Goal: Task Accomplishment & Management: Manage account settings

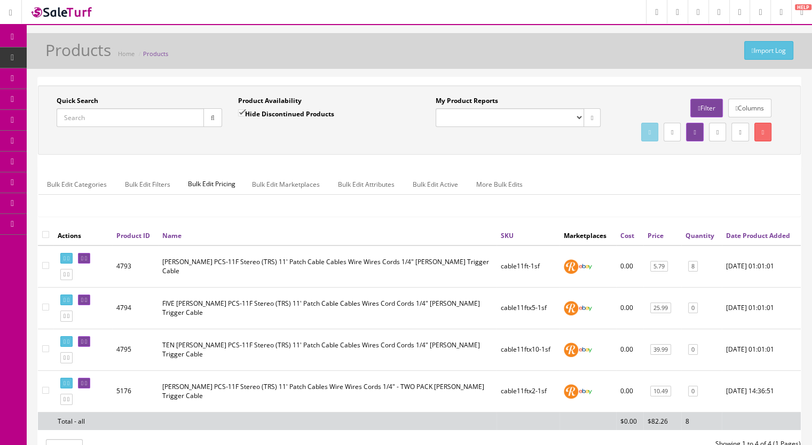
click at [98, 56] on link "Products" at bounding box center [83, 58] width 112 height 21
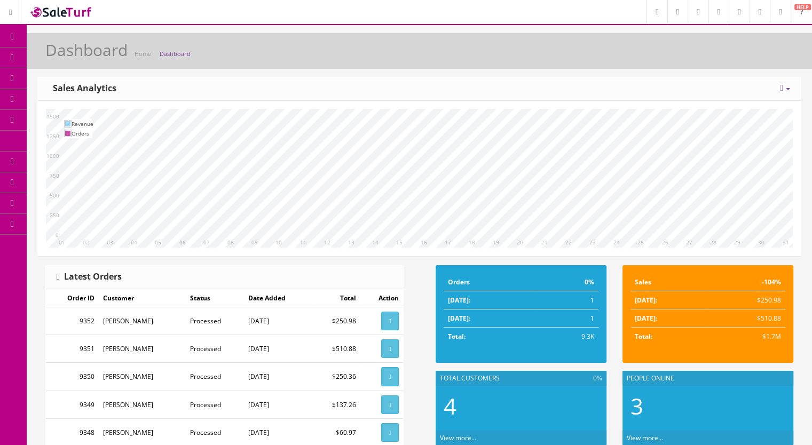
click at [84, 56] on span "Products" at bounding box center [76, 57] width 26 height 9
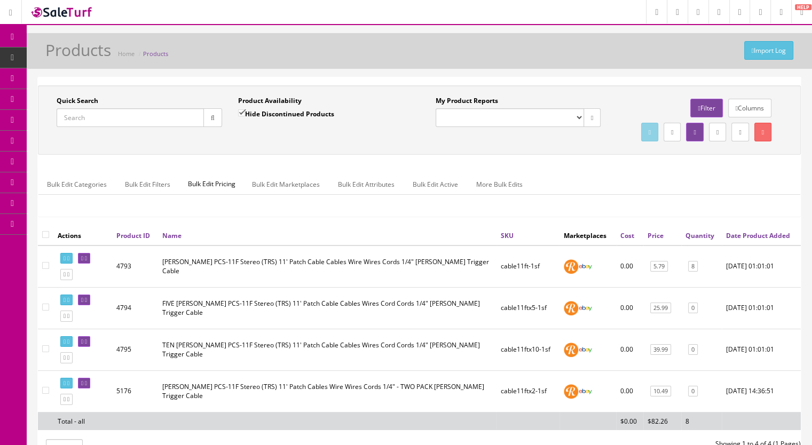
click at [113, 118] on input "Quick Search" at bounding box center [130, 117] width 147 height 19
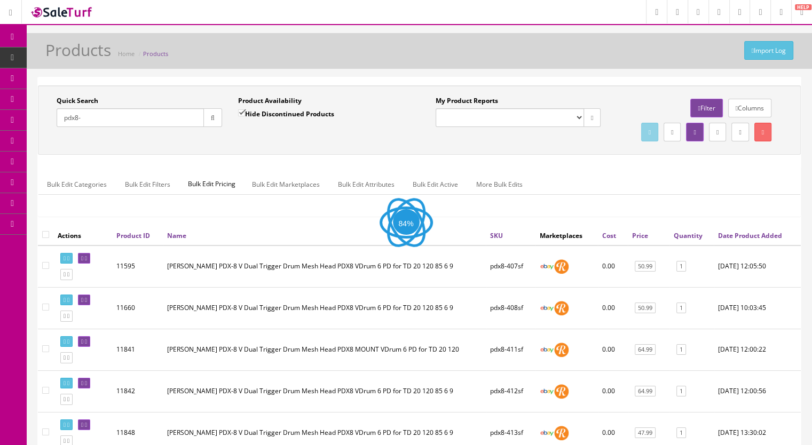
type input "pdx8-"
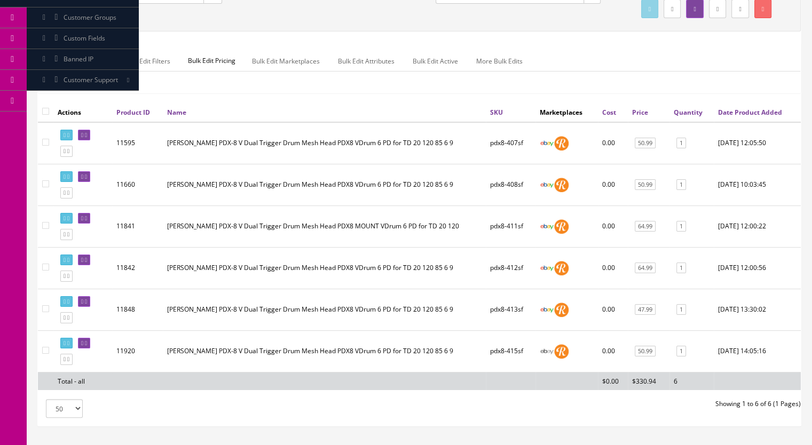
scroll to position [207, 0]
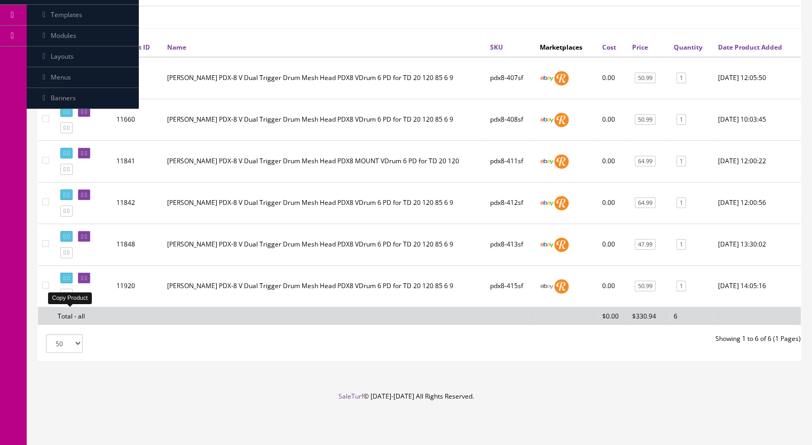
click at [69, 294] on icon at bounding box center [68, 294] width 2 height 6
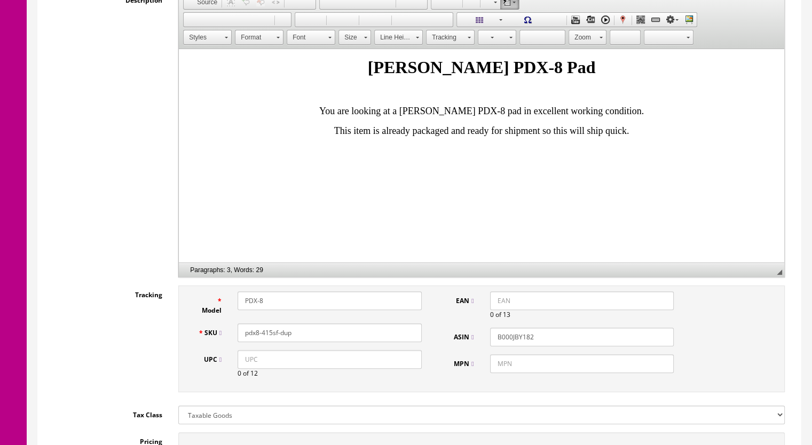
scroll to position [267, 0]
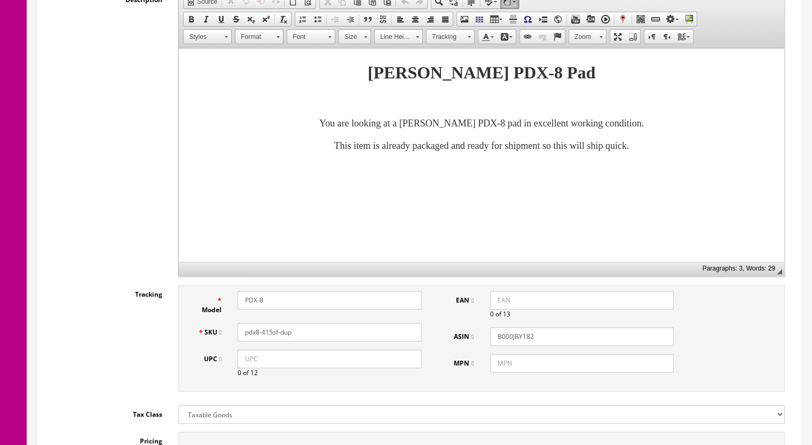
drag, startPoint x: 303, startPoint y: 333, endPoint x: 265, endPoint y: 339, distance: 39.0
click at [265, 339] on input "pdx8-415sf-dup" at bounding box center [330, 332] width 184 height 19
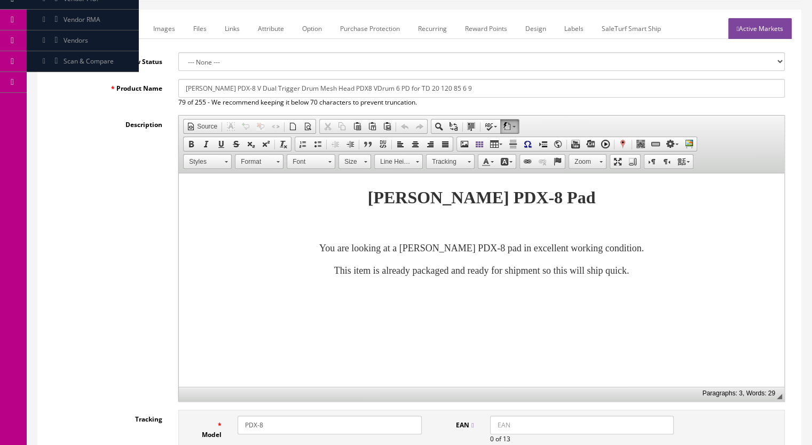
scroll to position [53, 0]
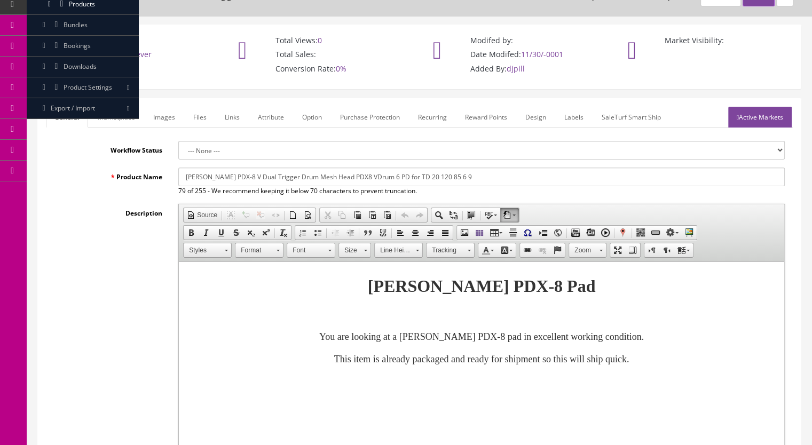
type input "pdx8-420sf"
click at [123, 111] on link "Marketplace" at bounding box center [116, 117] width 54 height 21
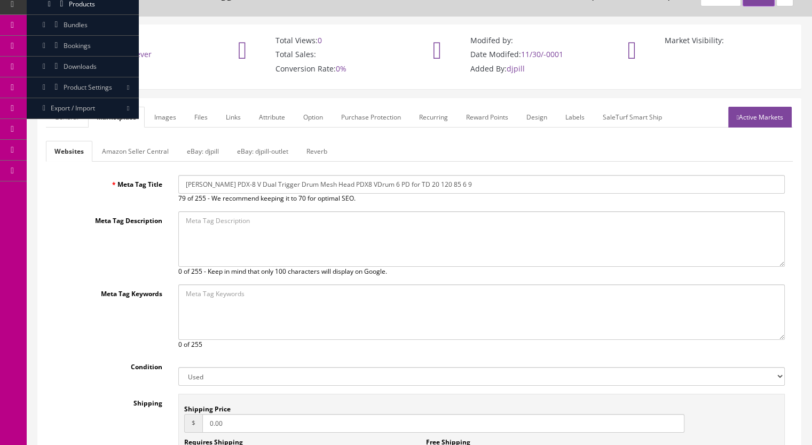
click at [312, 149] on link "Reverb" at bounding box center [317, 151] width 38 height 21
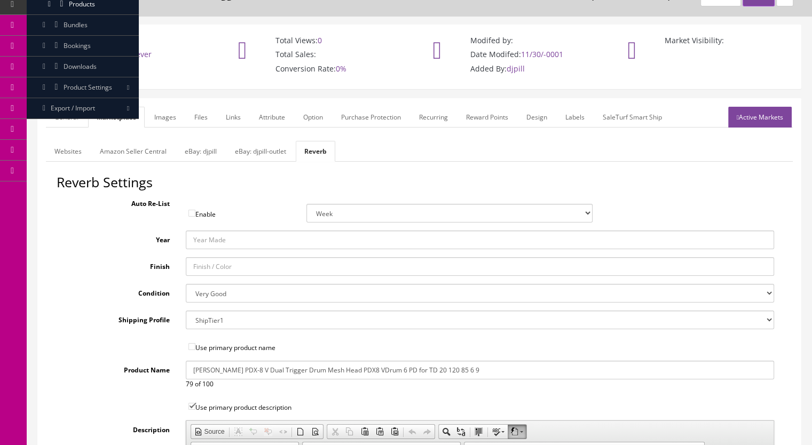
click at [167, 114] on link "Images" at bounding box center [165, 117] width 39 height 21
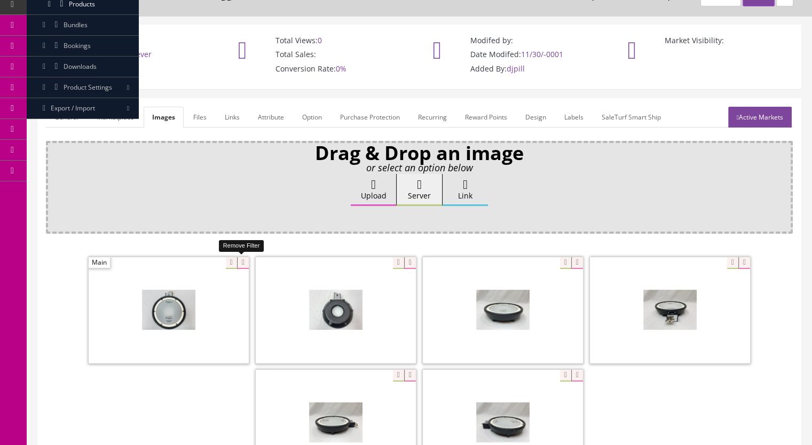
click at [237, 259] on icon at bounding box center [243, 263] width 12 height 12
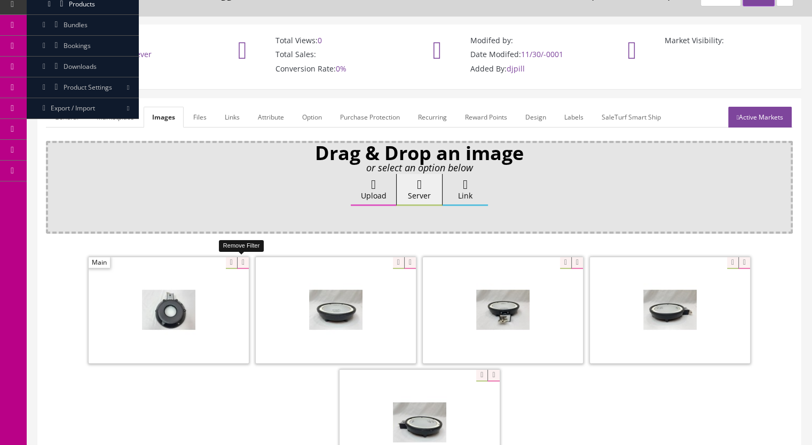
click at [239, 258] on icon at bounding box center [243, 263] width 12 height 12
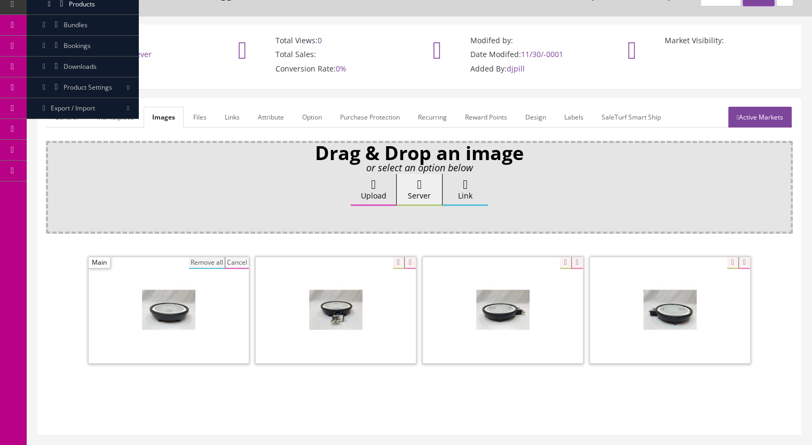
click at [206, 261] on button "Remove all" at bounding box center [207, 263] width 36 height 12
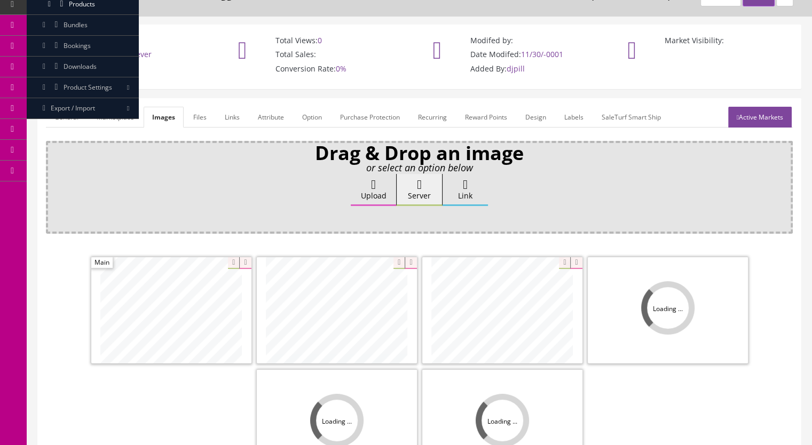
scroll to position [107, 0]
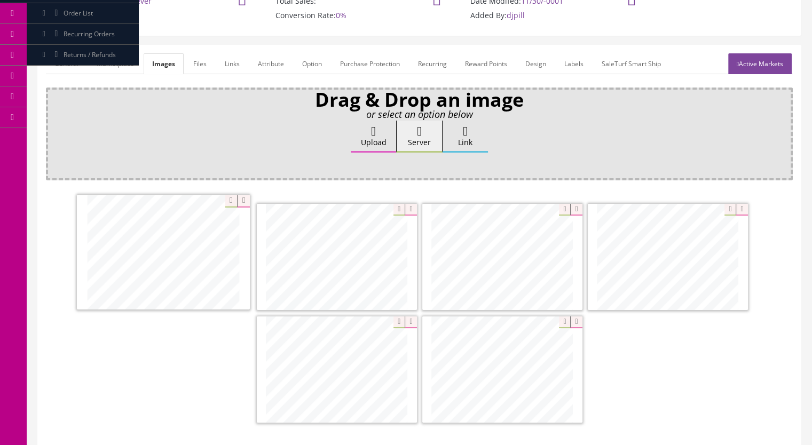
drag, startPoint x: 547, startPoint y: 280, endPoint x: 208, endPoint y: 276, distance: 339.0
drag, startPoint x: 706, startPoint y: 276, endPoint x: 360, endPoint y: 288, distance: 346.7
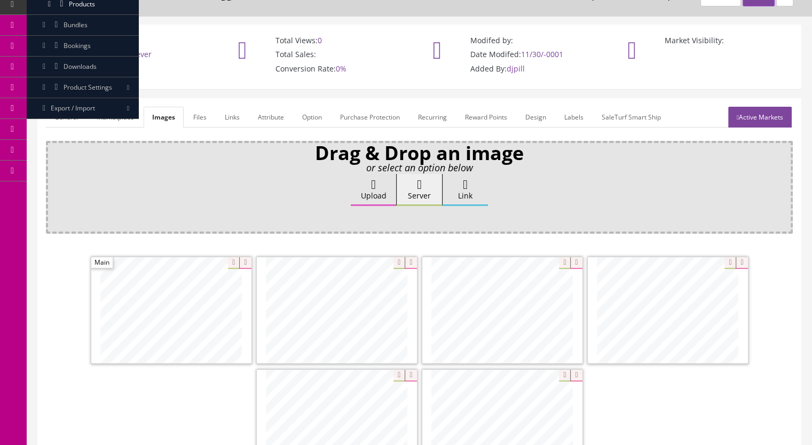
click at [53, 117] on link "General" at bounding box center [66, 117] width 41 height 21
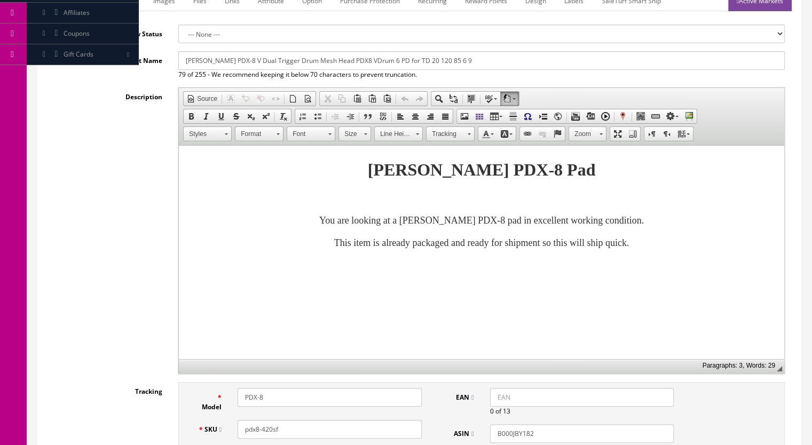
scroll to position [107, 0]
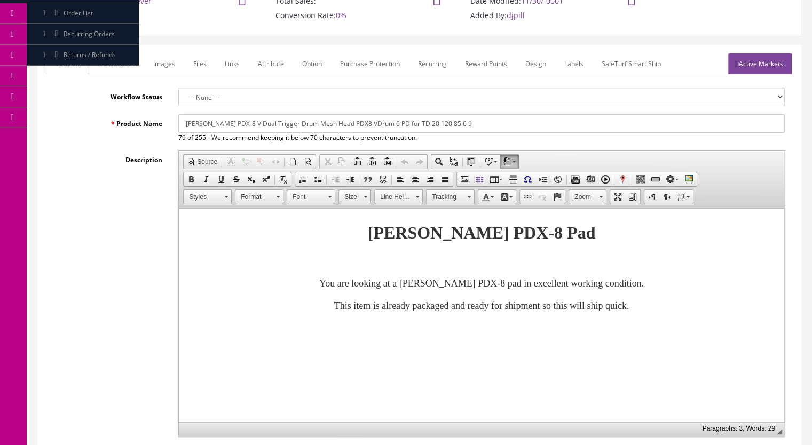
drag, startPoint x: 757, startPoint y: 60, endPoint x: 750, endPoint y: 66, distance: 9.2
click at [756, 61] on link "Active Markets" at bounding box center [760, 63] width 64 height 21
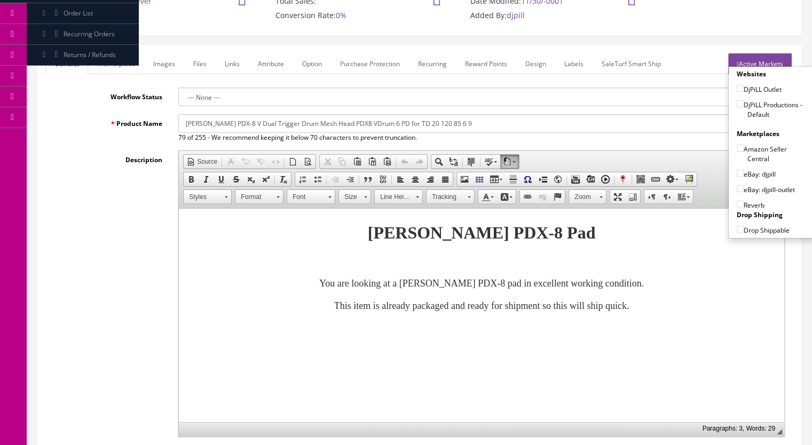
click at [737, 104] on input"] "DjPiLL Productions - Default" at bounding box center [740, 103] width 7 height 7
checkbox input"] "true"
click at [737, 170] on input"] "eBay: djpill" at bounding box center [740, 173] width 7 height 7
checkbox input"] "true"
click at [737, 201] on input"] "Reverb" at bounding box center [740, 204] width 7 height 7
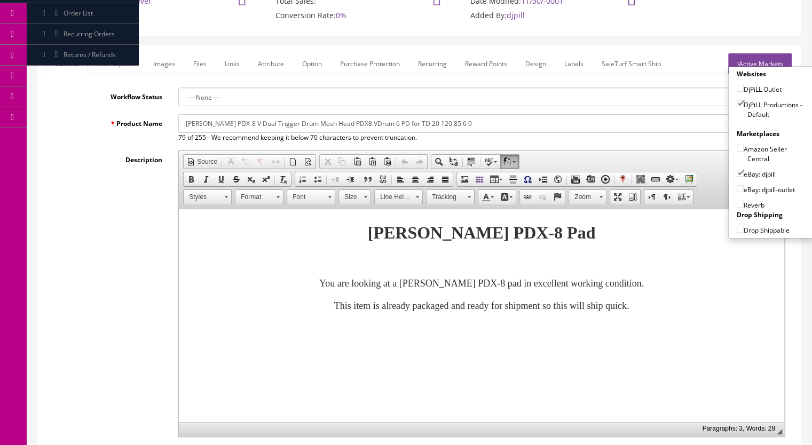
checkbox input"] "true"
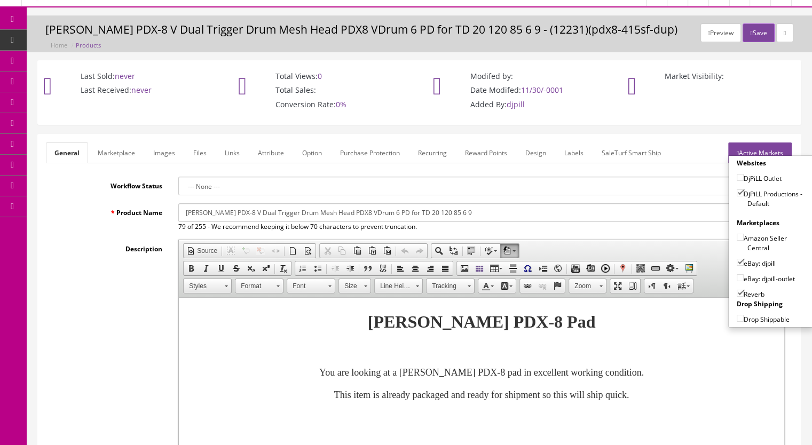
scroll to position [0, 0]
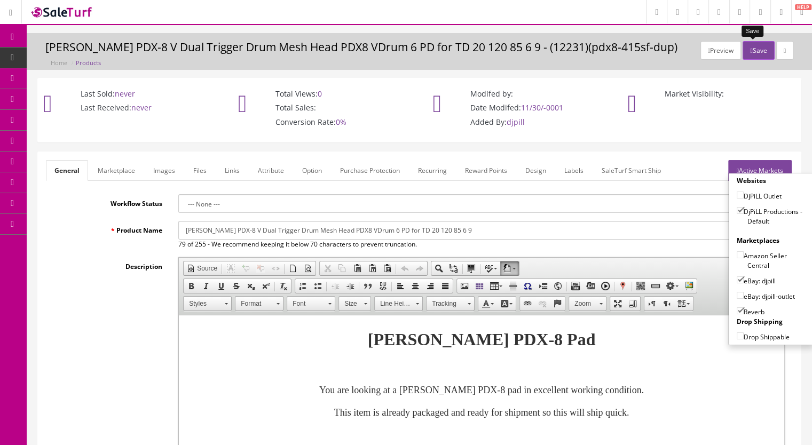
click at [754, 45] on button "Save" at bounding box center [758, 50] width 31 height 19
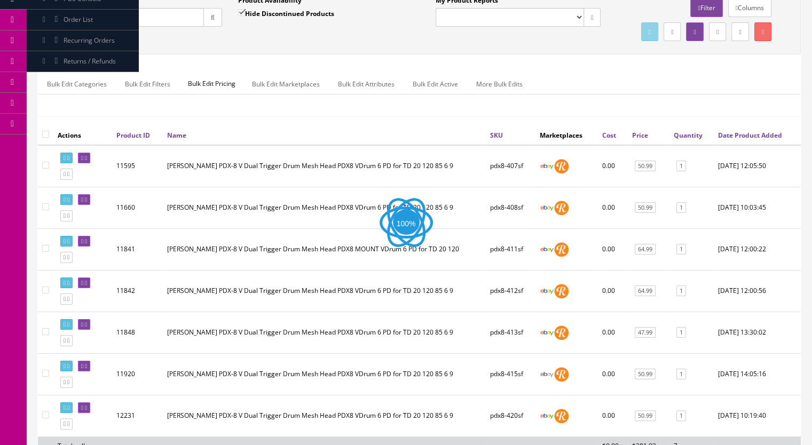
scroll to position [160, 0]
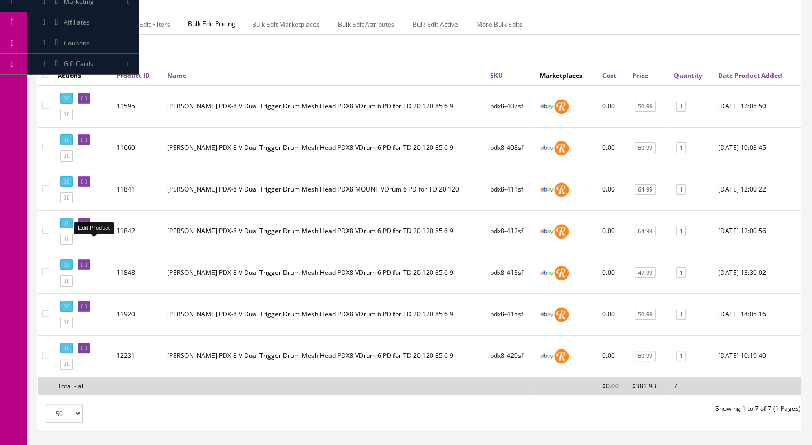
click at [87, 226] on icon at bounding box center [86, 223] width 2 height 6
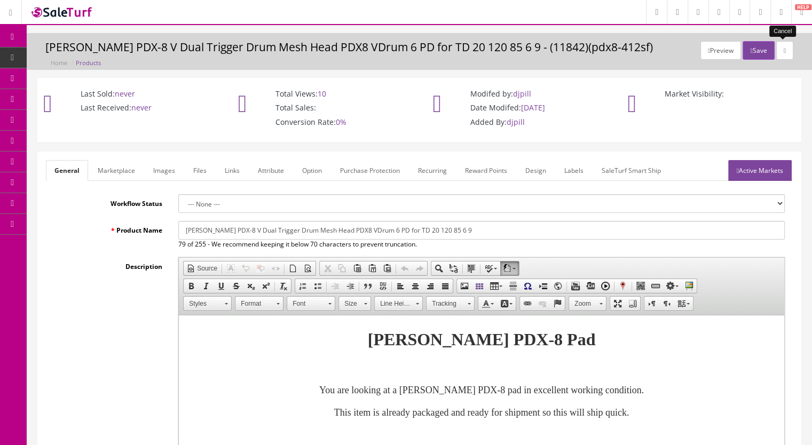
click at [785, 48] on icon at bounding box center [785, 51] width 2 height 6
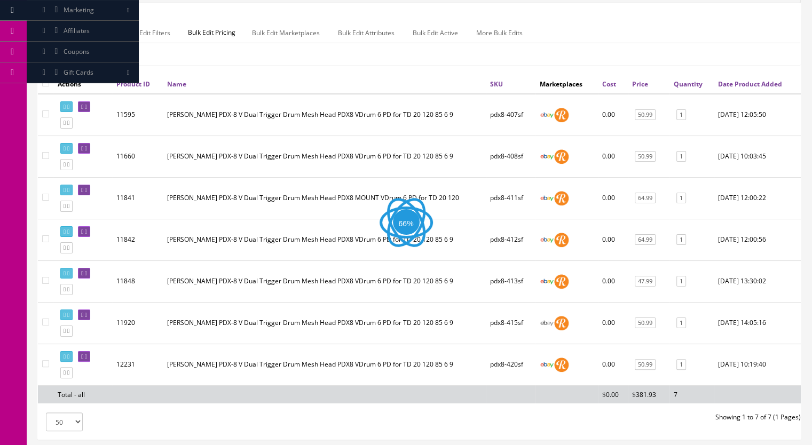
scroll to position [160, 0]
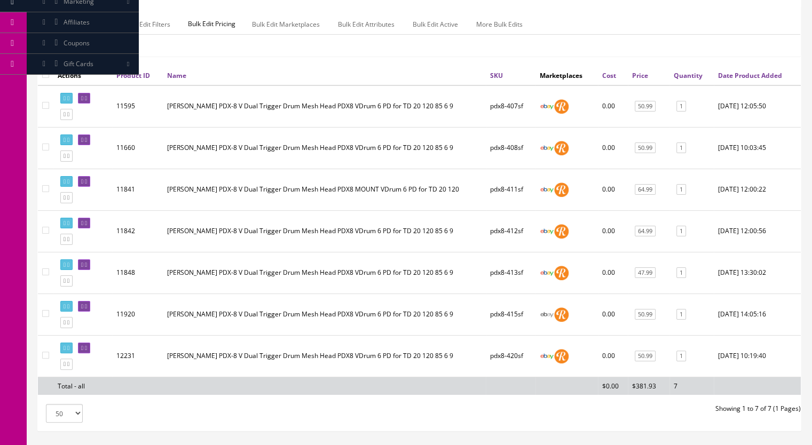
click at [87, 351] on icon at bounding box center [86, 348] width 2 height 6
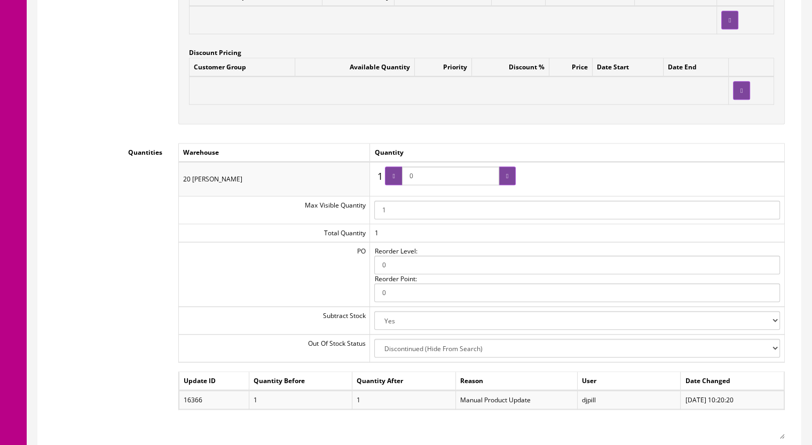
scroll to position [1121, 0]
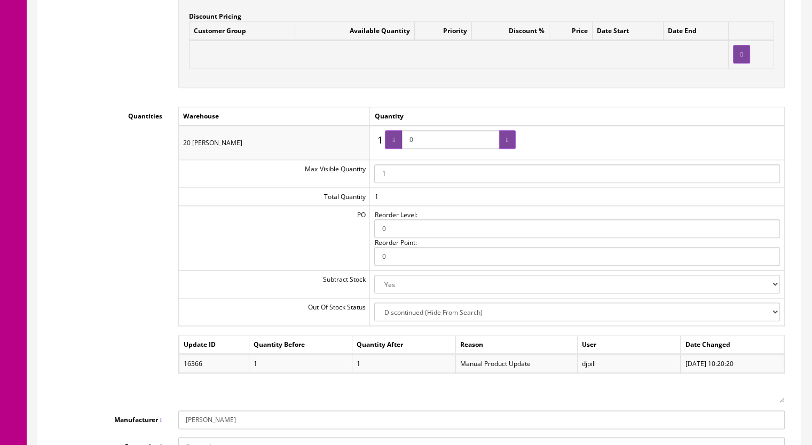
drag, startPoint x: 419, startPoint y: 141, endPoint x: 403, endPoint y: 143, distance: 16.1
click at [403, 143] on span "0" at bounding box center [450, 139] width 131 height 19
type input "1"
click at [399, 144] on div at bounding box center [393, 139] width 17 height 19
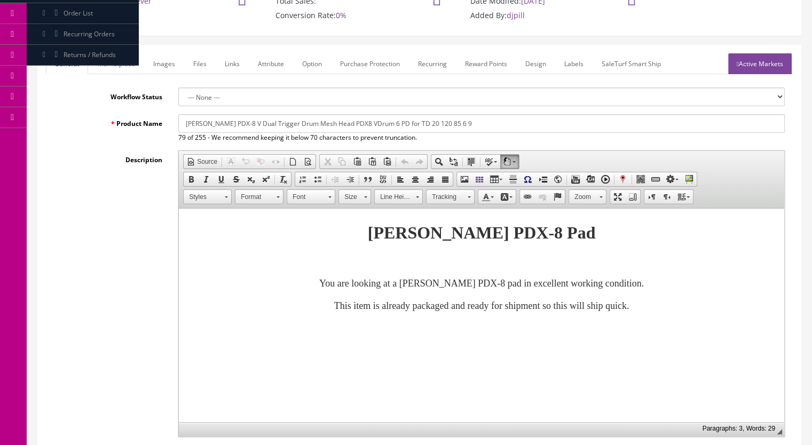
scroll to position [0, 0]
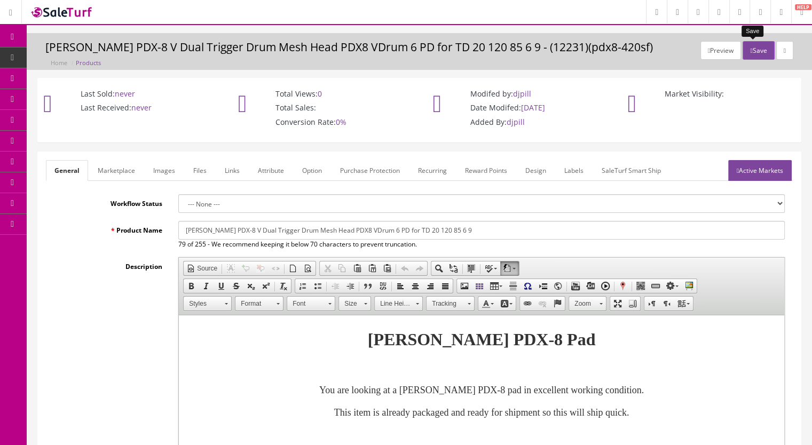
click at [748, 53] on button "Save" at bounding box center [758, 50] width 31 height 19
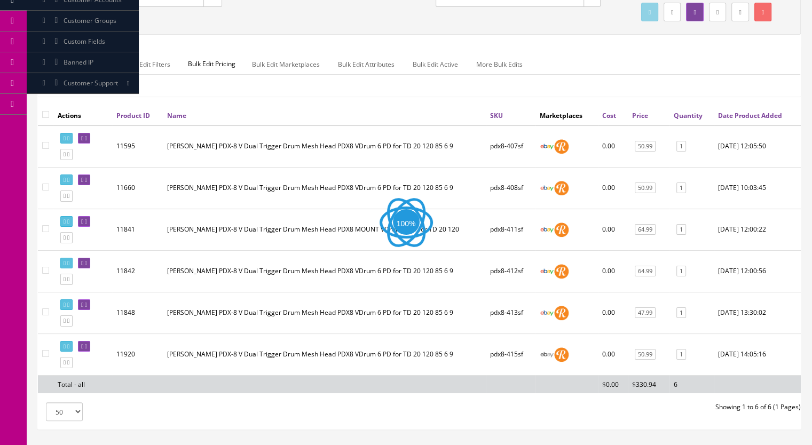
scroll to position [207, 0]
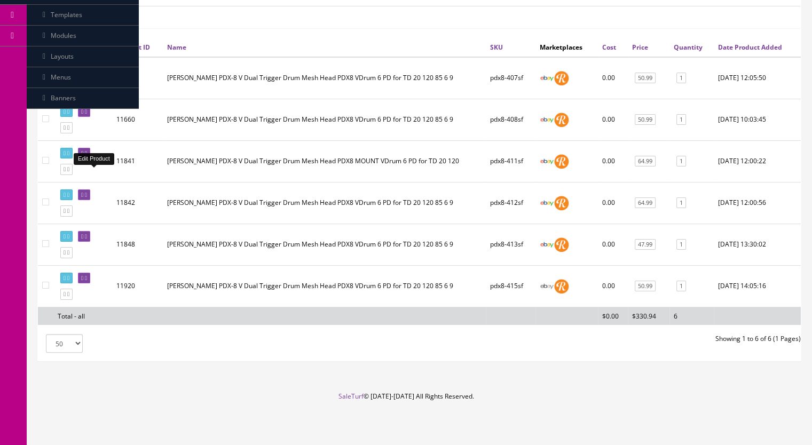
click at [87, 154] on icon at bounding box center [86, 154] width 2 height 6
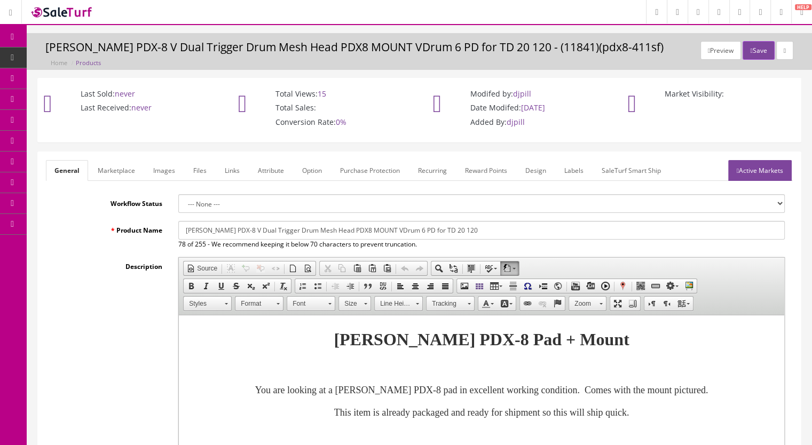
click at [456, 230] on input "Roland PDX-8 V Dual Trigger Drum Mesh Head PDX8 MOUNT VDrum 6 PD for TD 20 120" at bounding box center [481, 230] width 606 height 19
type input "Roland PDX-8 V Dual Trigger Drum Mesh Head PDX8 MOUNT VDrum 6 PD for TD 20 120*"
click at [750, 49] on button "Save" at bounding box center [758, 50] width 31 height 19
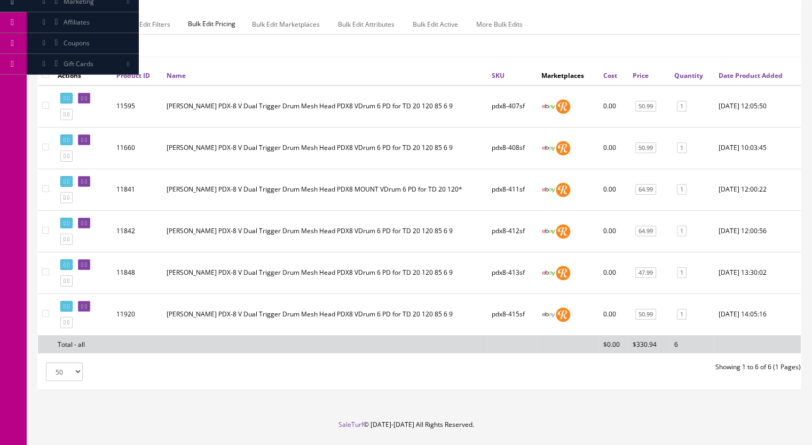
scroll to position [53, 0]
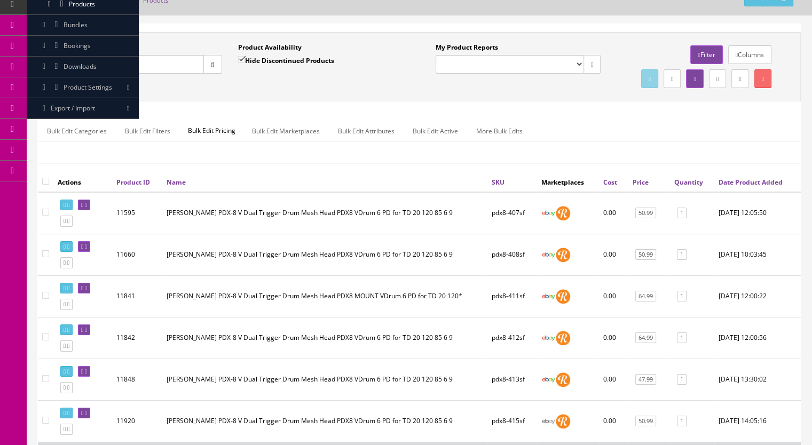
click at [104, 61] on input "Quick Search" at bounding box center [130, 64] width 147 height 19
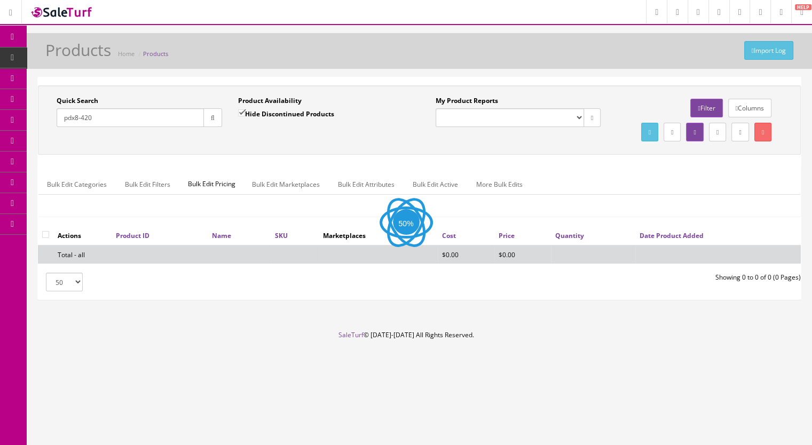
scroll to position [0, 0]
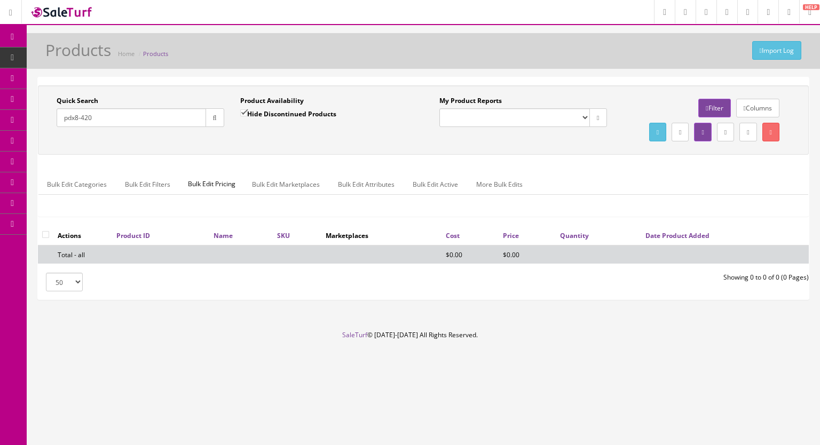
type input "pdx8-420"
click at [242, 114] on input "Hide Discontinued Products" at bounding box center [243, 112] width 7 height 7
checkbox input "false"
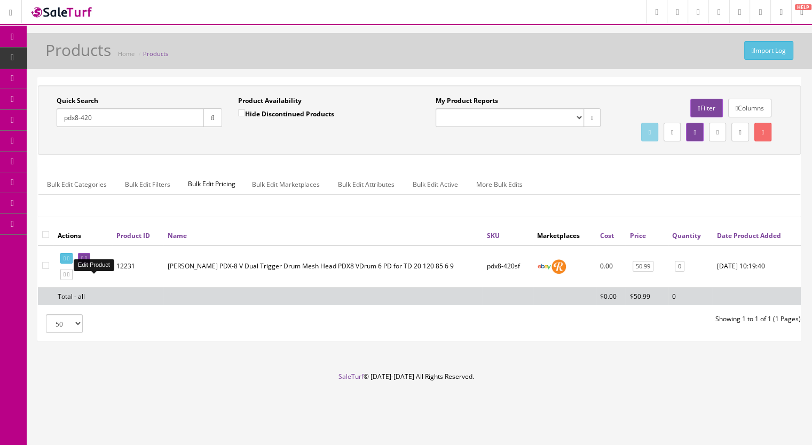
click at [90, 264] on link at bounding box center [84, 258] width 12 height 11
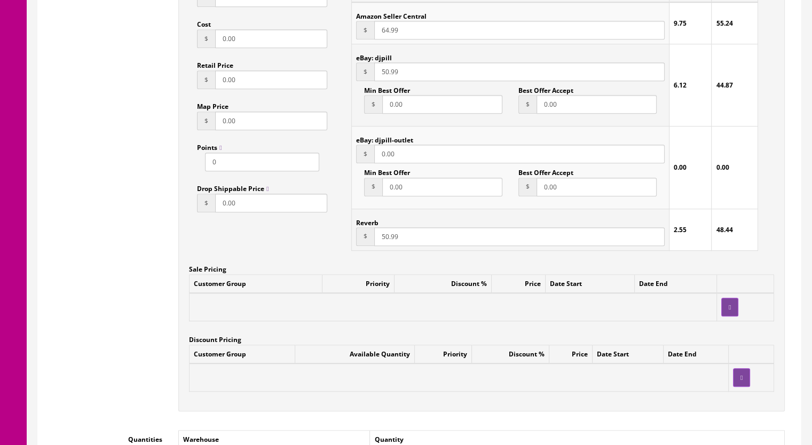
scroll to position [801, 0]
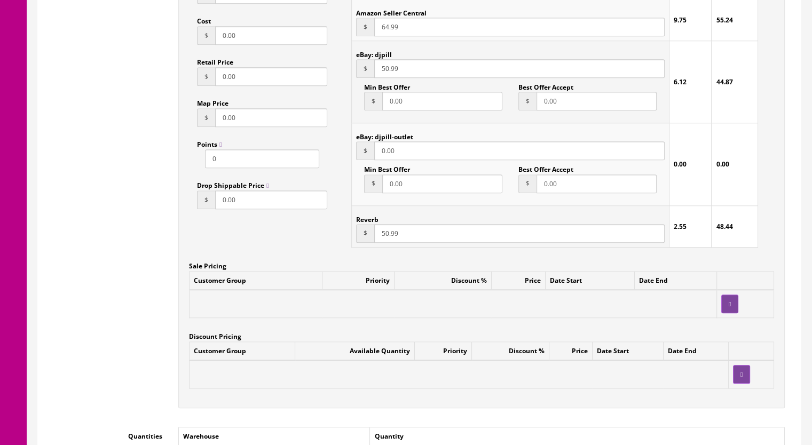
click at [384, 237] on input "50.99" at bounding box center [519, 233] width 290 height 19
type input "54.99"
click at [384, 72] on input "50.99" at bounding box center [519, 68] width 290 height 19
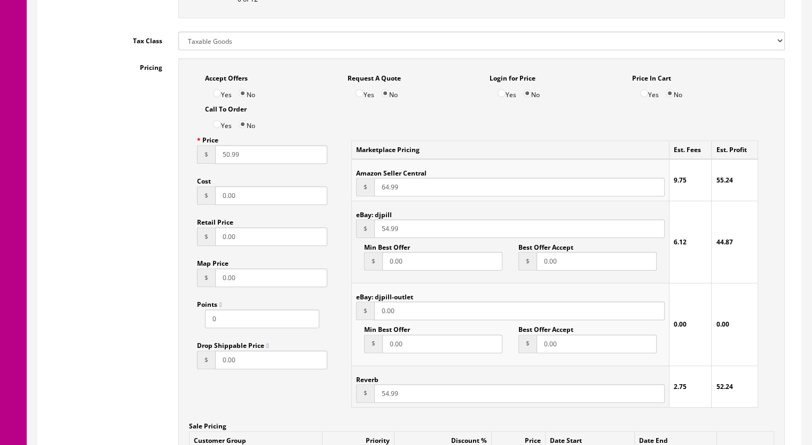
type input "54.99"
click at [388, 190] on input "64.99" at bounding box center [519, 187] width 290 height 19
type input "69.99"
click at [227, 158] on input "50.99" at bounding box center [271, 154] width 112 height 19
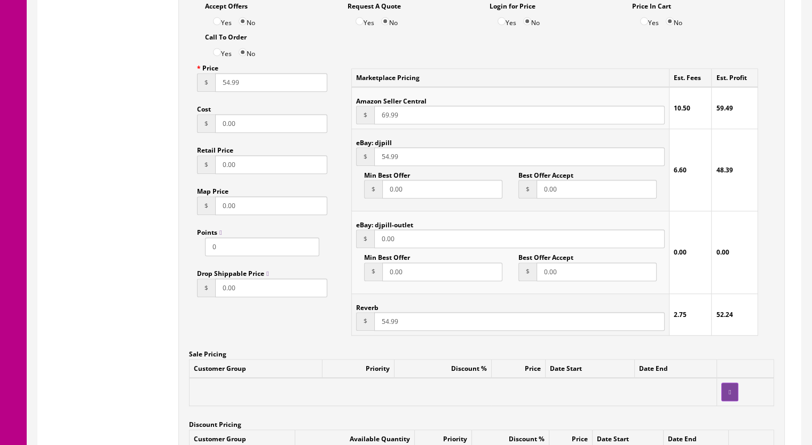
scroll to position [854, 0]
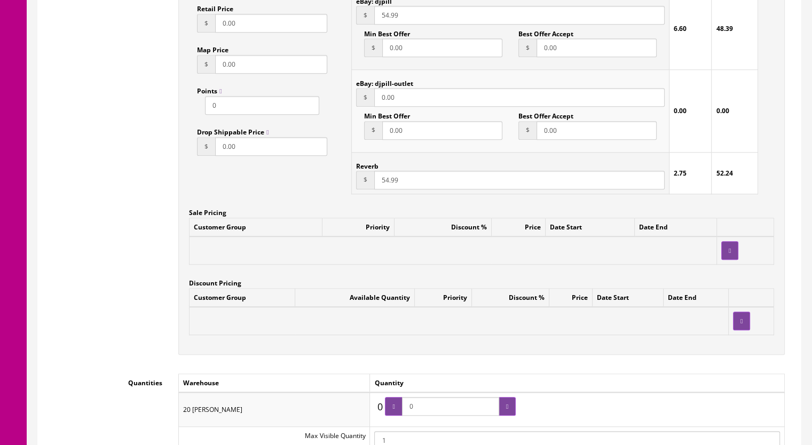
type input "54.99"
drag, startPoint x: 409, startPoint y: 411, endPoint x: 399, endPoint y: 411, distance: 10.1
click at [399, 411] on span "0" at bounding box center [450, 406] width 131 height 19
type input "1"
click at [506, 404] on icon at bounding box center [507, 407] width 2 height 6
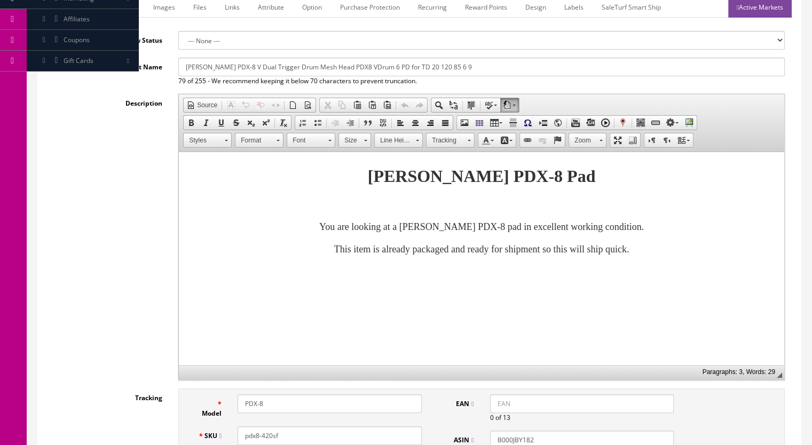
scroll to position [0, 0]
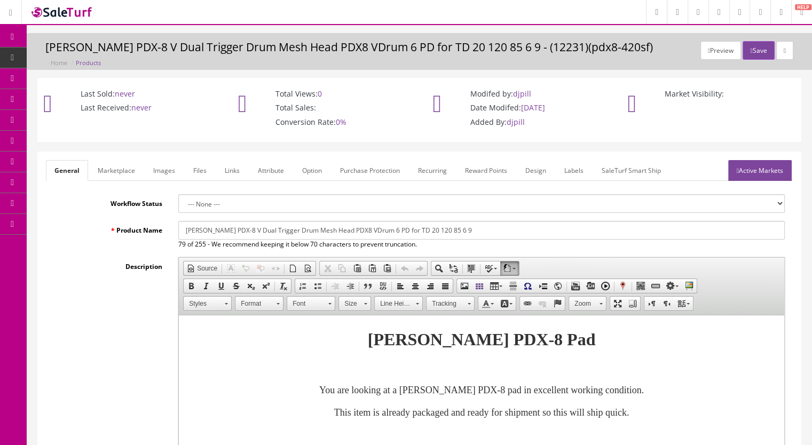
click at [460, 232] on input "Roland PDX-8 V Dual Trigger Drum Mesh Head PDX8 VDrum 6 PD for TD 20 120 85 6 9" at bounding box center [481, 230] width 606 height 19
type input "Roland PDX-8 V Dual Trigger Drum Mesh Head PDX8 VDrum 6 PD for TD 20 120 85 6 9*"
click at [759, 168] on link "Active Markets" at bounding box center [760, 170] width 64 height 21
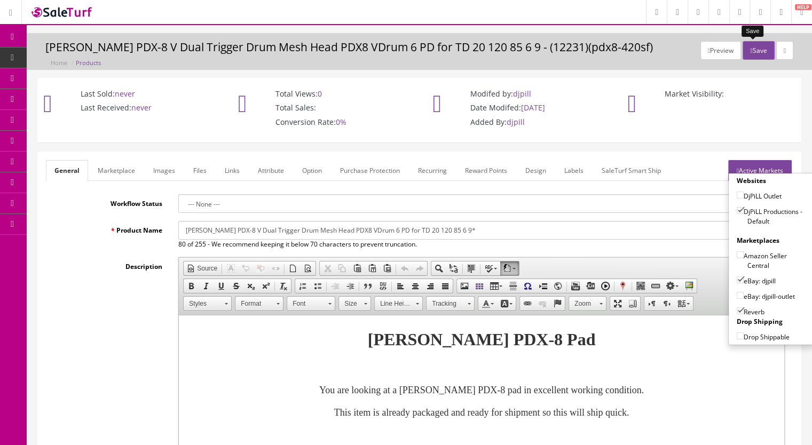
click at [750, 49] on button "Save" at bounding box center [758, 50] width 31 height 19
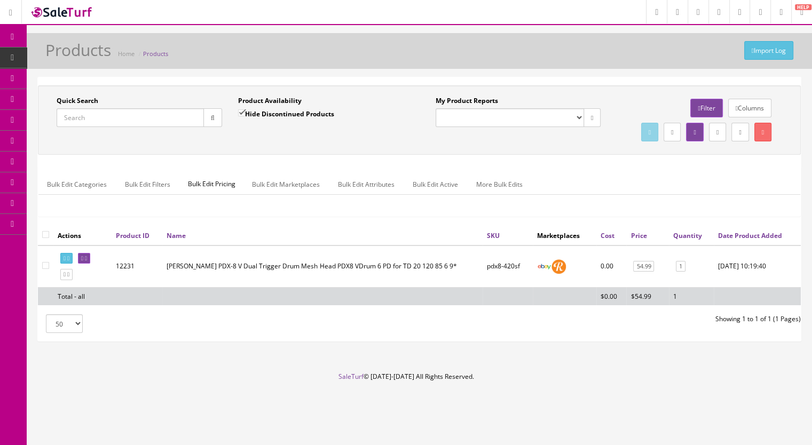
click at [84, 55] on span "Products" at bounding box center [82, 57] width 26 height 9
click at [100, 114] on input "Quick Search" at bounding box center [130, 117] width 147 height 19
paste input "PD8A-20c"
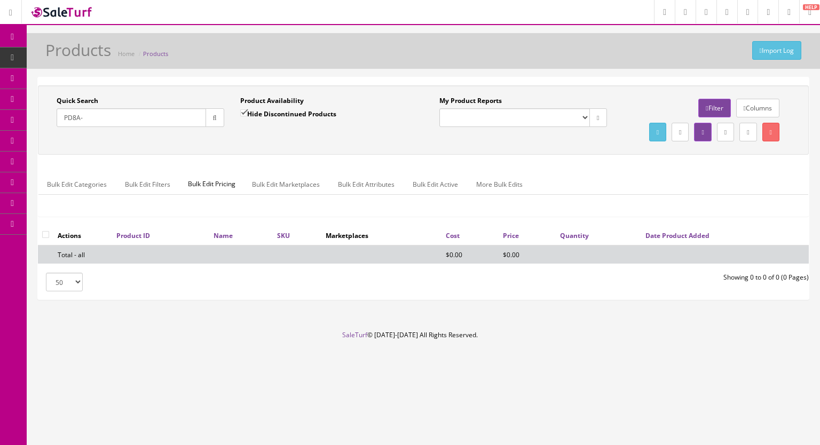
type input "PD8A-"
click at [244, 111] on input "Hide Discontinued Products" at bounding box center [243, 112] width 7 height 7
checkbox input "false"
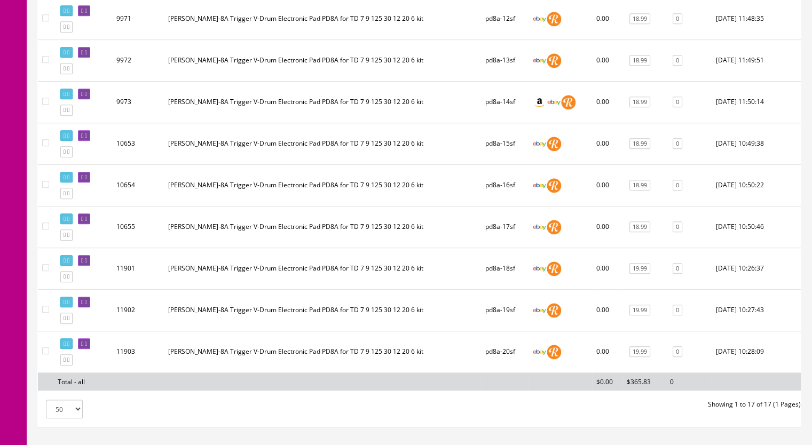
scroll to position [660, 0]
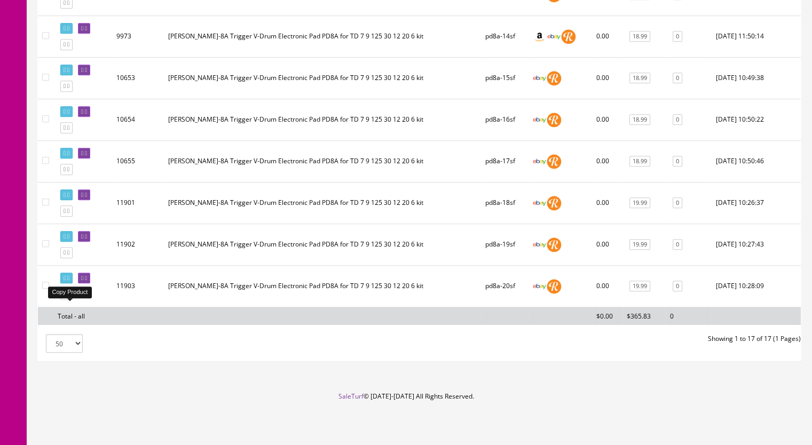
click at [69, 295] on icon at bounding box center [68, 294] width 2 height 6
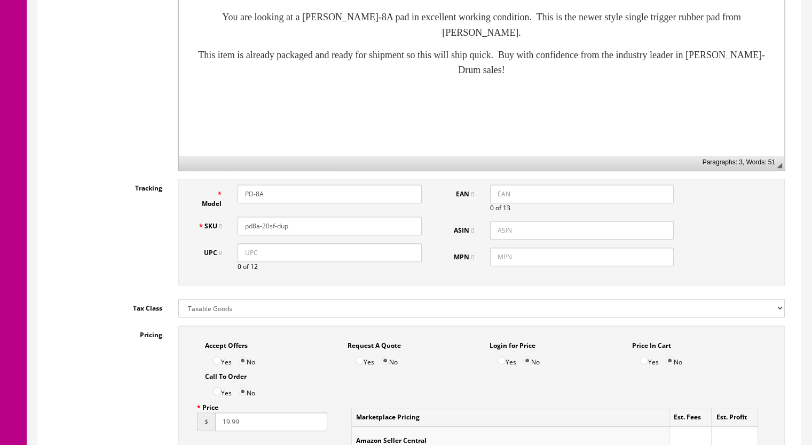
scroll to position [374, 0]
drag, startPoint x: 294, startPoint y: 225, endPoint x: 266, endPoint y: 232, distance: 28.1
click at [266, 232] on input "pd8a-20sf-dup" at bounding box center [330, 225] width 184 height 19
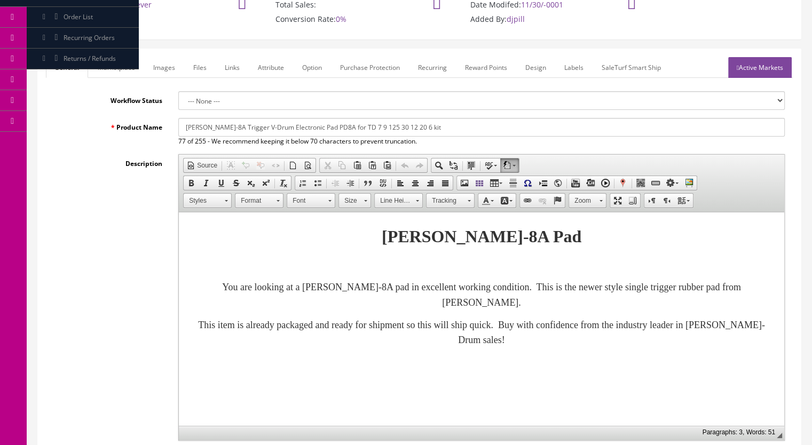
scroll to position [53, 0]
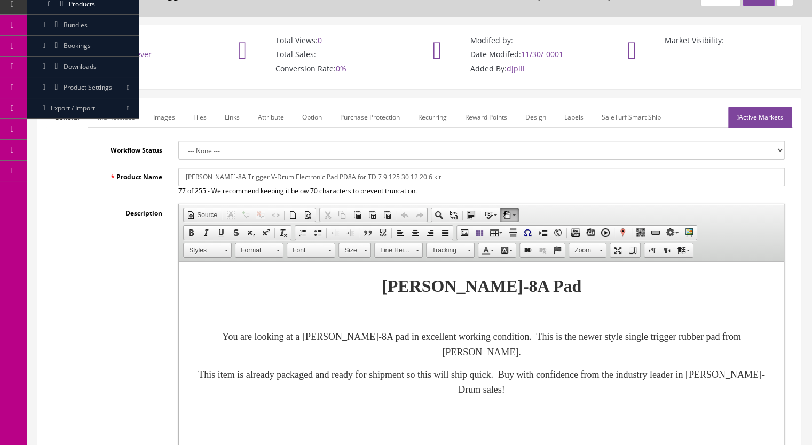
type input "pd8a-21sf"
click at [124, 113] on link "Marketplace" at bounding box center [116, 117] width 54 height 21
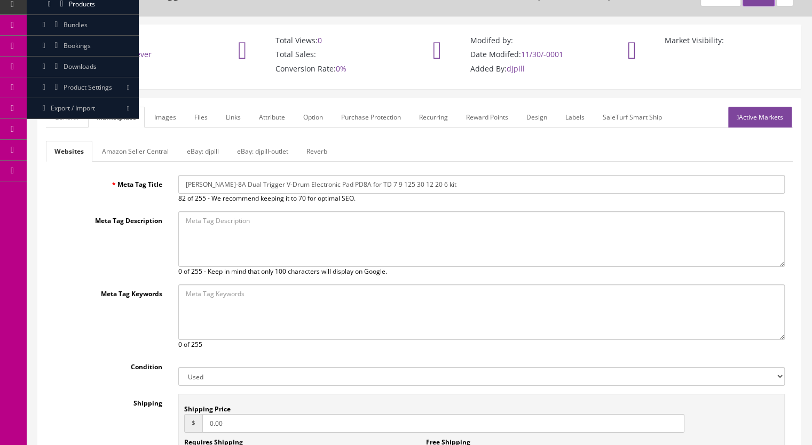
click at [320, 149] on link "Reverb" at bounding box center [317, 151] width 38 height 21
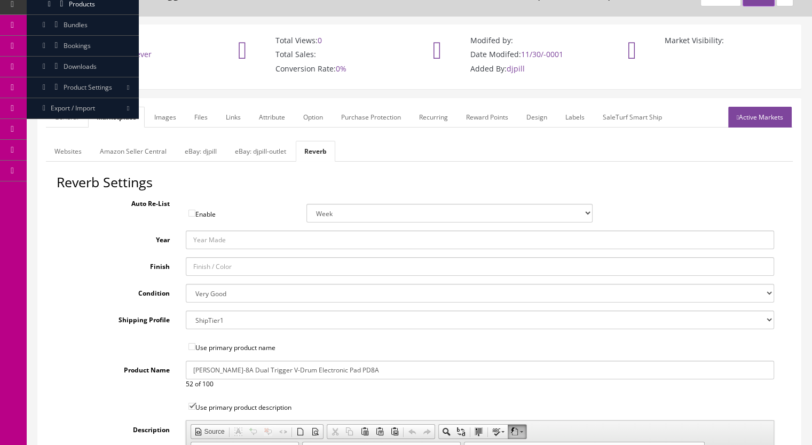
click at [167, 118] on link "Images" at bounding box center [165, 117] width 39 height 21
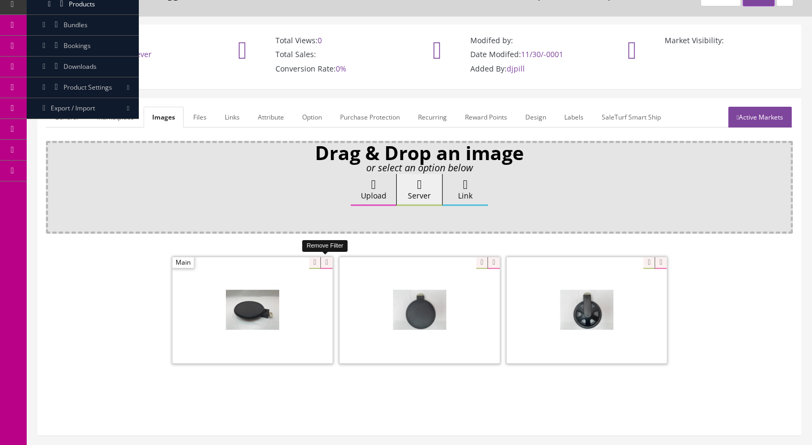
drag, startPoint x: 325, startPoint y: 264, endPoint x: 350, endPoint y: 267, distance: 25.8
click at [324, 263] on icon at bounding box center [326, 263] width 12 height 12
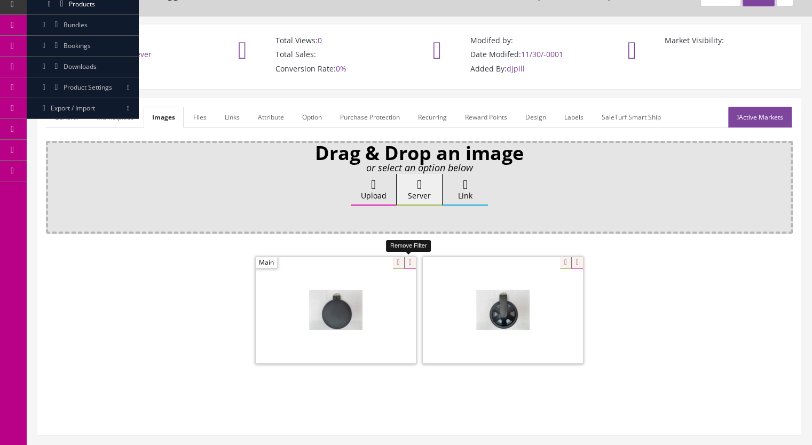
click at [411, 260] on icon at bounding box center [410, 263] width 12 height 12
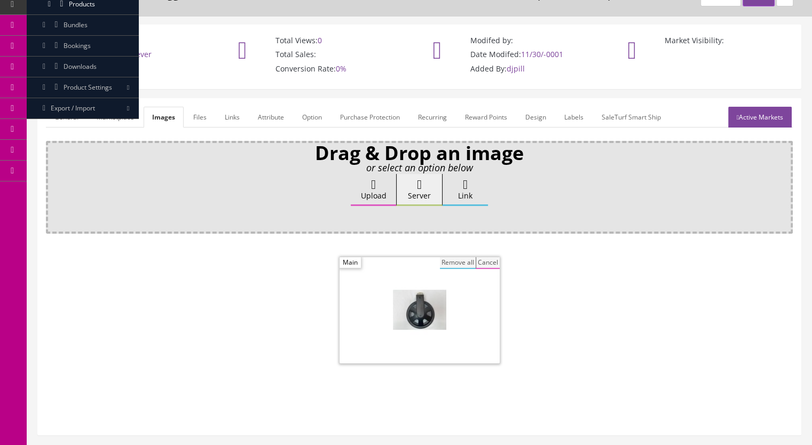
click at [446, 264] on button "Remove all" at bounding box center [458, 263] width 36 height 12
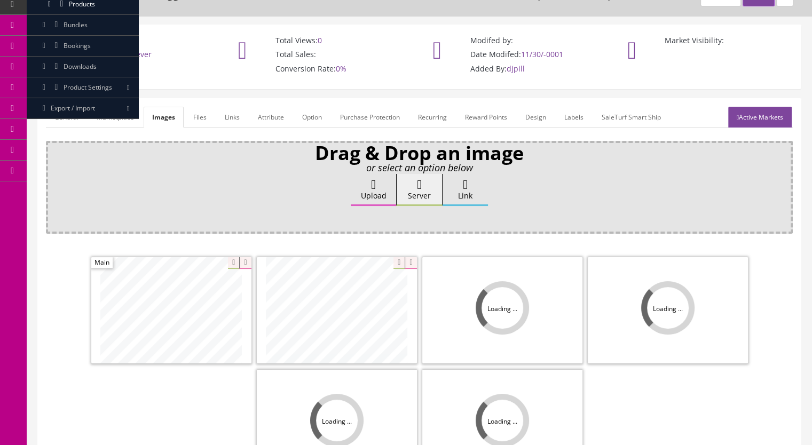
scroll to position [160, 0]
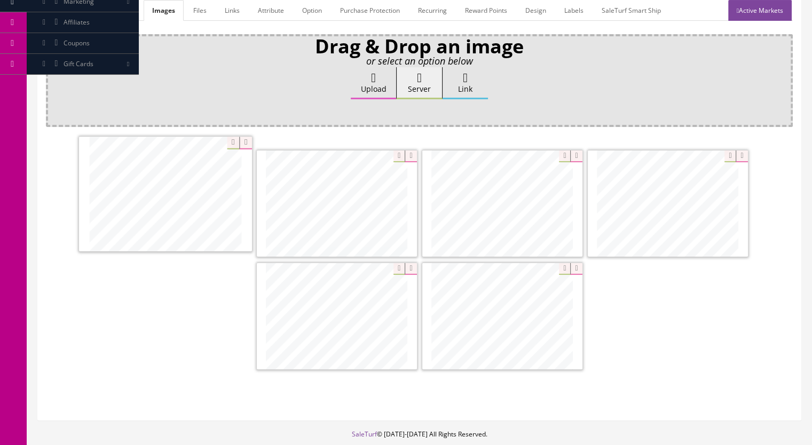
drag, startPoint x: 364, startPoint y: 320, endPoint x: 187, endPoint y: 201, distance: 213.5
drag, startPoint x: 378, startPoint y: 324, endPoint x: 374, endPoint y: 206, distance: 118.1
click at [753, 12] on link "Active Markets" at bounding box center [760, 10] width 64 height 21
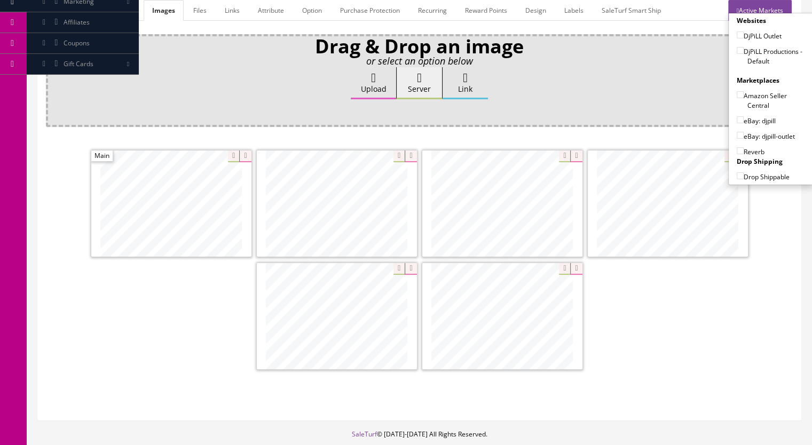
drag, startPoint x: 739, startPoint y: 51, endPoint x: 737, endPoint y: 57, distance: 6.1
click at [739, 51] on input"] "DjPiLL Productions - Default" at bounding box center [740, 50] width 7 height 7
checkbox input"] "true"
click at [739, 120] on input"] "eBay: djpill" at bounding box center [740, 119] width 7 height 7
checkbox input"] "true"
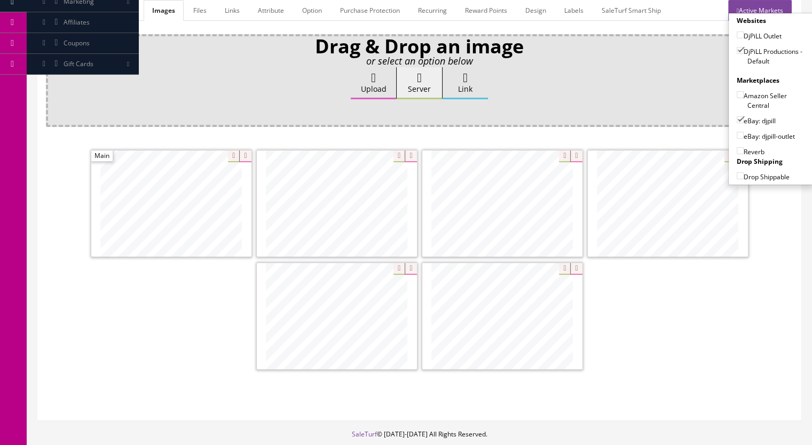
click at [737, 148] on input"] "Reverb" at bounding box center [740, 150] width 7 height 7
checkbox input"] "true"
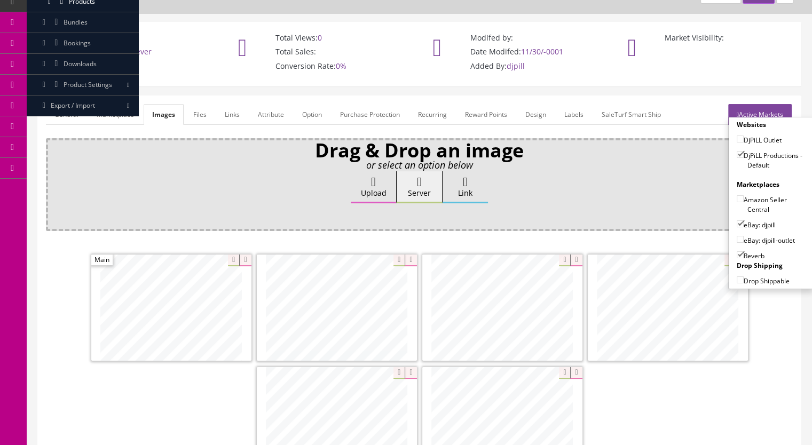
scroll to position [0, 0]
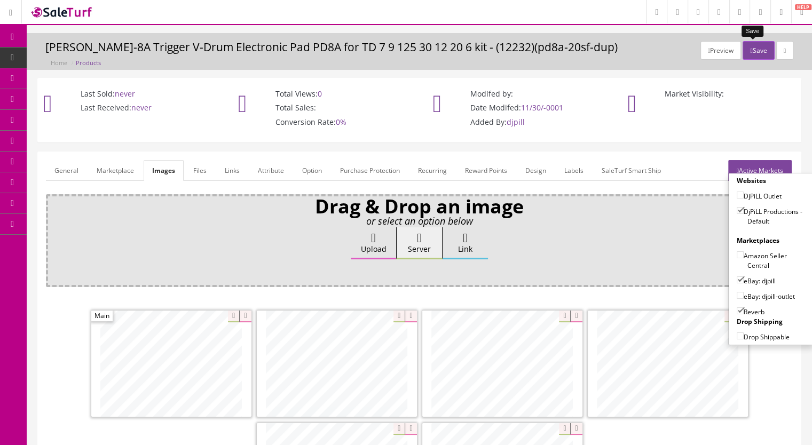
click at [748, 51] on button "Save" at bounding box center [758, 50] width 31 height 19
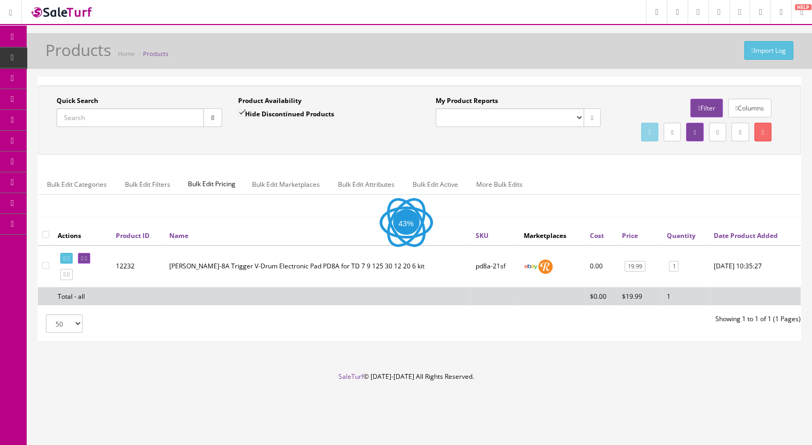
scroll to position [10, 0]
click at [69, 280] on link at bounding box center [66, 274] width 12 height 11
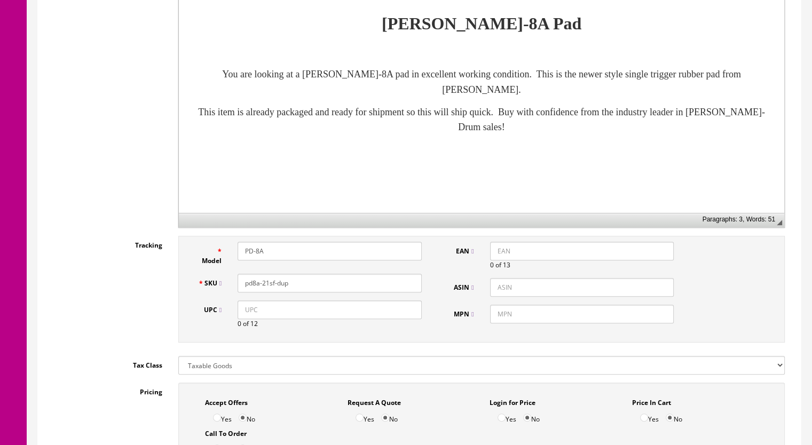
scroll to position [320, 0]
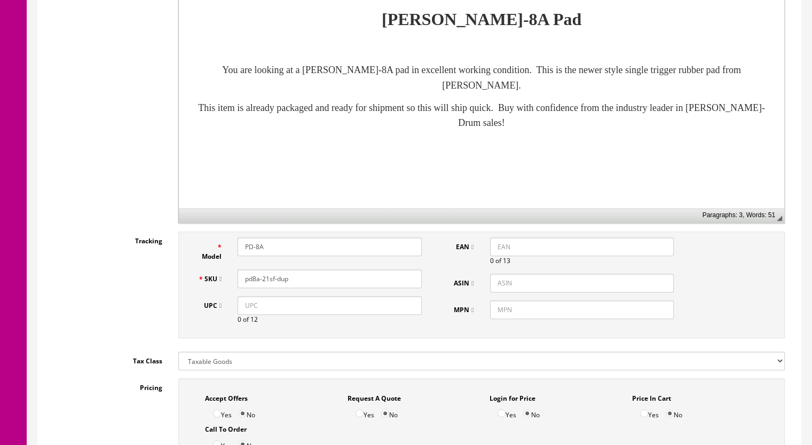
drag, startPoint x: 293, startPoint y: 277, endPoint x: 265, endPoint y: 282, distance: 27.7
click at [265, 282] on input "pd8a-21sf-dup" at bounding box center [330, 279] width 184 height 19
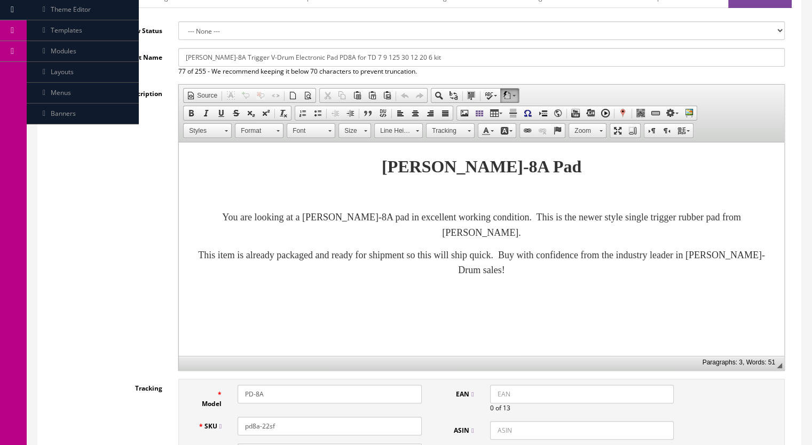
scroll to position [107, 0]
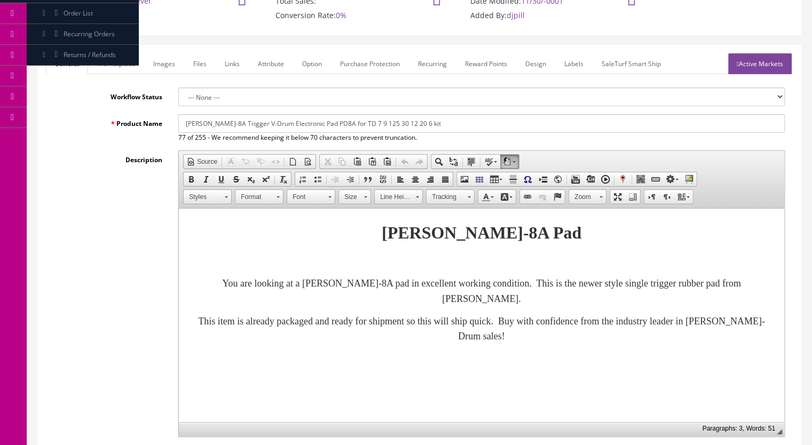
type input "pd8a-22sf"
click at [175, 65] on link "Images" at bounding box center [164, 63] width 39 height 21
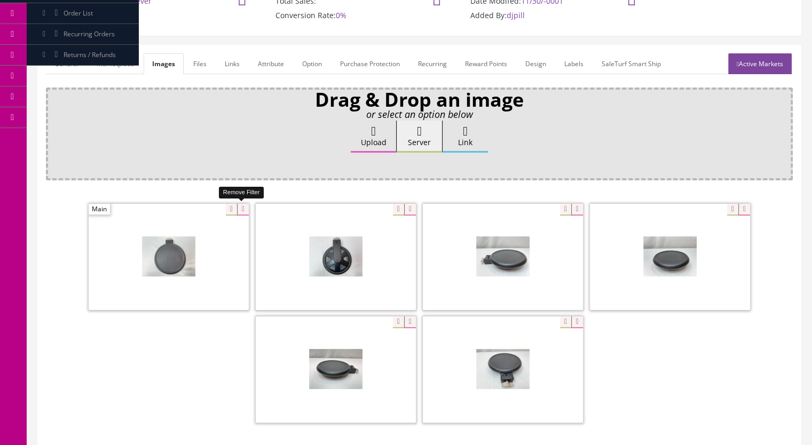
click at [243, 208] on icon at bounding box center [243, 210] width 12 height 12
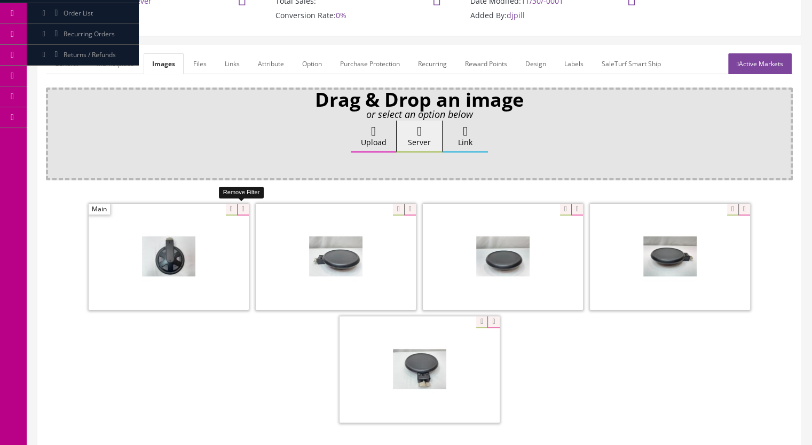
click at [238, 207] on icon at bounding box center [243, 210] width 12 height 12
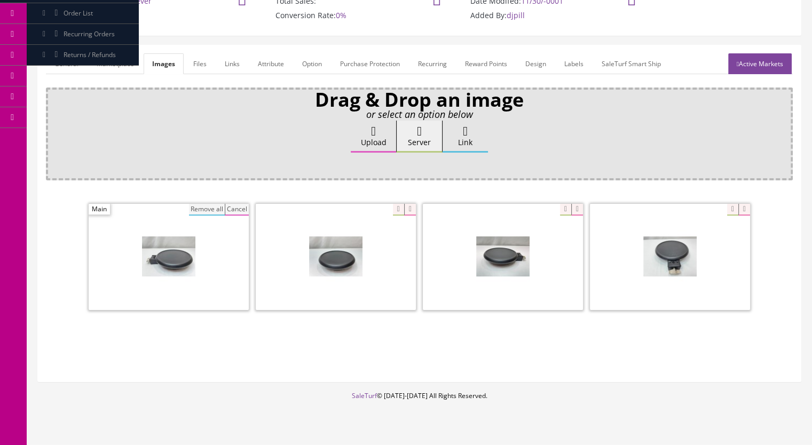
click at [201, 206] on button "Remove all" at bounding box center [207, 210] width 36 height 12
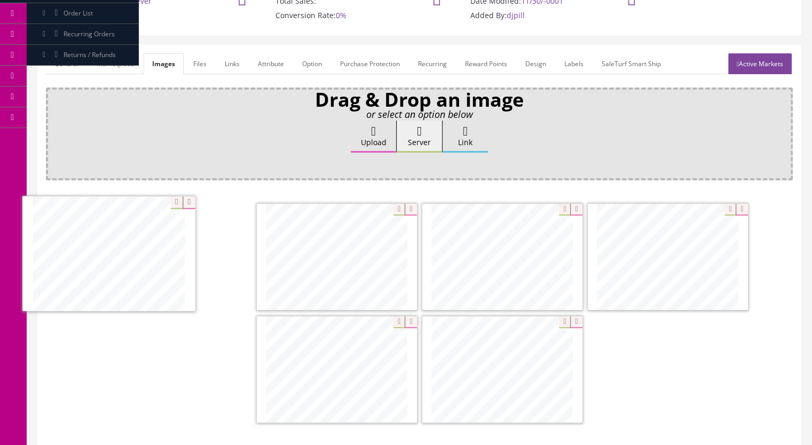
drag, startPoint x: 606, startPoint y: 274, endPoint x: 147, endPoint y: 272, distance: 459.6
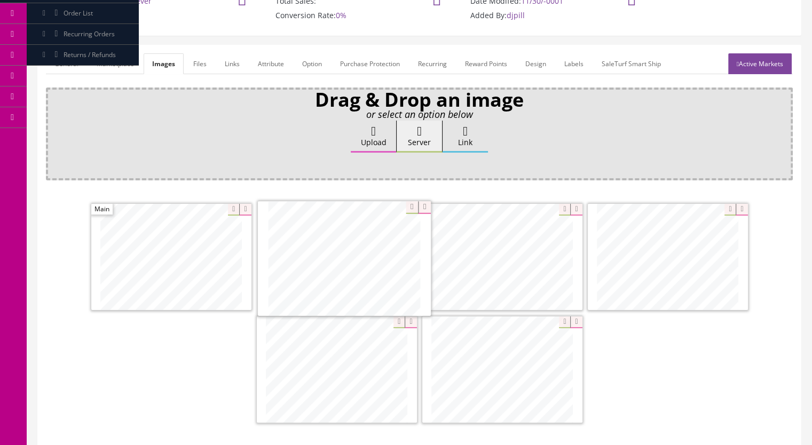
drag, startPoint x: 667, startPoint y: 271, endPoint x: 348, endPoint y: 273, distance: 319.8
click at [766, 66] on link "Active Markets" at bounding box center [760, 63] width 64 height 21
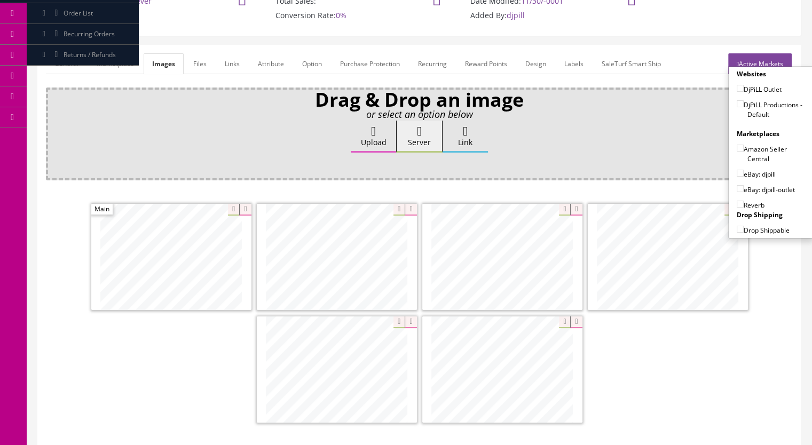
click at [737, 104] on input"] "DjPiLL Productions - Default" at bounding box center [740, 103] width 7 height 7
checkbox input"] "true"
click at [737, 173] on input"] "eBay: djpill" at bounding box center [740, 173] width 7 height 7
checkbox input"] "true"
click at [737, 205] on input"] "Reverb" at bounding box center [740, 204] width 7 height 7
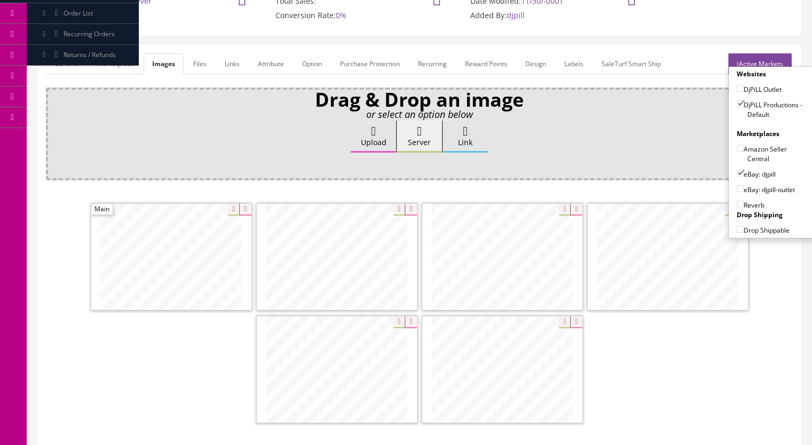
checkbox input"] "true"
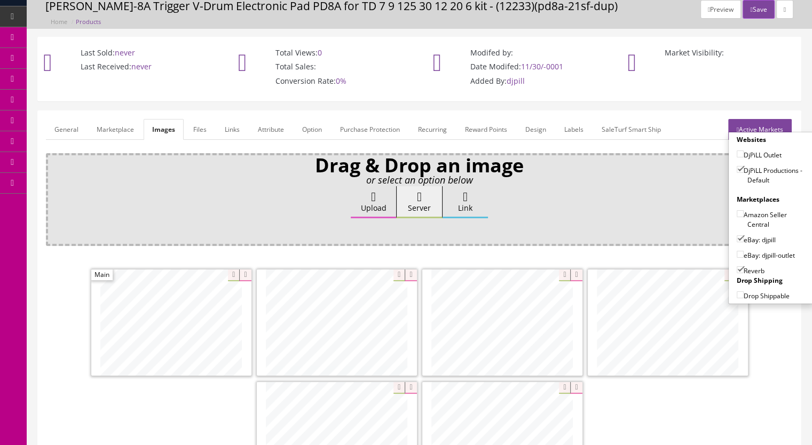
scroll to position [0, 0]
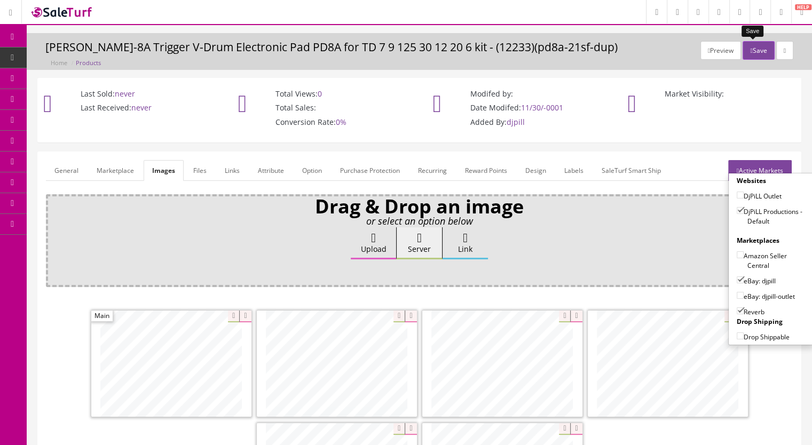
click at [758, 52] on button "Save" at bounding box center [758, 50] width 31 height 19
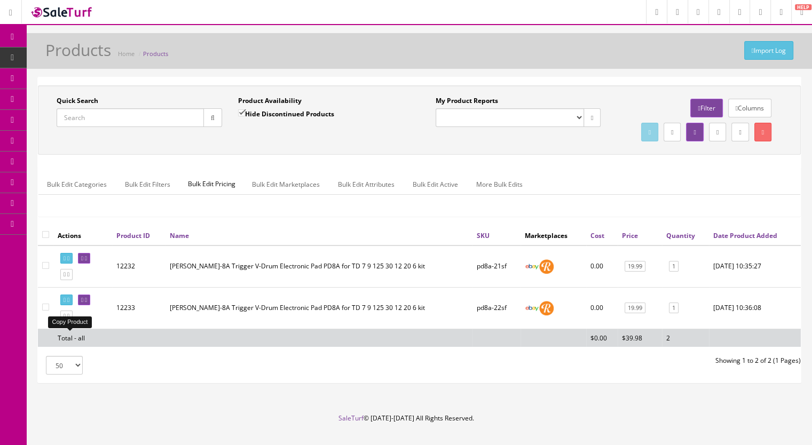
click at [66, 319] on icon at bounding box center [65, 316] width 2 height 6
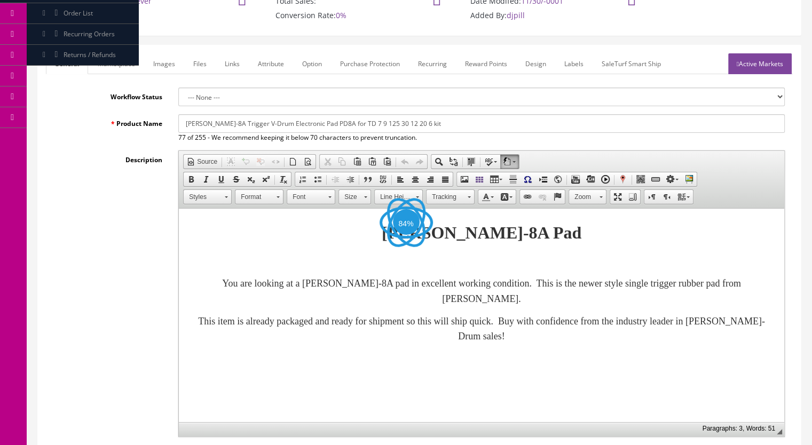
scroll to position [320, 0]
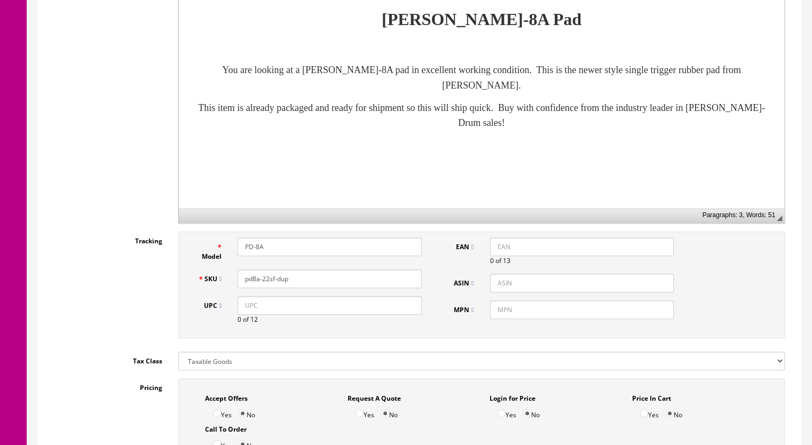
drag, startPoint x: 295, startPoint y: 285, endPoint x: 265, endPoint y: 287, distance: 30.0
click at [265, 287] on div "SKU pd8a-22sf-dup" at bounding box center [310, 279] width 240 height 19
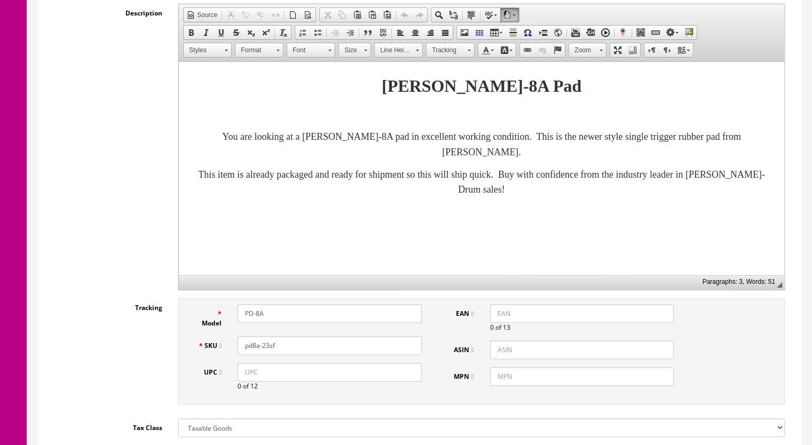
scroll to position [107, 0]
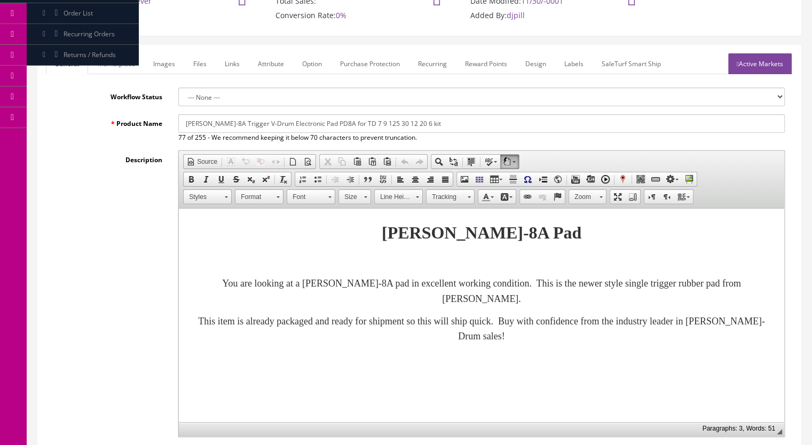
type input "pd8a-23sf"
click at [168, 65] on link "Images" at bounding box center [164, 63] width 39 height 21
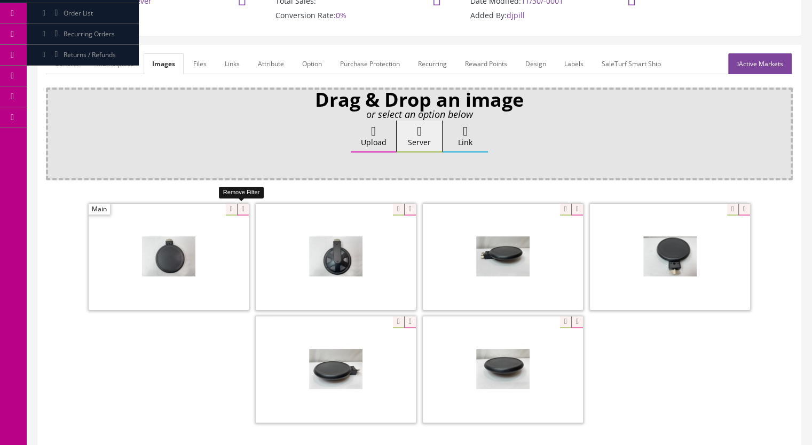
click at [239, 210] on icon at bounding box center [243, 210] width 12 height 12
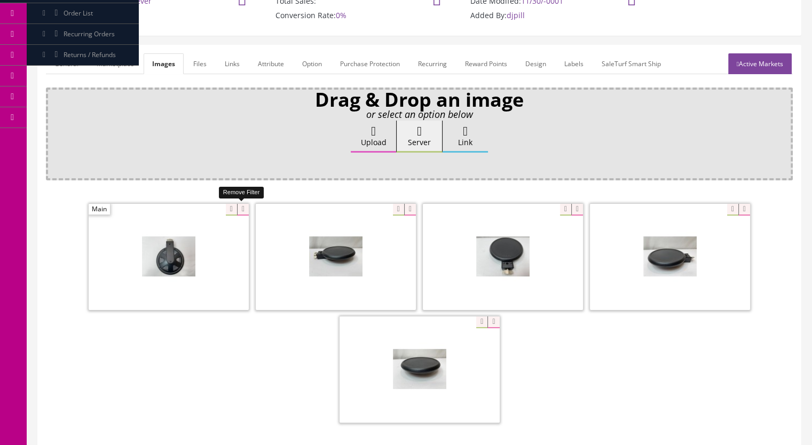
click at [241, 209] on icon at bounding box center [243, 210] width 12 height 12
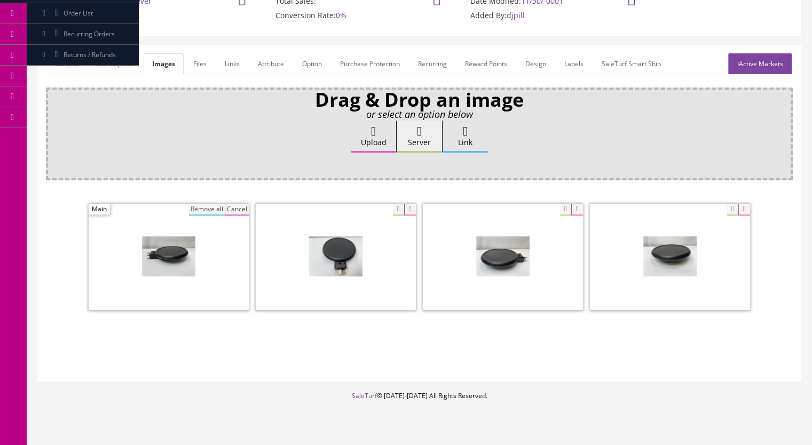
drag, startPoint x: 207, startPoint y: 210, endPoint x: 226, endPoint y: 212, distance: 19.3
click at [209, 210] on button "Remove all" at bounding box center [207, 210] width 36 height 12
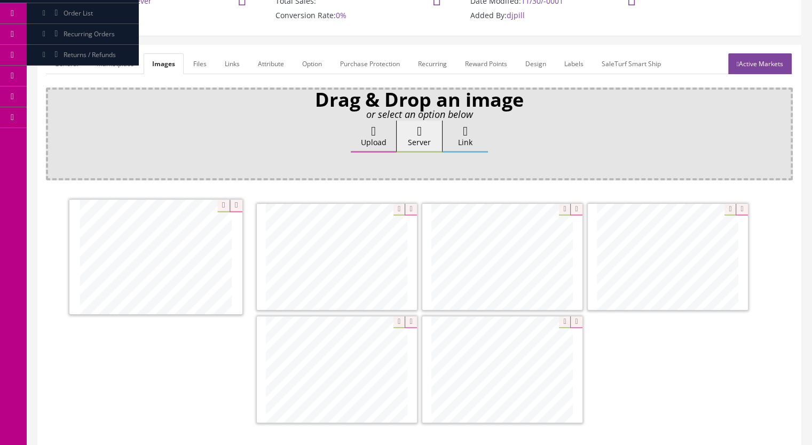
drag, startPoint x: 685, startPoint y: 274, endPoint x: 173, endPoint y: 275, distance: 512.0
drag, startPoint x: 653, startPoint y: 263, endPoint x: 302, endPoint y: 267, distance: 351.8
click at [753, 65] on link "Active Markets" at bounding box center [760, 63] width 64 height 21
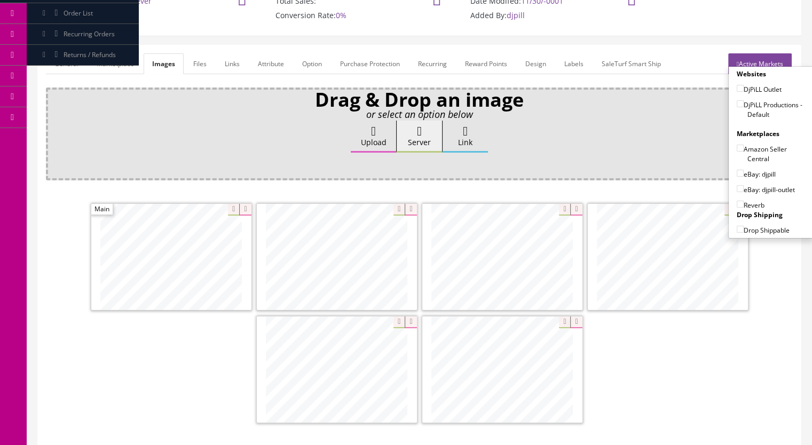
click at [740, 105] on label "DjPiLL Productions - Default" at bounding box center [771, 109] width 68 height 20
click at [740, 105] on input"] "DjPiLL Productions - Default" at bounding box center [740, 103] width 7 height 7
checkbox input"] "true"
click at [737, 173] on input"] "eBay: djpill" at bounding box center [740, 173] width 7 height 7
checkbox input"] "true"
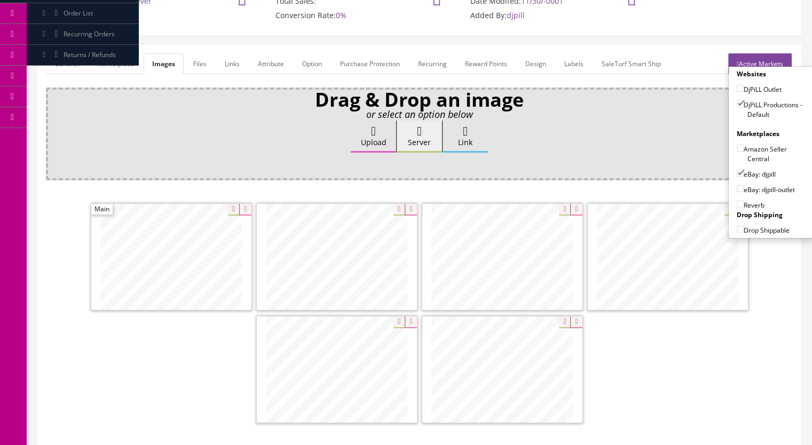
click at [737, 203] on input"] "Reverb" at bounding box center [740, 204] width 7 height 7
checkbox input"] "true"
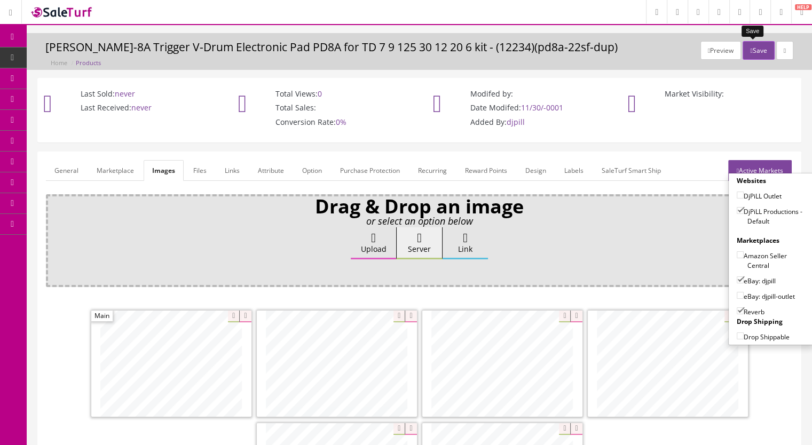
click at [750, 52] on icon "button" at bounding box center [751, 51] width 2 height 6
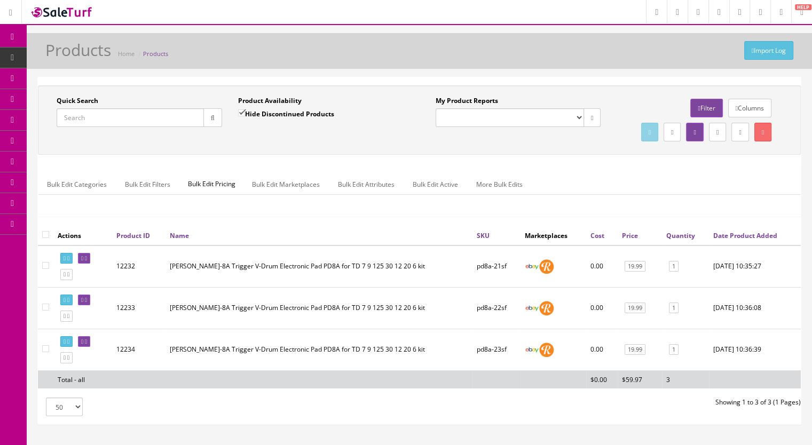
click at [98, 117] on input "Quick Search" at bounding box center [130, 117] width 147 height 19
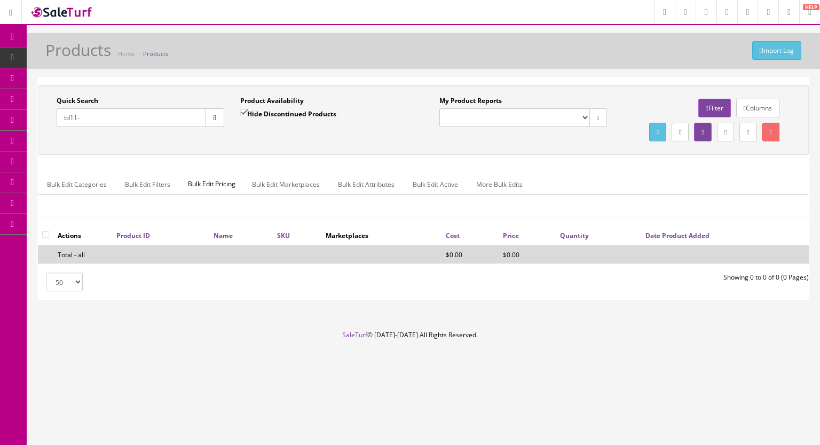
type input "td11-"
click at [240, 112] on input "Hide Discontinued Products" at bounding box center [243, 112] width 7 height 7
checkbox input "false"
click at [213, 120] on icon "button" at bounding box center [215, 118] width 4 height 6
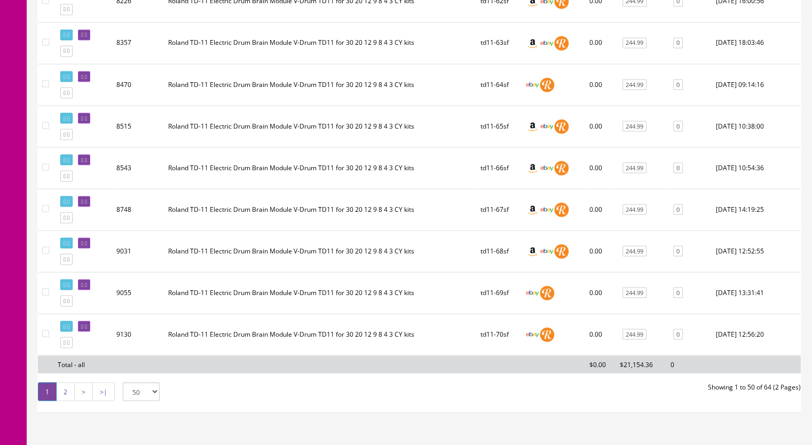
scroll to position [2018, 0]
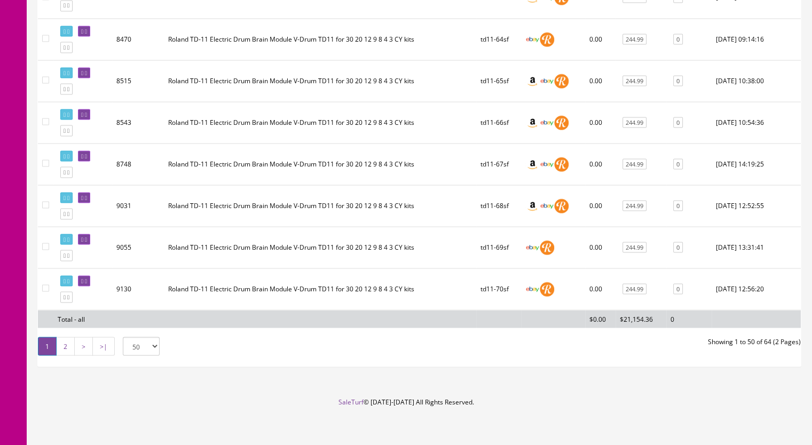
click at [61, 340] on link "2" at bounding box center [65, 346] width 19 height 19
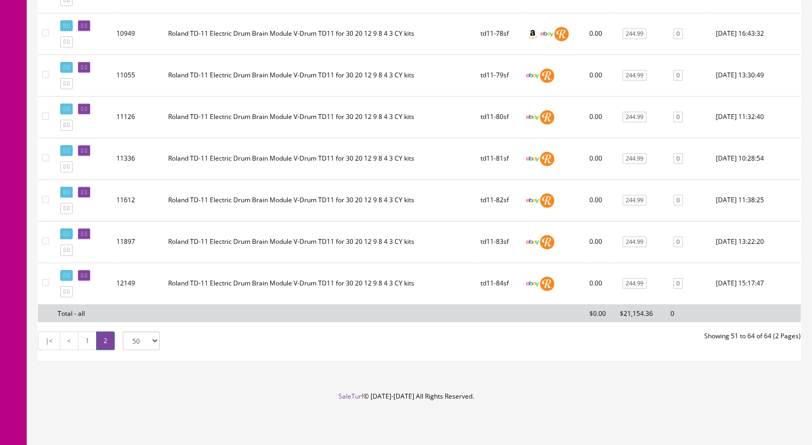
scroll to position [538, 0]
click at [69, 294] on icon at bounding box center [68, 292] width 2 height 6
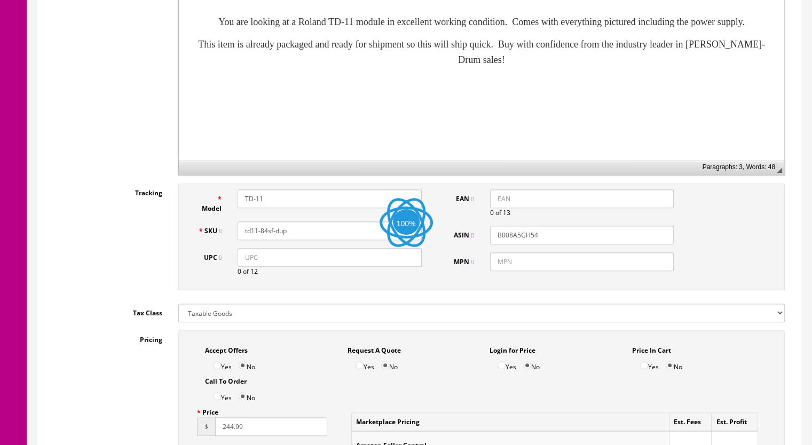
scroll to position [374, 0]
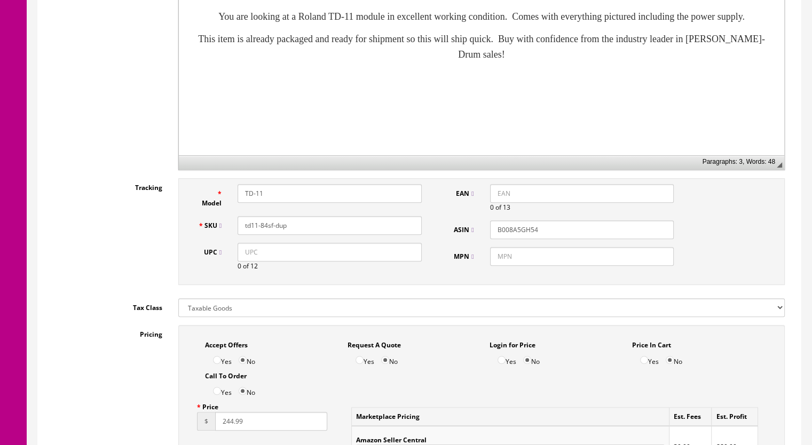
drag, startPoint x: 295, startPoint y: 222, endPoint x: 264, endPoint y: 227, distance: 30.9
click at [264, 227] on input "td11-84sf-dup" at bounding box center [330, 225] width 184 height 19
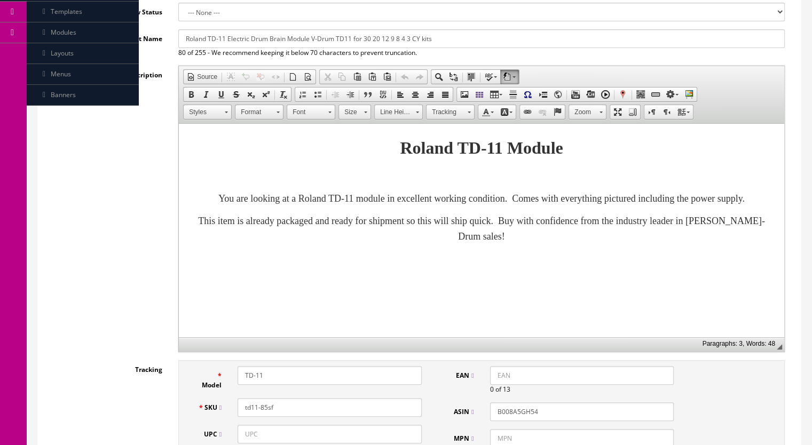
scroll to position [107, 0]
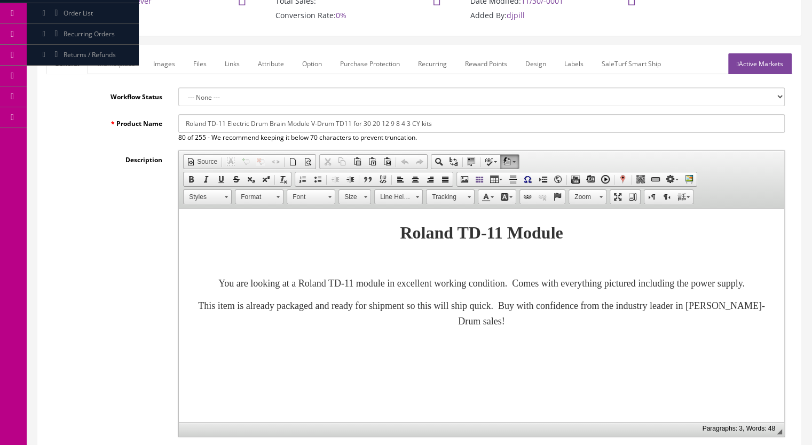
type input "td11-85sf"
click at [127, 64] on link "Marketplace" at bounding box center [116, 63] width 54 height 21
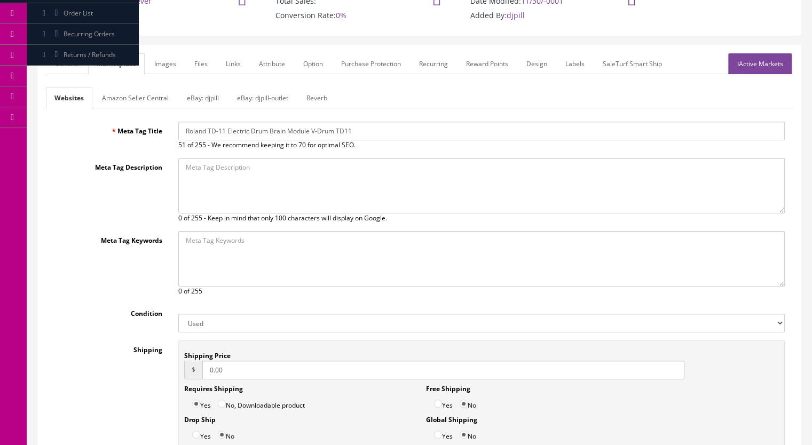
click at [317, 94] on link "Reverb" at bounding box center [317, 98] width 38 height 21
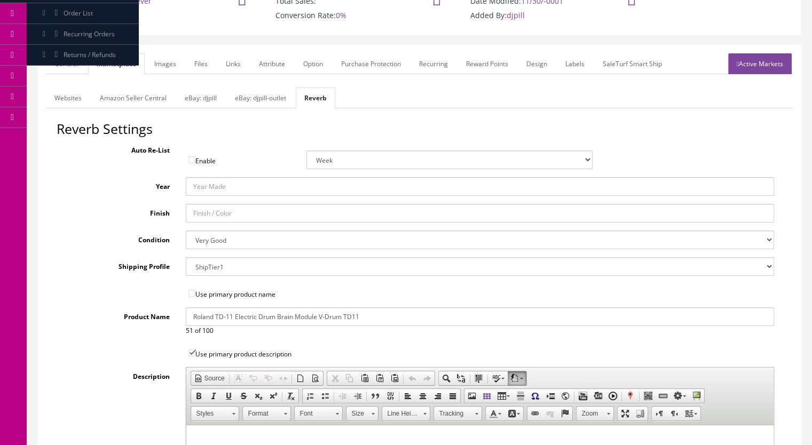
click at [169, 62] on link "Images" at bounding box center [165, 63] width 39 height 21
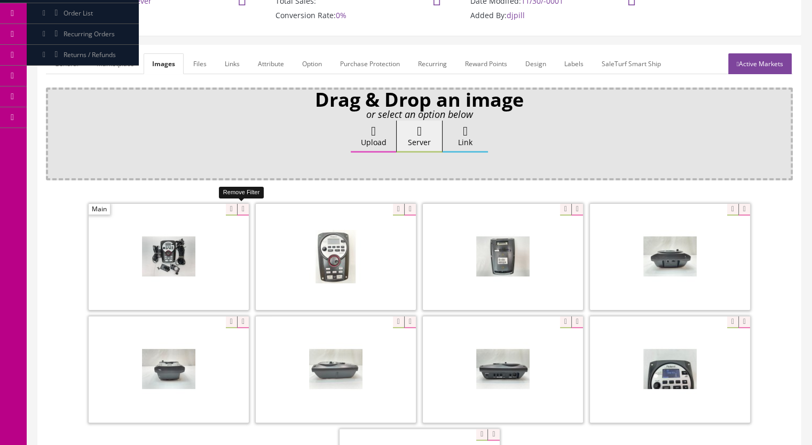
click at [240, 209] on icon at bounding box center [243, 210] width 12 height 12
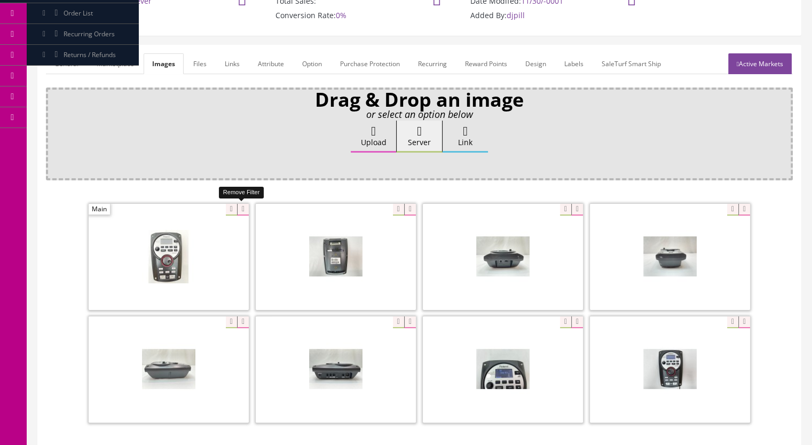
click at [241, 209] on icon at bounding box center [243, 210] width 12 height 12
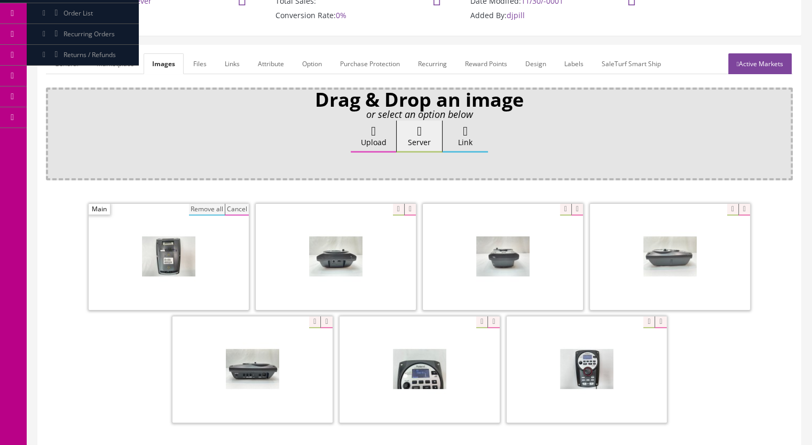
click at [208, 204] on button "Remove all" at bounding box center [207, 210] width 36 height 12
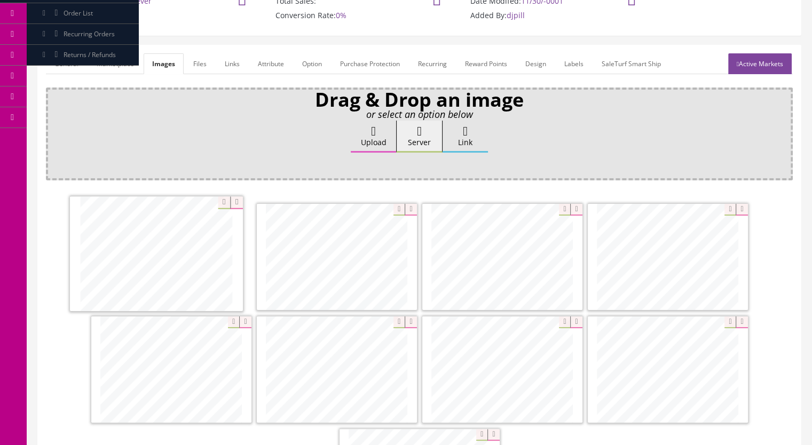
drag, startPoint x: 597, startPoint y: 273, endPoint x: 176, endPoint y: 268, distance: 421.2
drag, startPoint x: 655, startPoint y: 256, endPoint x: 333, endPoint y: 259, distance: 321.9
drag, startPoint x: 500, startPoint y: 335, endPoint x: 502, endPoint y: 246, distance: 88.7
drag, startPoint x: 692, startPoint y: 360, endPoint x: 186, endPoint y: 358, distance: 505.5
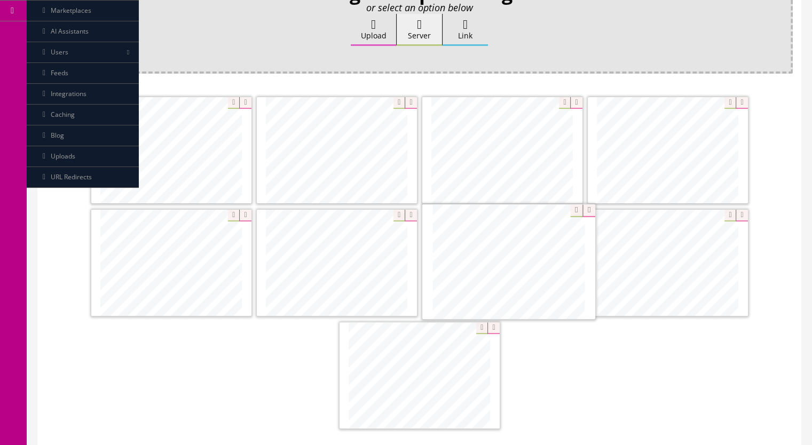
drag, startPoint x: 440, startPoint y: 372, endPoint x: 530, endPoint y: 261, distance: 142.7
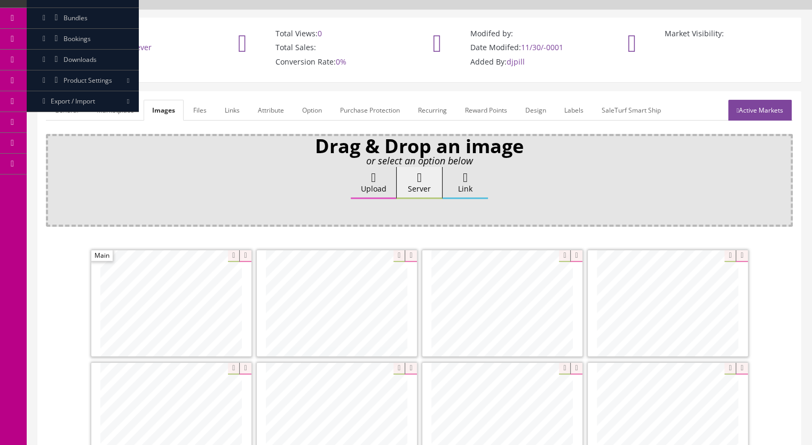
scroll to position [53, 0]
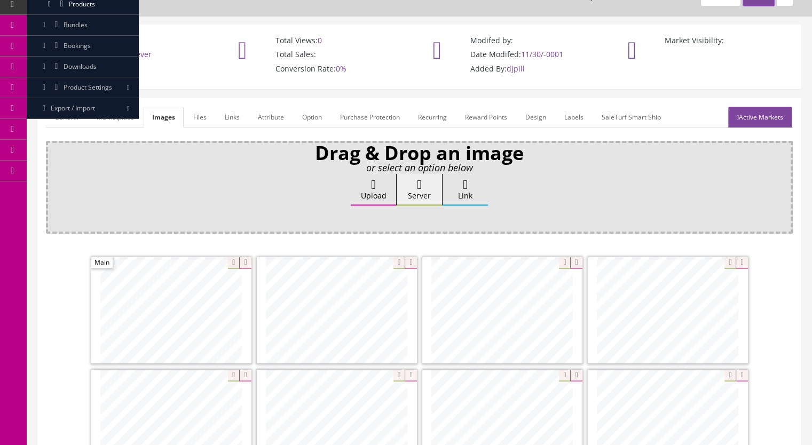
drag, startPoint x: 752, startPoint y: 122, endPoint x: 735, endPoint y: 133, distance: 20.6
click at [752, 122] on link "Active Markets" at bounding box center [760, 117] width 64 height 21
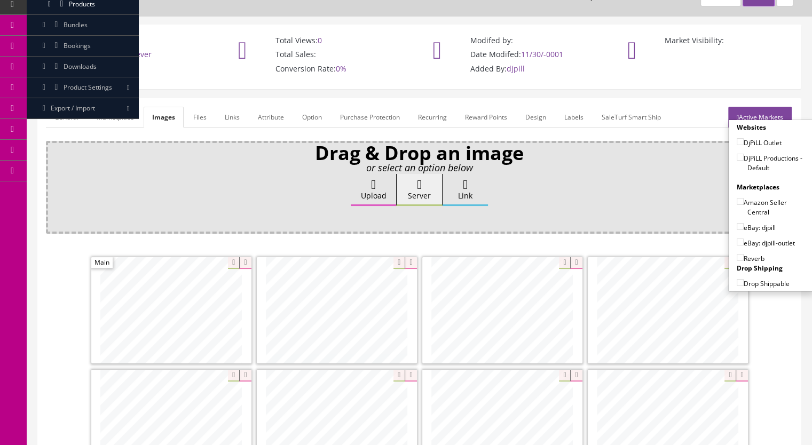
drag, startPoint x: 732, startPoint y: 156, endPoint x: 730, endPoint y: 202, distance: 46.0
click at [737, 155] on input"] "DjPiLL Productions - Default" at bounding box center [740, 157] width 7 height 7
checkbox input"] "true"
click at [737, 223] on input"] "eBay: djpill" at bounding box center [740, 226] width 7 height 7
checkbox input"] "true"
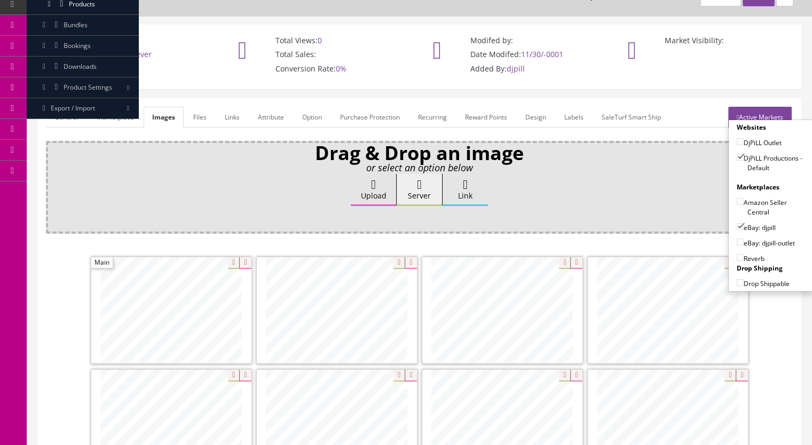
click at [737, 255] on input"] "Reverb" at bounding box center [740, 257] width 7 height 7
checkbox input"] "true"
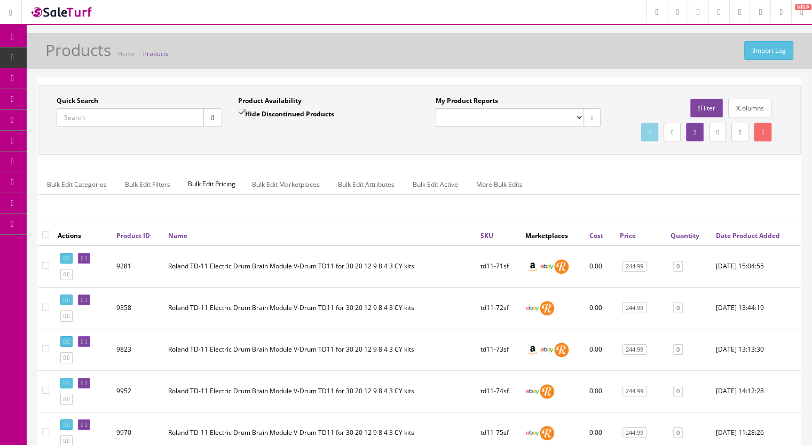
click at [140, 115] on input "Quick Search" at bounding box center [130, 117] width 147 height 19
type input "l"
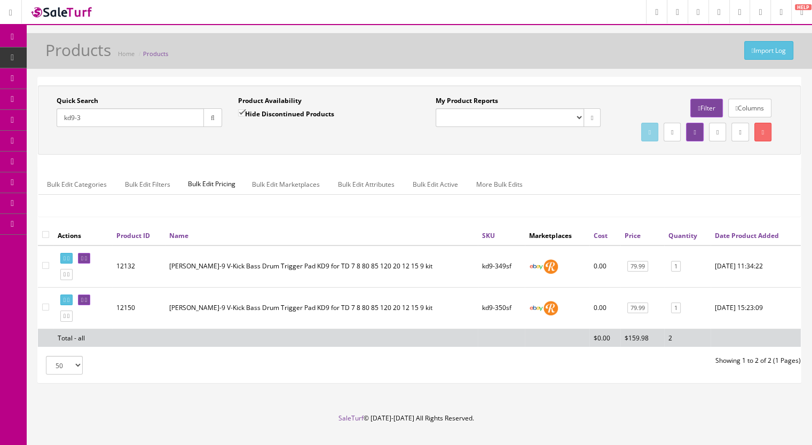
type input "kd9-3"
click at [239, 113] on input "Hide Discontinued Products" at bounding box center [241, 112] width 7 height 7
checkbox input "false"
click at [203, 126] on button "button" at bounding box center [212, 117] width 19 height 19
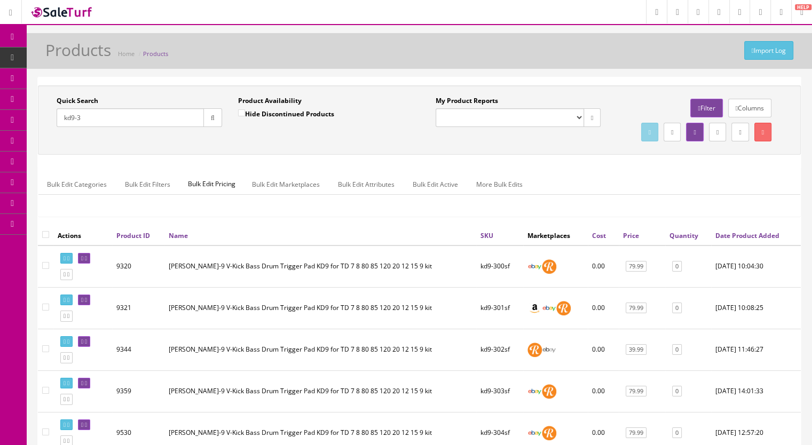
click at [114, 116] on input "kd9-3" at bounding box center [130, 117] width 147 height 19
type input "kd9-"
drag, startPoint x: 243, startPoint y: 111, endPoint x: 231, endPoint y: 113, distance: 11.9
click at [240, 113] on input "Hide Discontinued Products" at bounding box center [241, 112] width 7 height 7
checkbox input "true"
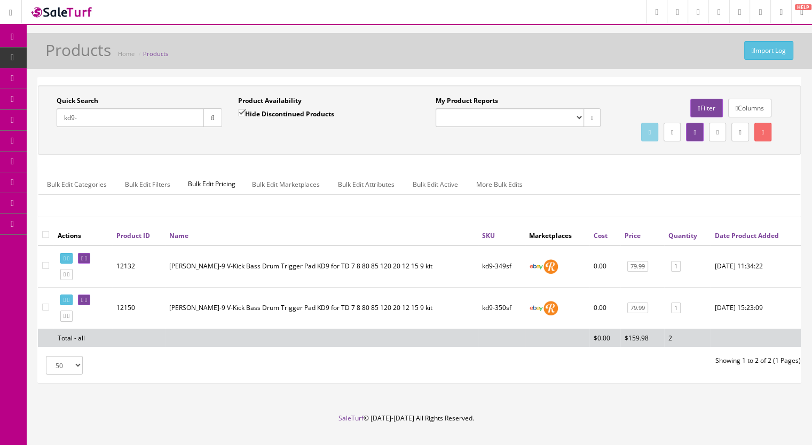
click at [214, 117] on icon "button" at bounding box center [213, 118] width 4 height 6
click at [66, 319] on icon at bounding box center [65, 316] width 2 height 6
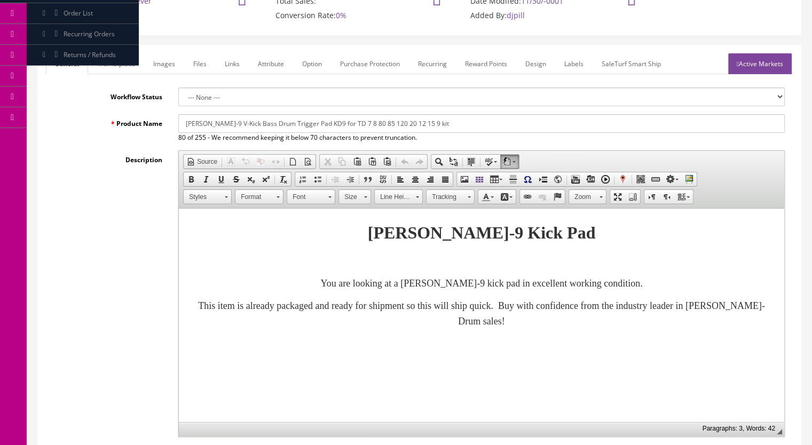
scroll to position [320, 0]
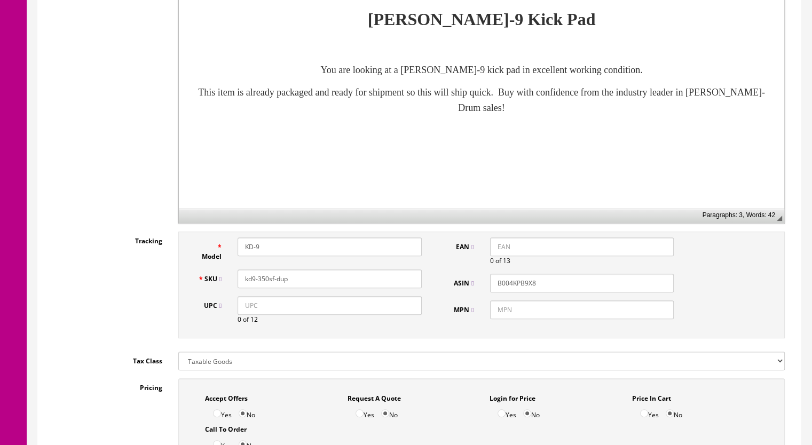
drag, startPoint x: 296, startPoint y: 279, endPoint x: 263, endPoint y: 283, distance: 32.8
click at [263, 283] on input "kd9-350sf-dup" at bounding box center [330, 279] width 184 height 19
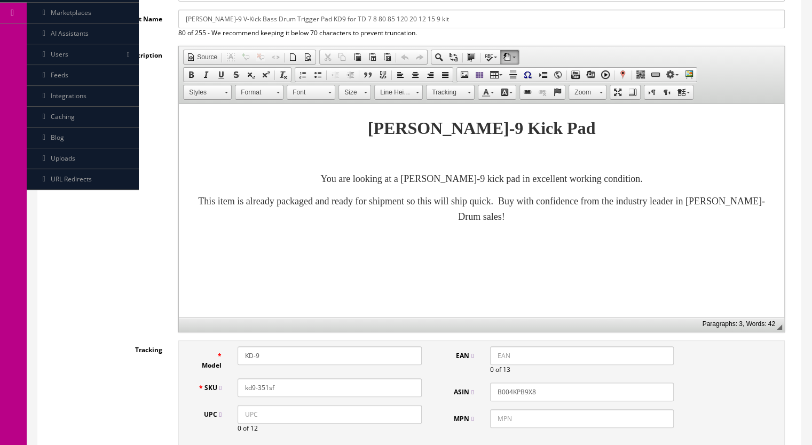
scroll to position [107, 0]
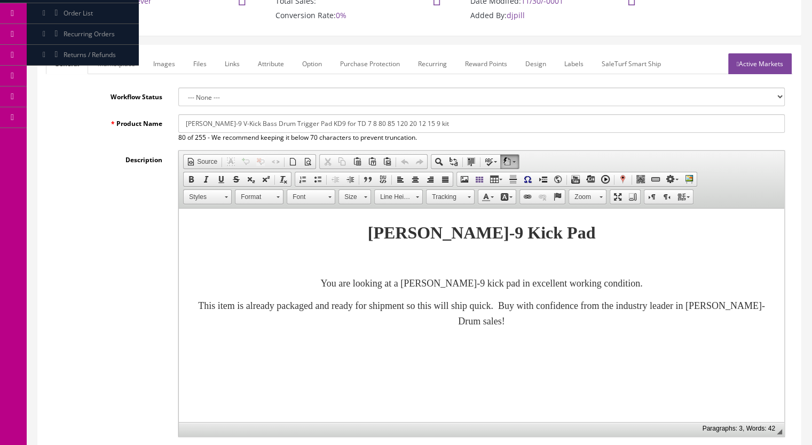
type input "kd9-351sf"
click at [116, 66] on link "Marketplace" at bounding box center [116, 63] width 54 height 21
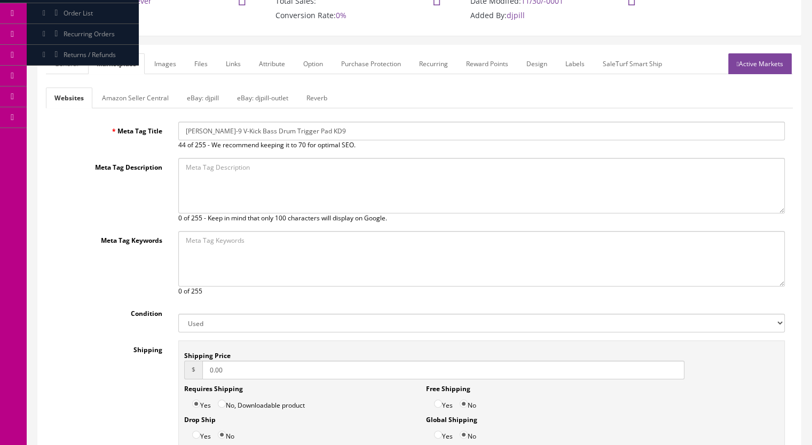
click at [320, 96] on link "Reverb" at bounding box center [317, 98] width 38 height 21
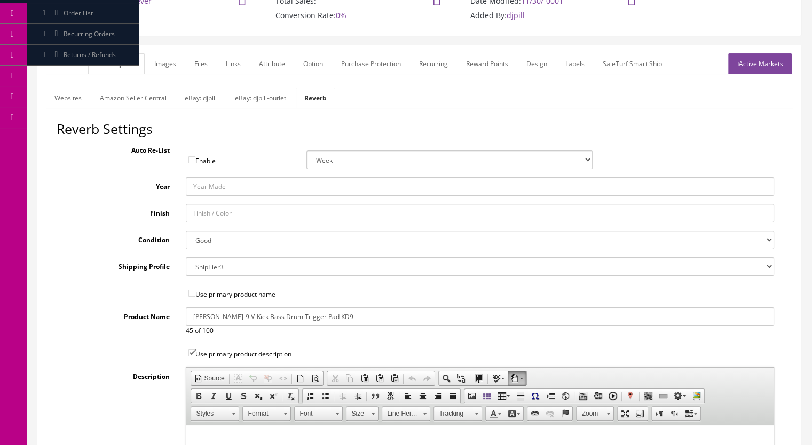
click at [212, 242] on select "Brand New Mint Excellent Very Good Good Fair Poor B-Stock Non Functioning" at bounding box center [480, 240] width 589 height 19
select select "ae4d9114-1bd7-4ec5-a4ba-6653af5ac84d"
click at [186, 231] on select "Brand New Mint Excellent Very Good Good Fair Poor B-Stock Non Functioning" at bounding box center [480, 240] width 589 height 19
click at [162, 65] on link "Images" at bounding box center [165, 63] width 39 height 21
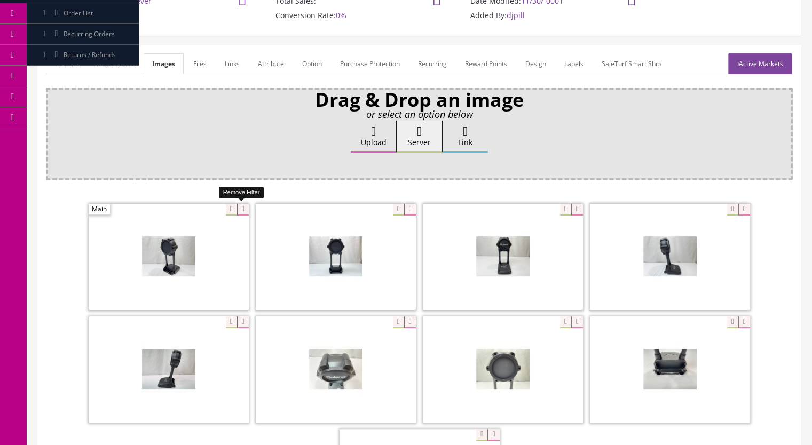
click at [244, 207] on icon at bounding box center [243, 210] width 12 height 12
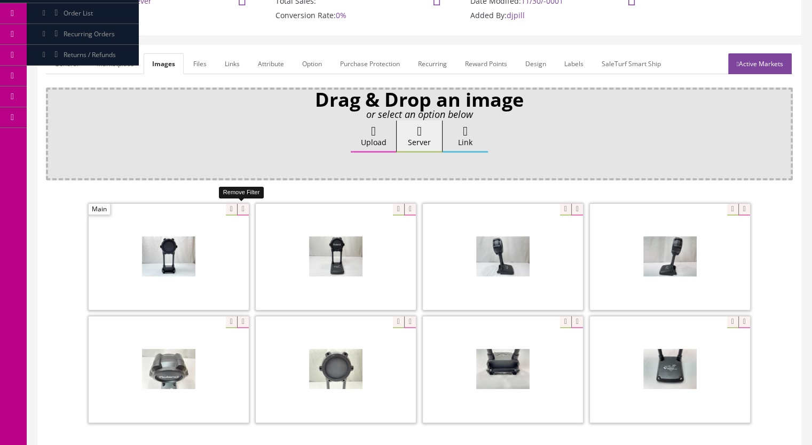
click at [239, 209] on icon at bounding box center [243, 210] width 12 height 12
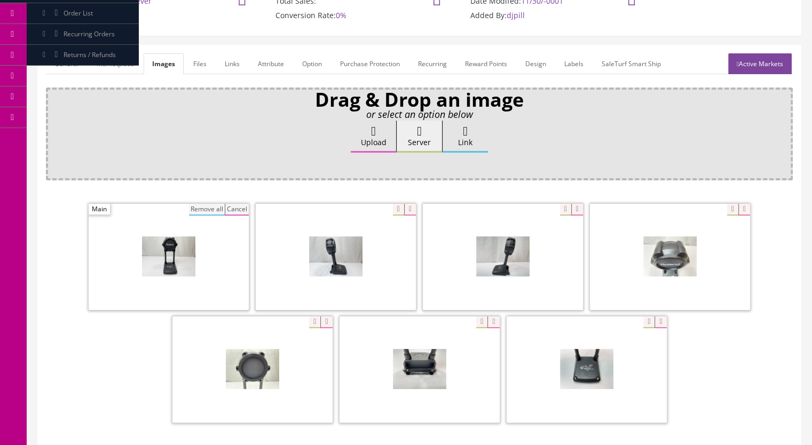
click at [210, 210] on button "Remove all" at bounding box center [207, 210] width 36 height 12
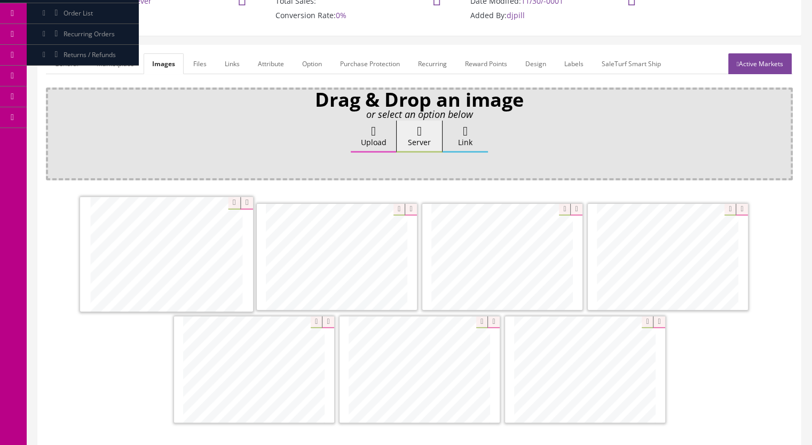
drag, startPoint x: 539, startPoint y: 261, endPoint x: 203, endPoint y: 259, distance: 335.8
drag, startPoint x: 462, startPoint y: 356, endPoint x: 534, endPoint y: 246, distance: 131.5
drag, startPoint x: 596, startPoint y: 376, endPoint x: 692, endPoint y: 259, distance: 151.7
drag, startPoint x: 595, startPoint y: 380, endPoint x: 264, endPoint y: 379, distance: 331.0
drag, startPoint x: 415, startPoint y: 395, endPoint x: 564, endPoint y: 395, distance: 148.9
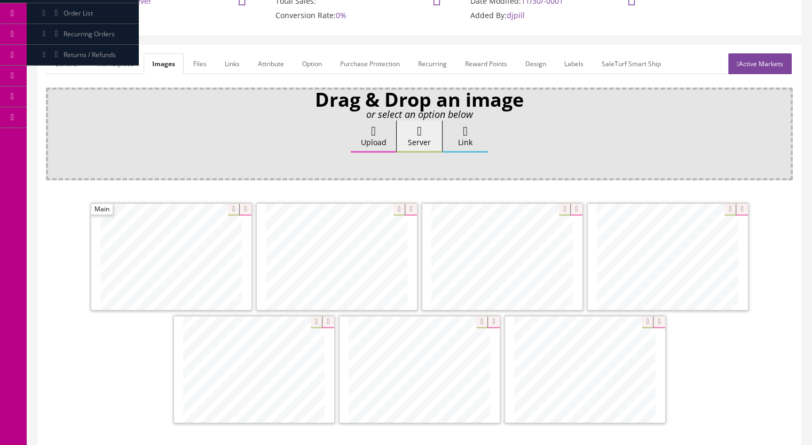
click at [754, 71] on link "Active Markets" at bounding box center [760, 63] width 64 height 21
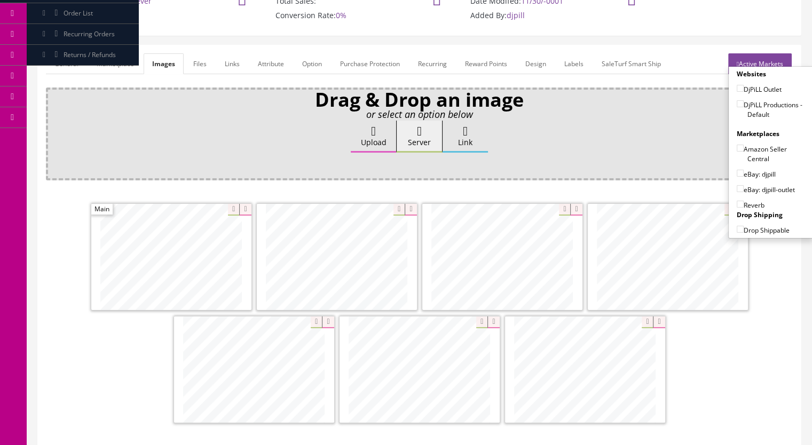
drag, startPoint x: 736, startPoint y: 105, endPoint x: 718, endPoint y: 161, distance: 59.4
click at [737, 105] on input"] "DjPiLL Productions - Default" at bounding box center [740, 103] width 7 height 7
checkbox input"] "true"
click at [737, 171] on input"] "eBay: djpill" at bounding box center [740, 173] width 7 height 7
checkbox input"] "true"
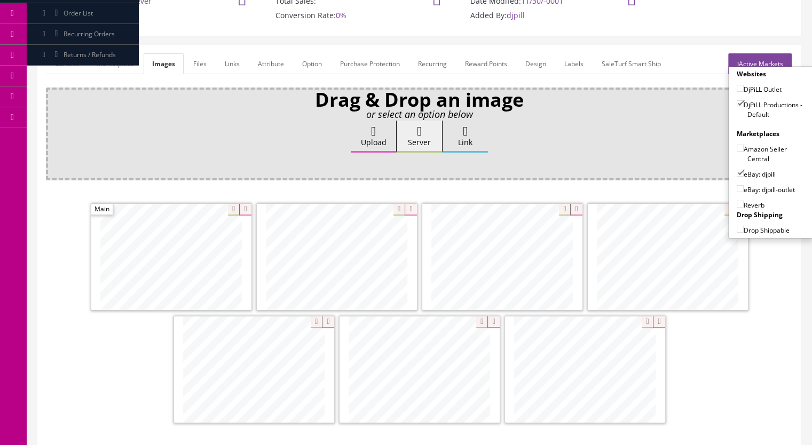
click at [737, 201] on input"] "Reverb" at bounding box center [740, 204] width 7 height 7
checkbox input"] "true"
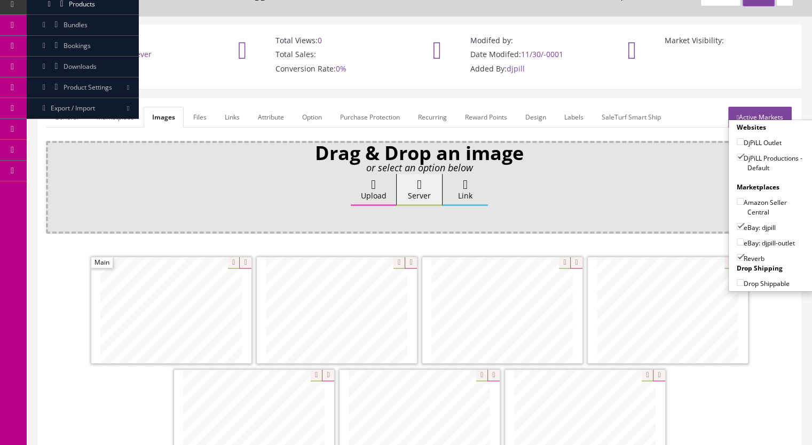
scroll to position [0, 0]
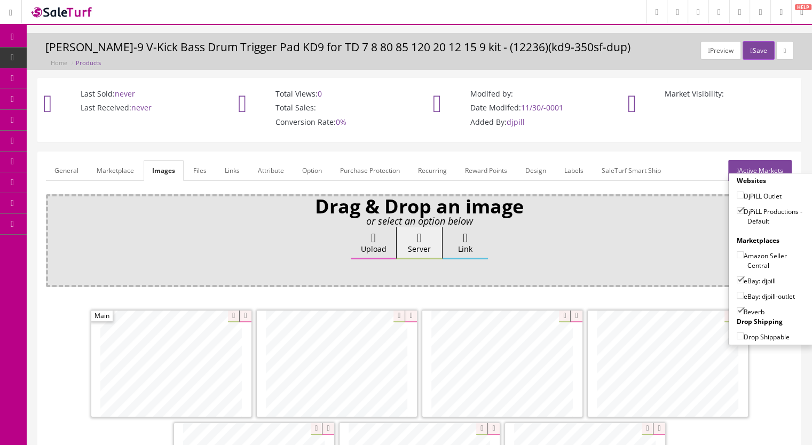
click at [750, 53] on button "Save" at bounding box center [758, 50] width 31 height 19
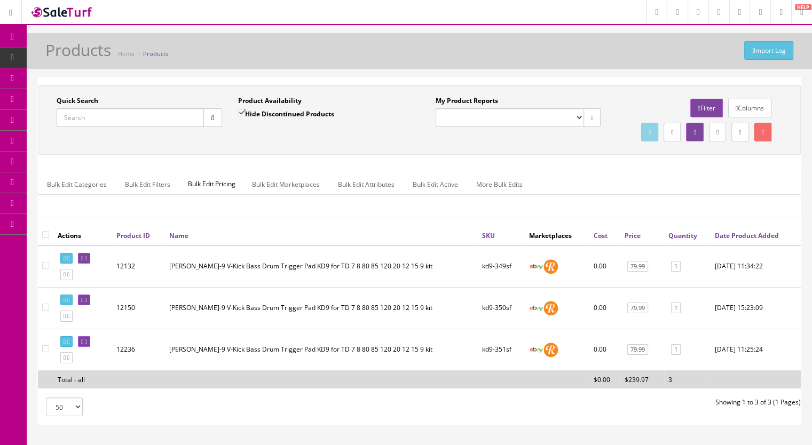
click at [107, 117] on input "Quick Search" at bounding box center [130, 117] width 147 height 19
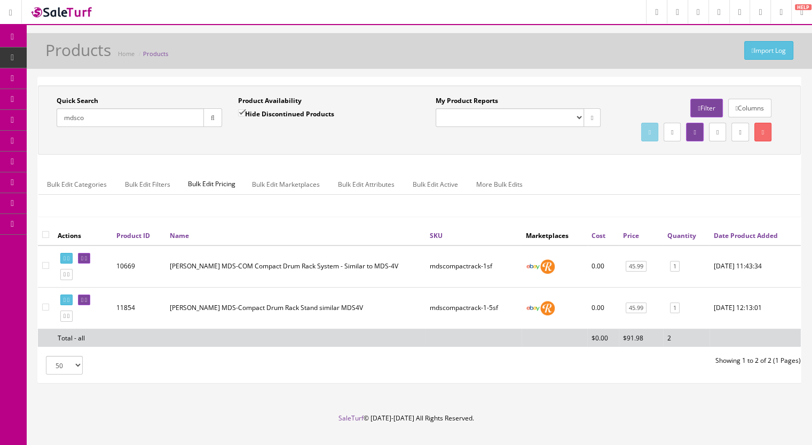
type input "mdsco"
click at [87, 303] on icon at bounding box center [86, 300] width 2 height 6
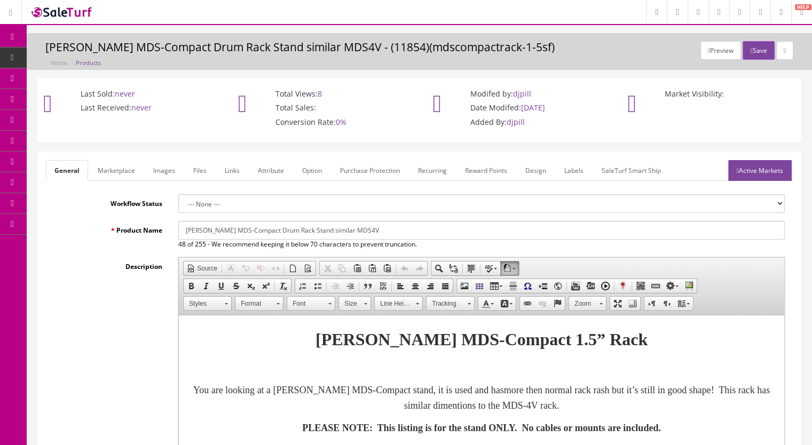
click at [220, 230] on input "[PERSON_NAME] MDS-Compact Drum Rack Stand similar MDS4V" at bounding box center [481, 230] width 606 height 19
click at [232, 228] on input "Roland MDS-4V new version the MDS-Compact Drum Rack Stand similar MDS4V" at bounding box center [481, 230] width 606 height 19
type input "Roland MDS-4V new version the MDS-Compact Drum Rack Stand similar MDS4V"
click at [786, 51] on link at bounding box center [784, 50] width 17 height 19
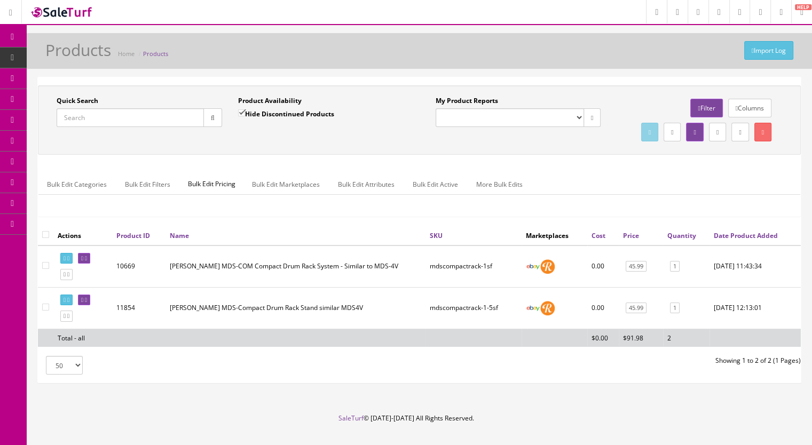
click at [113, 119] on input "Quick Search" at bounding box center [130, 117] width 147 height 19
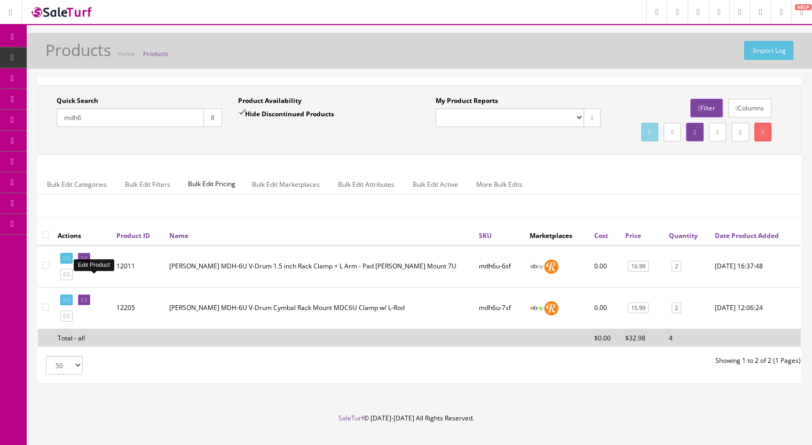
type input "mdh6"
click at [87, 262] on icon at bounding box center [86, 259] width 2 height 6
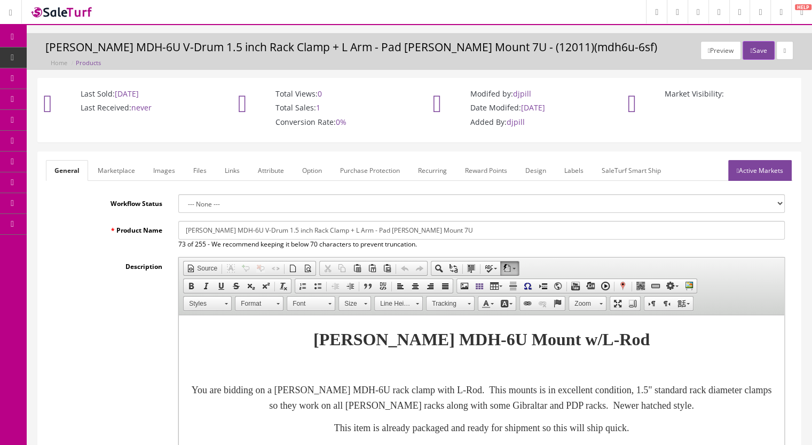
click at [115, 171] on link "Marketplace" at bounding box center [116, 170] width 54 height 21
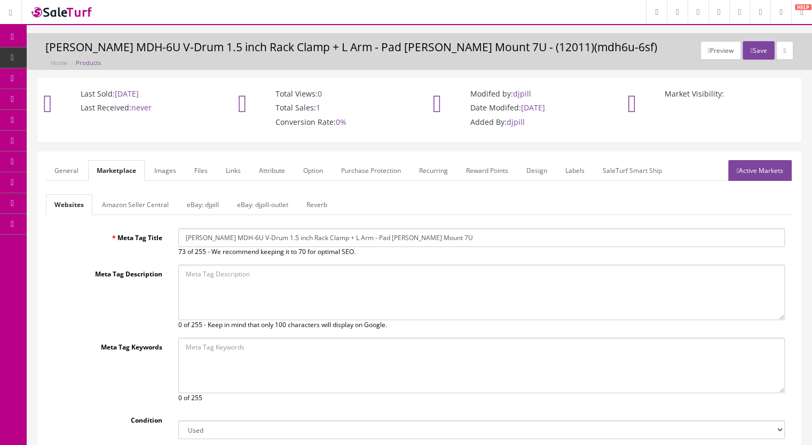
click at [199, 203] on link "eBay: djpill" at bounding box center [202, 204] width 49 height 21
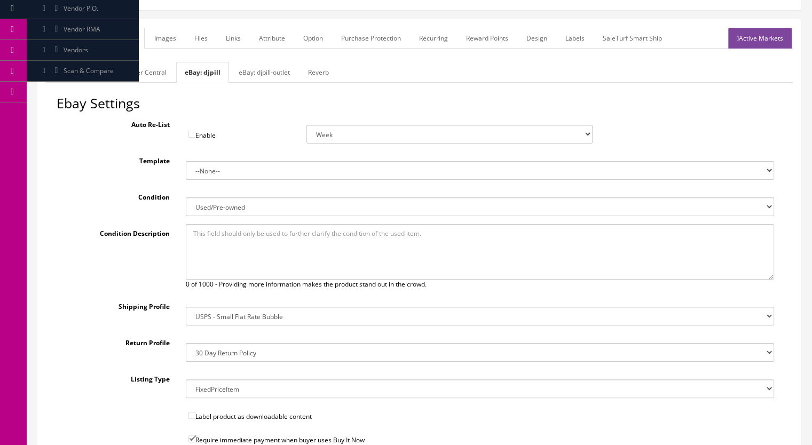
scroll to position [130, 0]
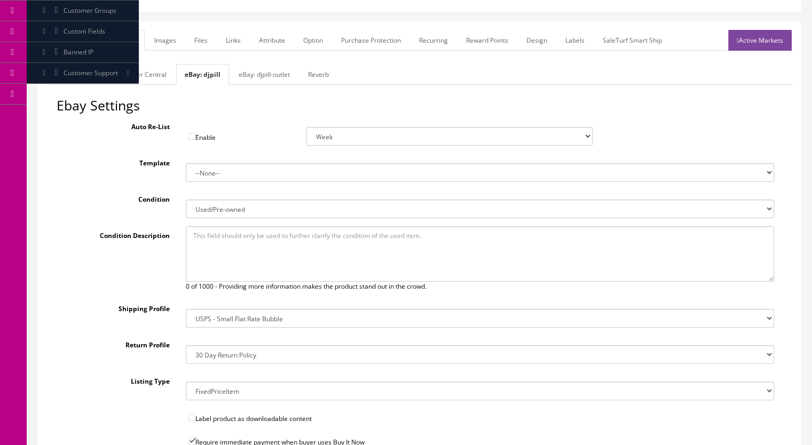
click at [257, 75] on link "eBay: djpill-outlet" at bounding box center [264, 74] width 68 height 21
click at [319, 73] on link "Reverb" at bounding box center [321, 74] width 38 height 21
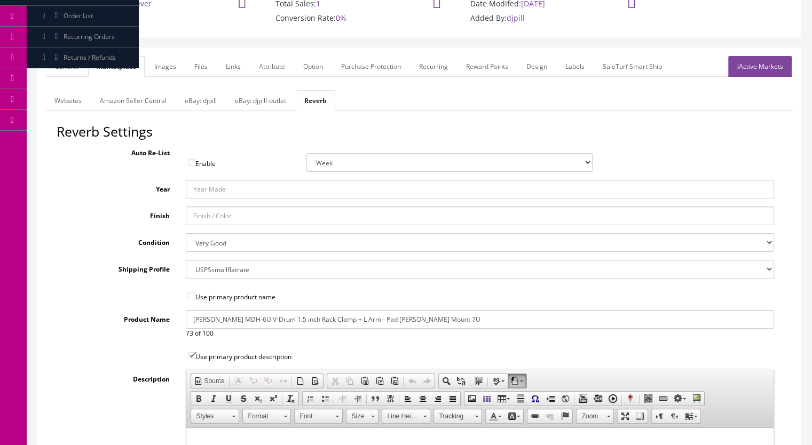
scroll to position [0, 0]
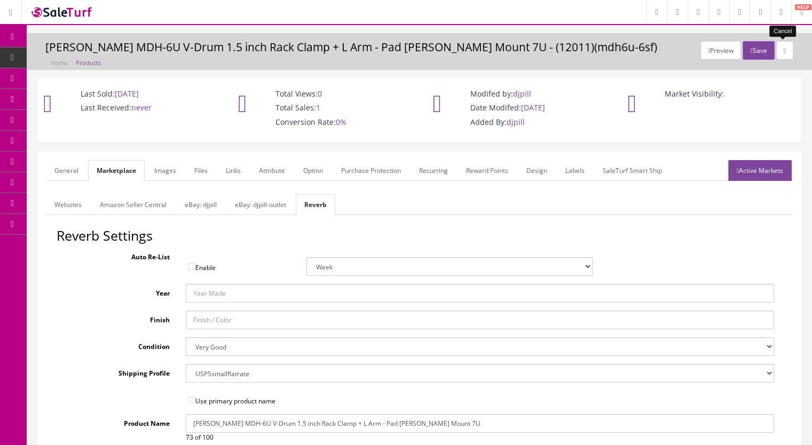
click at [784, 51] on icon at bounding box center [785, 51] width 2 height 6
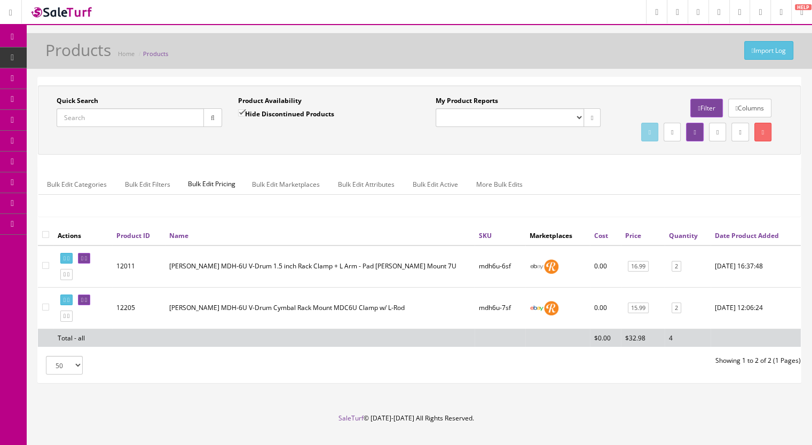
click at [104, 280] on td at bounding box center [82, 267] width 59 height 42
click at [87, 262] on icon at bounding box center [86, 259] width 2 height 6
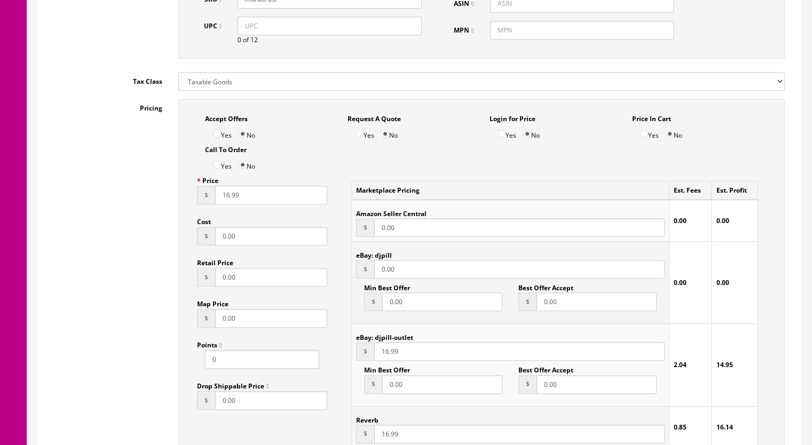
scroll to position [587, 0]
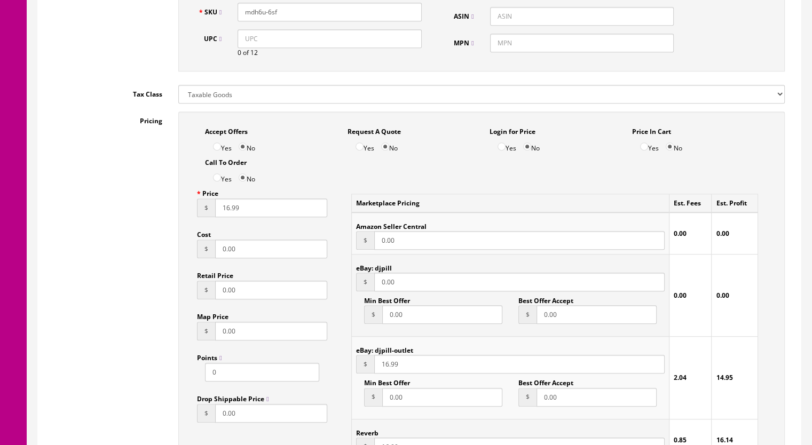
drag, startPoint x: 411, startPoint y: 283, endPoint x: 336, endPoint y: 296, distance: 75.8
click at [336, 296] on div "Marketplace Pricing Est. Fees Est. Profit Amazon Seller Central $ 0.00 0.00 0.0…" at bounding box center [554, 327] width 439 height 286
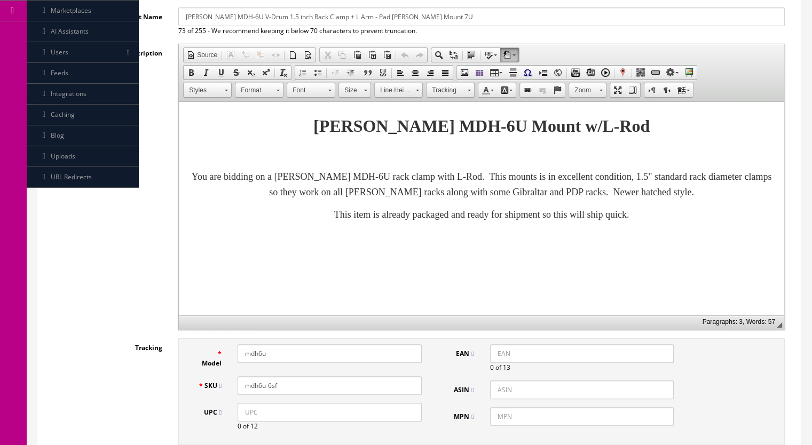
scroll to position [0, 0]
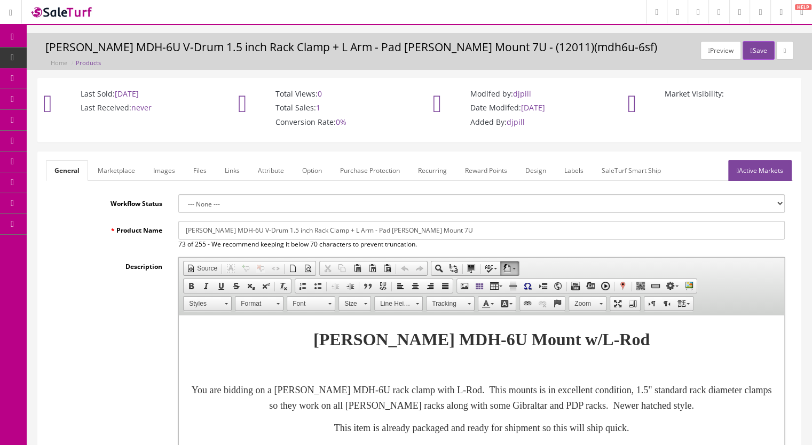
type input "16.99"
click at [752, 169] on link "Active Markets" at bounding box center [760, 170] width 64 height 21
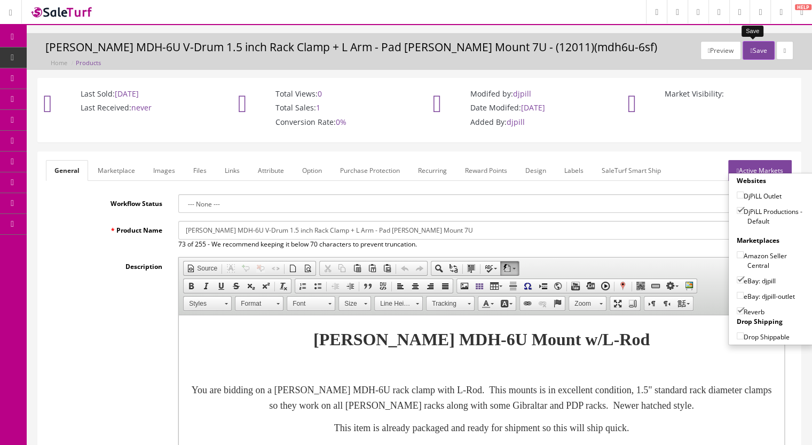
click at [750, 49] on button "Save" at bounding box center [758, 50] width 31 height 19
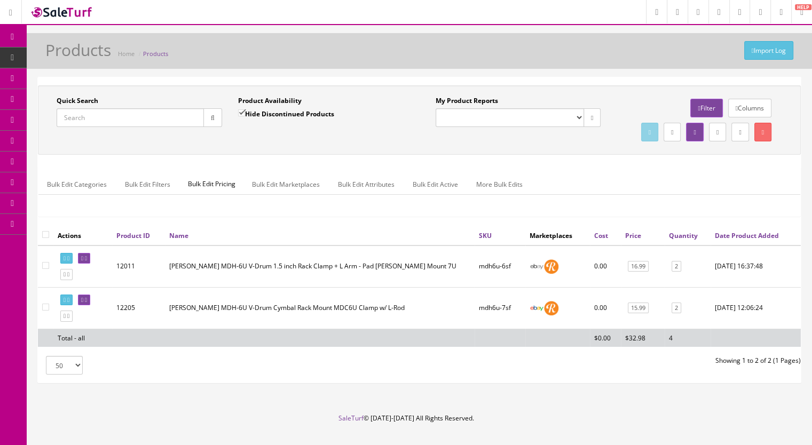
click at [92, 51] on link "Products" at bounding box center [83, 58] width 112 height 21
click at [92, 114] on input "Quick Search" at bounding box center [130, 117] width 147 height 19
drag, startPoint x: 97, startPoint y: 119, endPoint x: 28, endPoint y: 122, distance: 69.5
click at [28, 122] on div "Quick Search mdh6 Date From Product Availability Hide Discontinued Products Dat…" at bounding box center [419, 234] width 785 height 315
paste input "MDS4V-2a"
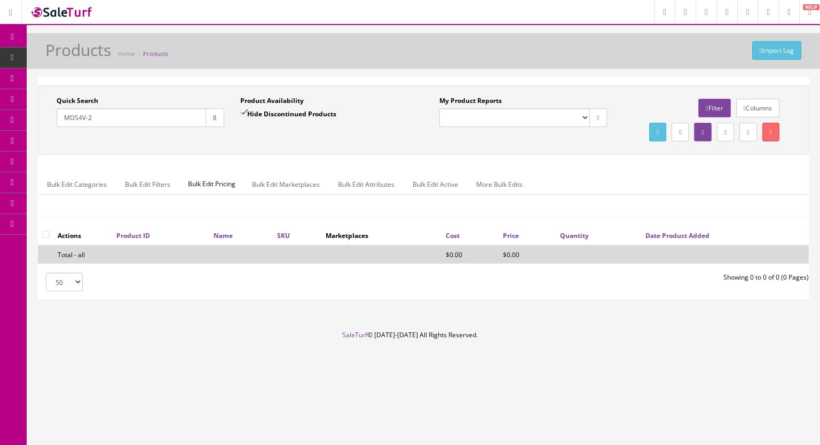
type input "MDS4V-2"
click at [240, 110] on input "Hide Discontinued Products" at bounding box center [243, 112] width 7 height 7
checkbox input "false"
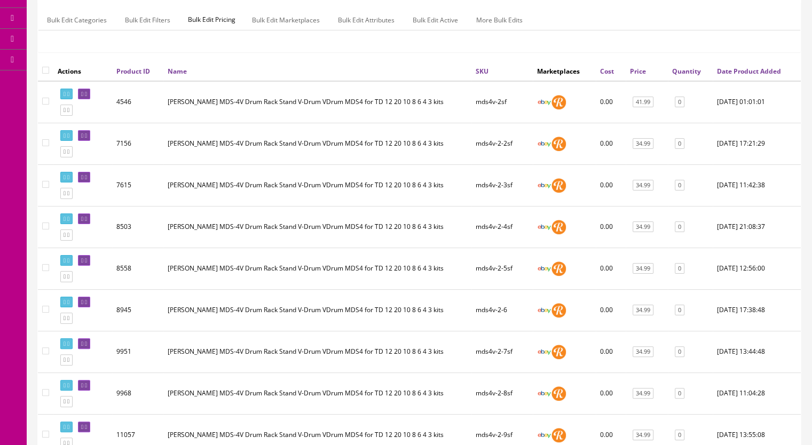
scroll to position [374, 0]
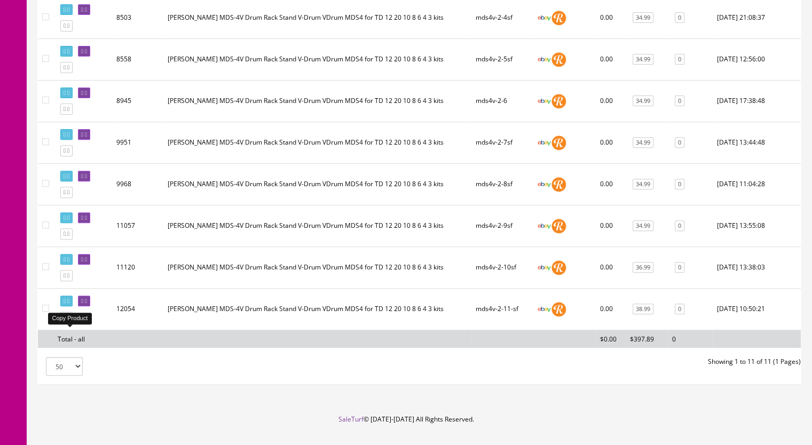
click at [69, 320] on icon at bounding box center [68, 317] width 2 height 6
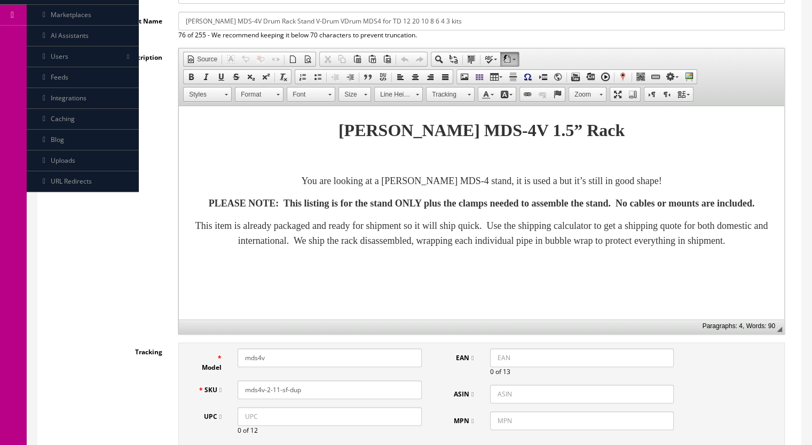
scroll to position [267, 0]
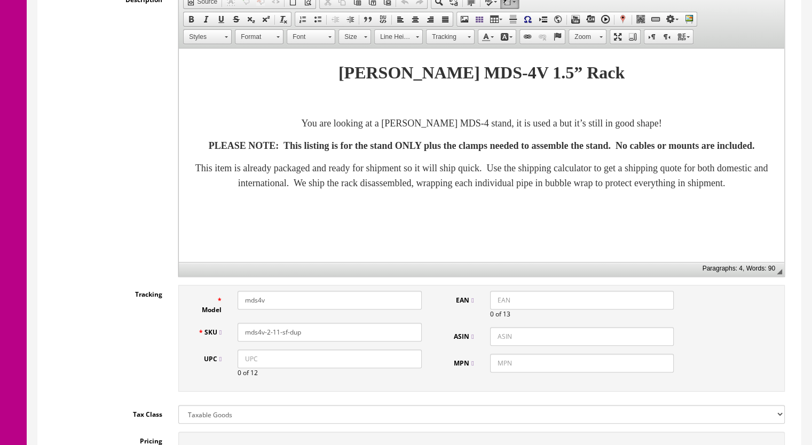
drag, startPoint x: 303, startPoint y: 331, endPoint x: 277, endPoint y: 336, distance: 26.7
click at [277, 336] on input "mds4v-2-11-sf-dup" at bounding box center [330, 332] width 184 height 19
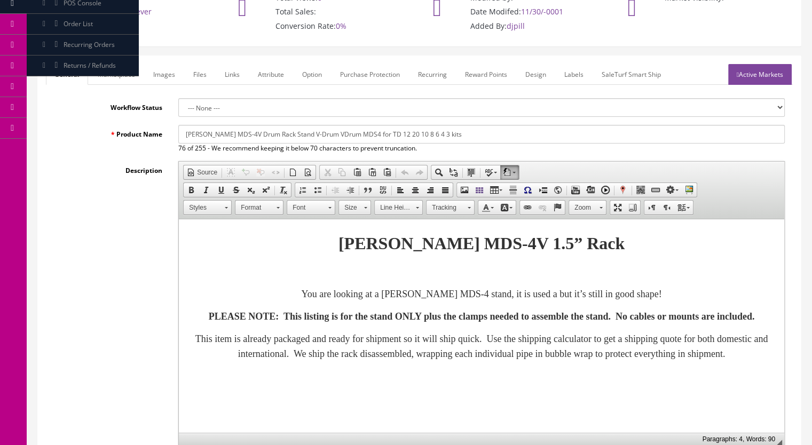
scroll to position [0, 0]
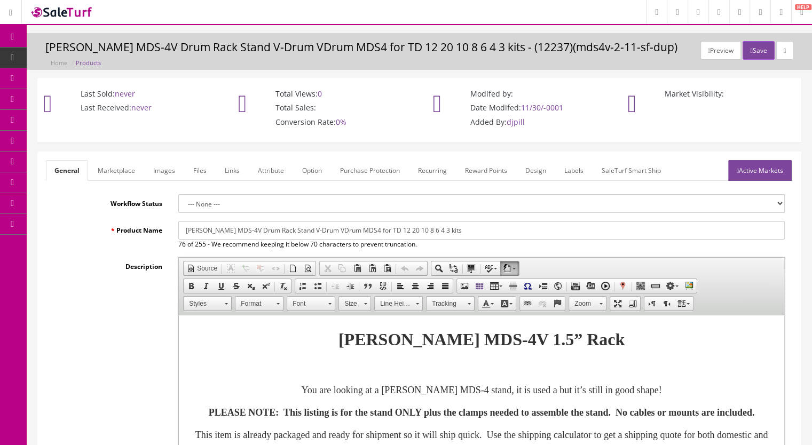
type input "mds4v-2-12sf"
drag, startPoint x: 120, startPoint y: 176, endPoint x: 188, endPoint y: 188, distance: 70.0
click at [120, 175] on link "Marketplace" at bounding box center [116, 170] width 54 height 21
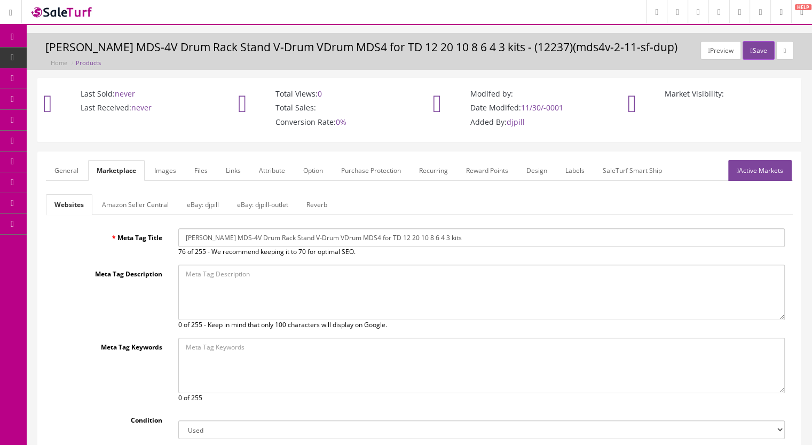
click at [307, 206] on link "Reverb" at bounding box center [317, 204] width 38 height 21
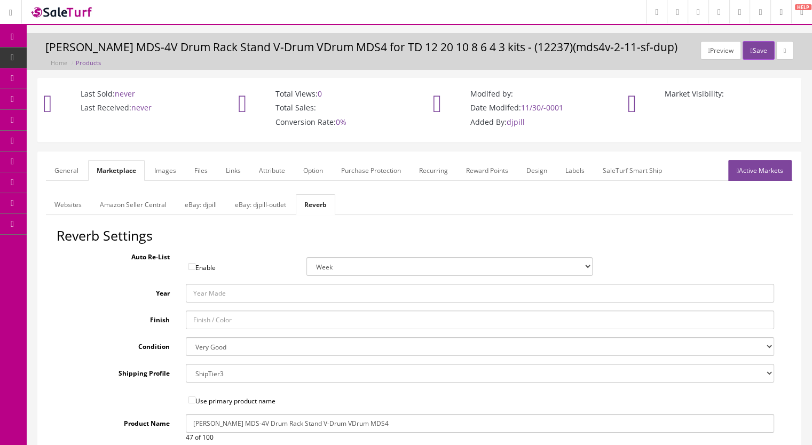
click at [200, 349] on select "Brand New Mint Excellent Very Good Good Fair Poor B-Stock Non Functioning" at bounding box center [480, 346] width 589 height 19
select select "f7a3f48c-972a-44c6-b01a-0cd27488d3f6"
click at [186, 337] on select "Brand New Mint Excellent Very Good Good Fair Poor B-Stock Non Functioning" at bounding box center [480, 346] width 589 height 19
click at [166, 175] on link "Images" at bounding box center [165, 170] width 39 height 21
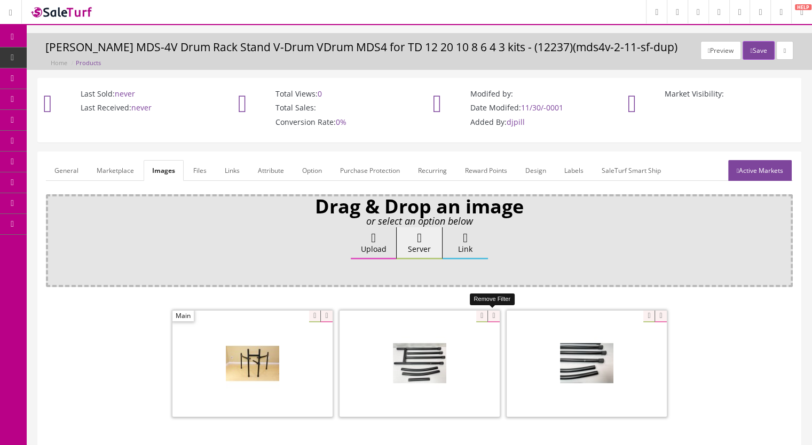
click at [492, 312] on icon at bounding box center [493, 317] width 12 height 12
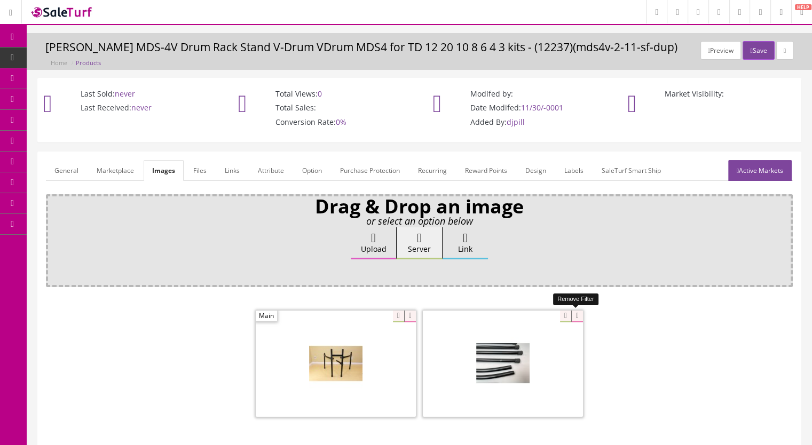
click at [573, 314] on icon at bounding box center [577, 317] width 12 height 12
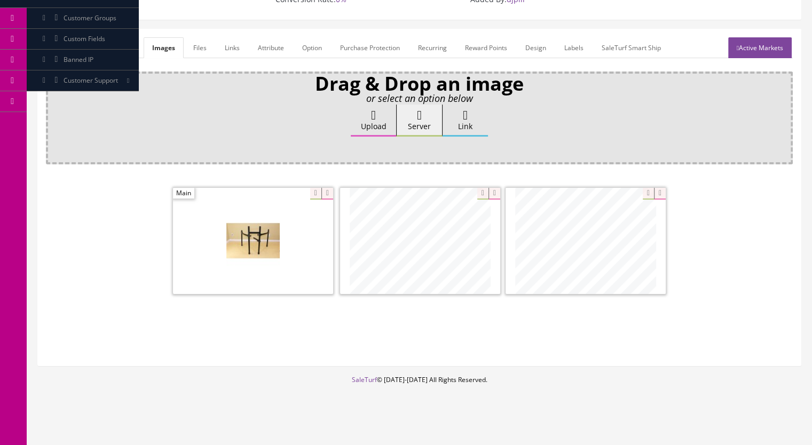
scroll to position [126, 0]
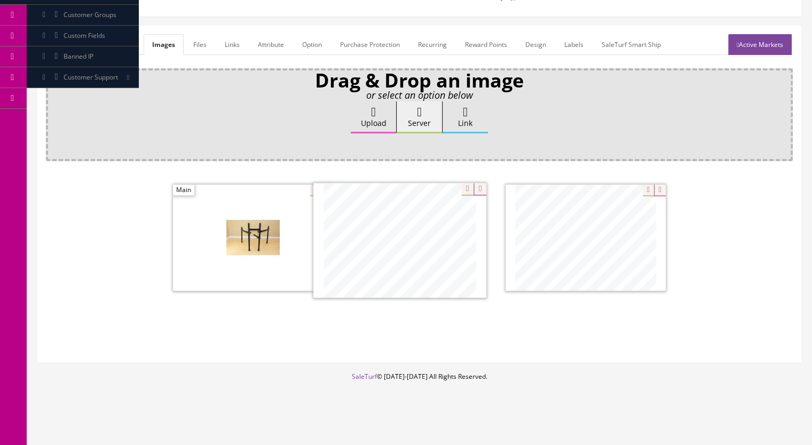
drag, startPoint x: 574, startPoint y: 267, endPoint x: 414, endPoint y: 269, distance: 160.2
drag, startPoint x: 788, startPoint y: 36, endPoint x: 777, endPoint y: 45, distance: 14.4
click at [788, 36] on link "Active Markets" at bounding box center [760, 44] width 64 height 21
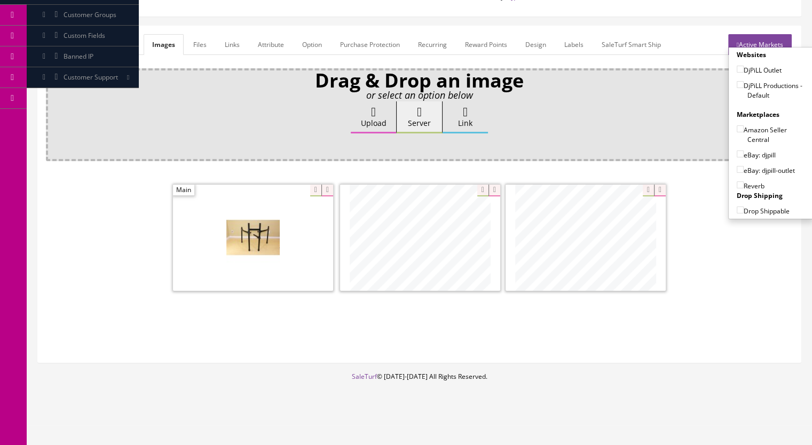
click at [737, 83] on input"] "DjPiLL Productions - Default" at bounding box center [740, 84] width 7 height 7
checkbox input"] "true"
click at [737, 152] on input"] "eBay: djpill" at bounding box center [740, 154] width 7 height 7
checkbox input"] "true"
click at [741, 184] on label "Reverb" at bounding box center [751, 185] width 28 height 11
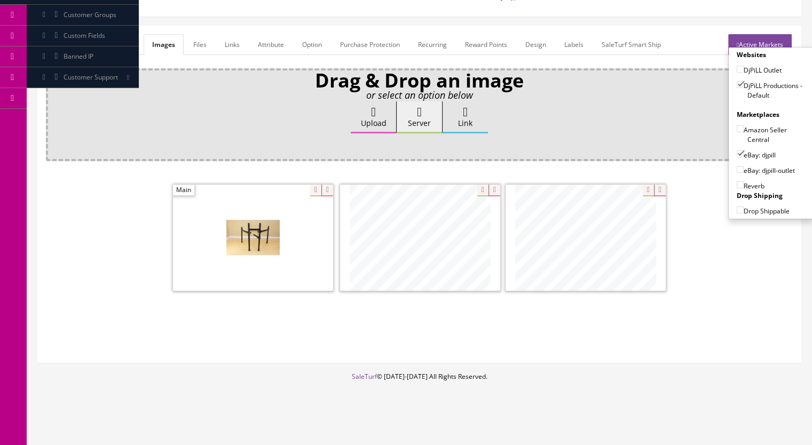
click at [737, 182] on input"] "Reverb" at bounding box center [740, 185] width 7 height 7
checkbox input"] "true"
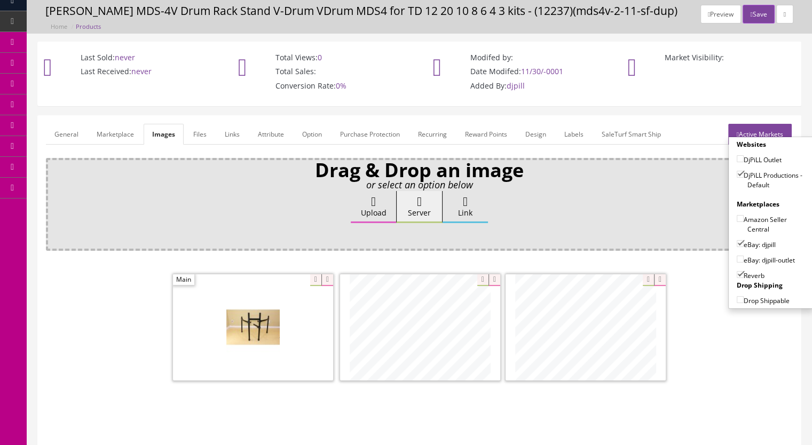
scroll to position [0, 0]
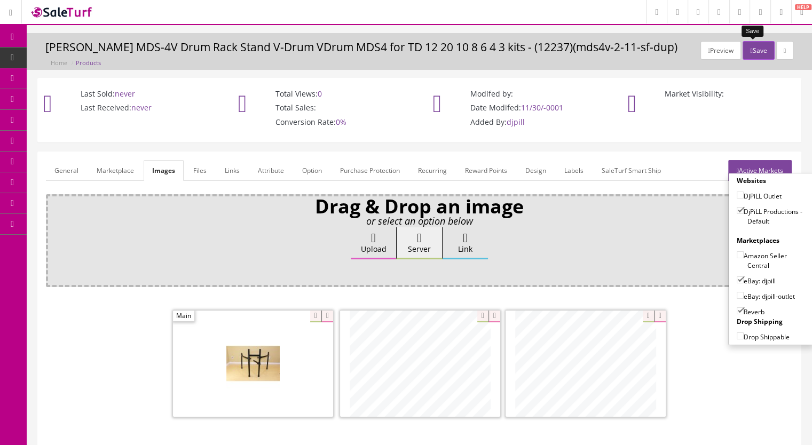
click at [747, 45] on button "Save" at bounding box center [758, 50] width 31 height 19
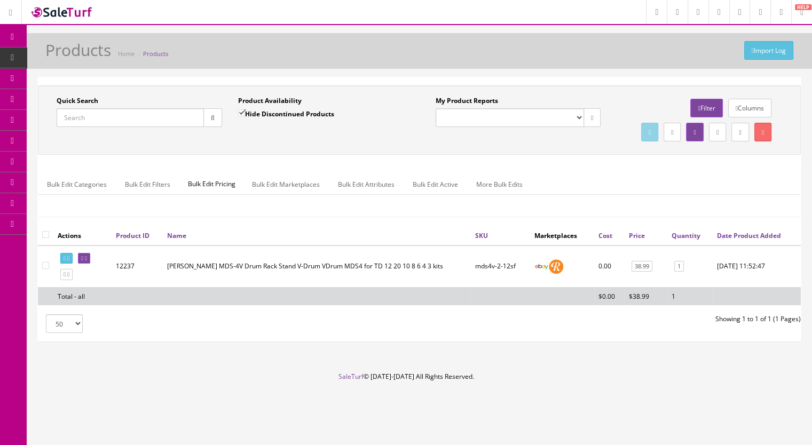
click at [121, 119] on input "Quick Search" at bounding box center [130, 117] width 147 height 19
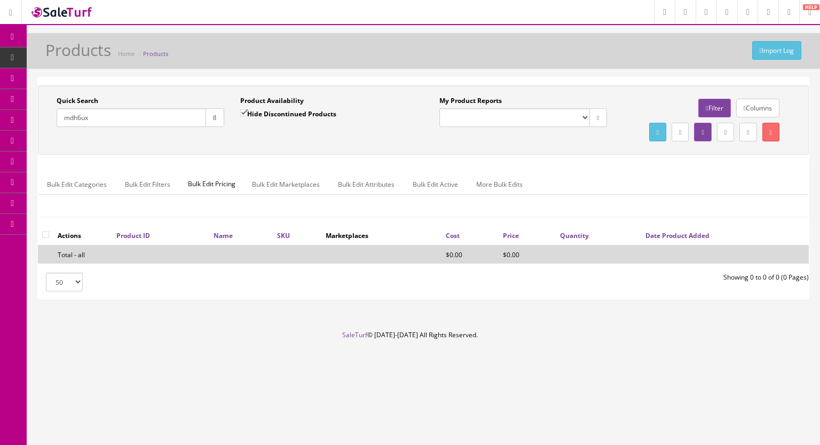
type input "mdh6ux"
drag, startPoint x: 242, startPoint y: 122, endPoint x: 243, endPoint y: 108, distance: 13.4
click at [242, 120] on div "Hide Discontinued Products" at bounding box center [288, 117] width 96 height 19
click at [244, 109] on input "Hide Discontinued Products" at bounding box center [243, 112] width 7 height 7
checkbox input "false"
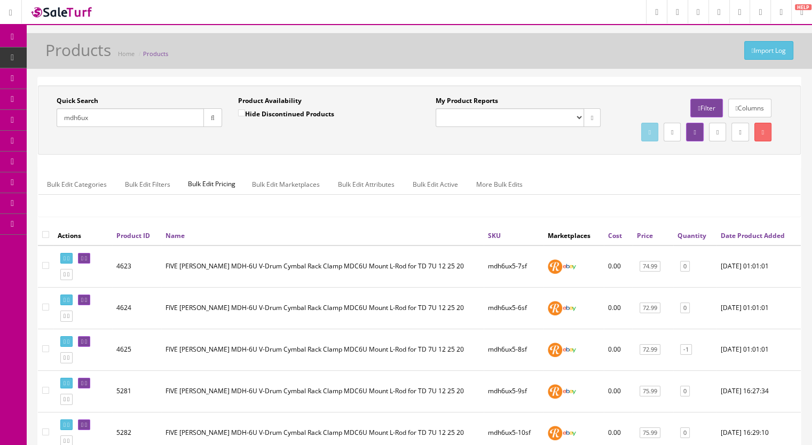
click at [110, 118] on input "mdh6ux" at bounding box center [130, 117] width 147 height 19
click at [108, 119] on input "mdh6ux" at bounding box center [130, 117] width 147 height 19
drag, startPoint x: 101, startPoint y: 116, endPoint x: 76, endPoint y: 119, distance: 25.2
click at [76, 119] on input "mdh6ux" at bounding box center [130, 117] width 147 height 19
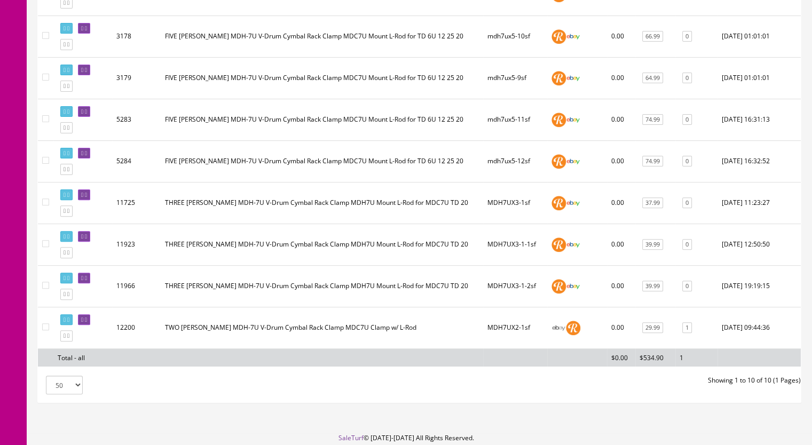
scroll to position [318, 0]
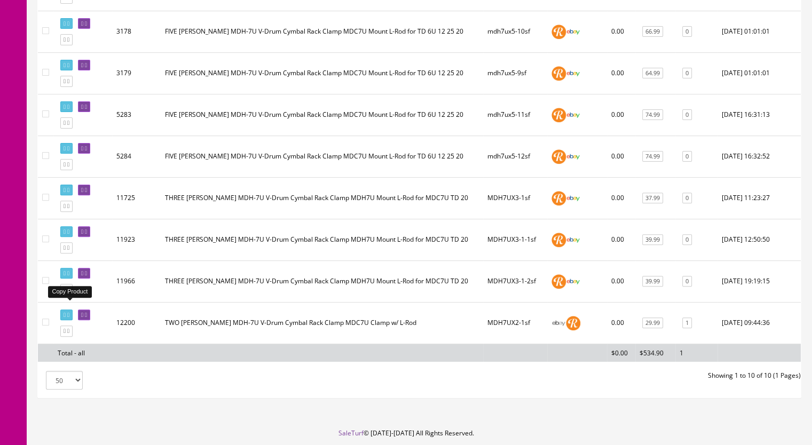
type input "mdh7ux"
click at [69, 293] on icon at bounding box center [68, 290] width 2 height 6
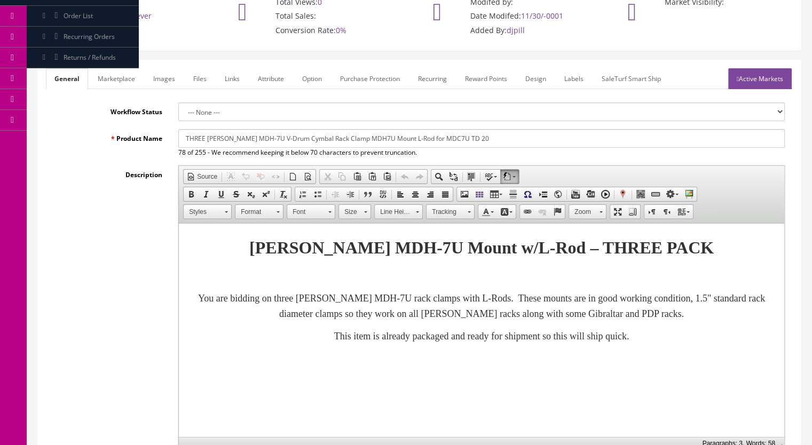
scroll to position [107, 0]
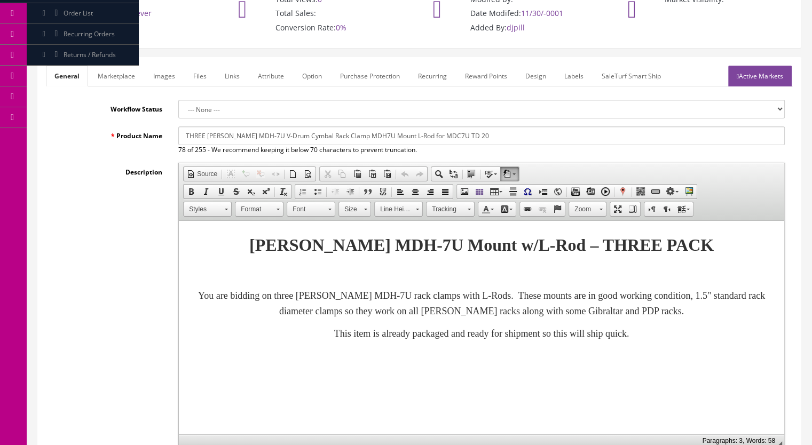
click at [391, 242] on strong "[PERSON_NAME] MDH-7U Mount w/L-Rod – THREE PACK" at bounding box center [481, 244] width 464 height 19
click at [249, 127] on input "THREE [PERSON_NAME] MDH-7U V-Drum Cymbal Rack Clamp MDH7U Mount L-Rod for MDC7U…" at bounding box center [481, 136] width 606 height 19
click at [358, 127] on input "THREE Roland MDH-6U V-Drum Cymbal Rack Clamp MDH7U Mount L-Rod for MDC7U TD 20" at bounding box center [481, 136] width 606 height 19
click at [433, 127] on input "THREE Roland MDH-6U V-Drum Cymbal Rack Clamp MDH6U Mount L-Rod for MDC7U TD 20" at bounding box center [481, 136] width 606 height 19
drag, startPoint x: 462, startPoint y: 122, endPoint x: 439, endPoint y: 124, distance: 23.1
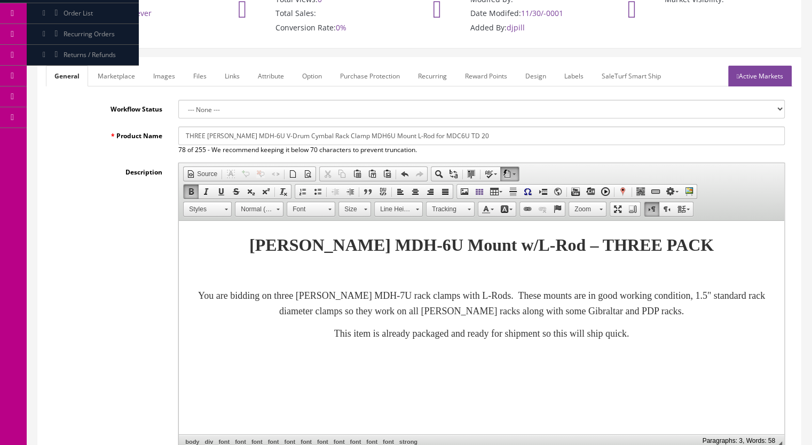
click at [439, 127] on input "THREE Roland MDH-6U V-Drum Cymbal Rack Clamp MDH6U Mount L-Rod for MDC6U TD 20" at bounding box center [481, 136] width 606 height 19
click at [361, 127] on input "THREE Roland MDH-6U V-Drum Cymbal Rack Clamp MDH6U Mount L-Rod for MDC6U" at bounding box center [481, 136] width 606 height 19
click at [357, 127] on input "THREE Roland MDH-6U V-Drum Cymbal Rack Clamp MDH6U Mount L-Rod for MDC6U" at bounding box center [481, 136] width 606 height 19
drag, startPoint x: 451, startPoint y: 125, endPoint x: 405, endPoint y: 128, distance: 46.0
click at [405, 128] on input "THREE Roland MDH-6U V-Drum Cymbal Rack Clamp MDC-6U Mount L-Rod for MDC6U" at bounding box center [481, 136] width 606 height 19
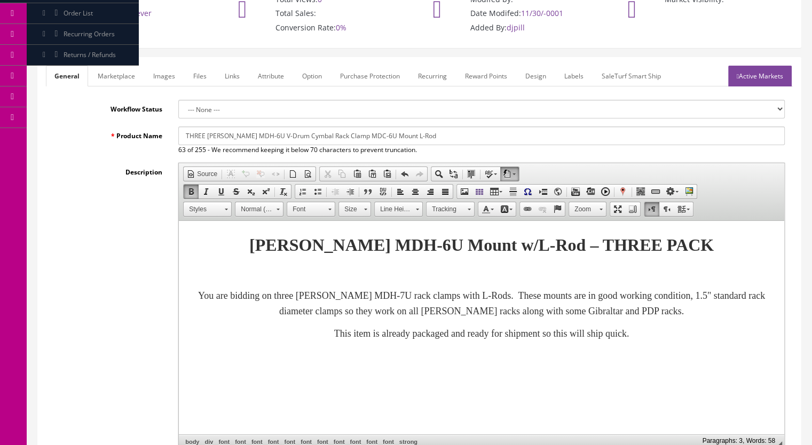
type input "THREE Roland MDH-6U V-Drum Cymbal Rack Clamp MDC-6U Mount L-Rod"
drag, startPoint x: 387, startPoint y: 295, endPoint x: 428, endPoint y: 295, distance: 41.1
click at [388, 295] on font "You are bidding on three Roland MDH-7U rack clamps with L-Rods. These mounts ar…" at bounding box center [481, 303] width 567 height 26
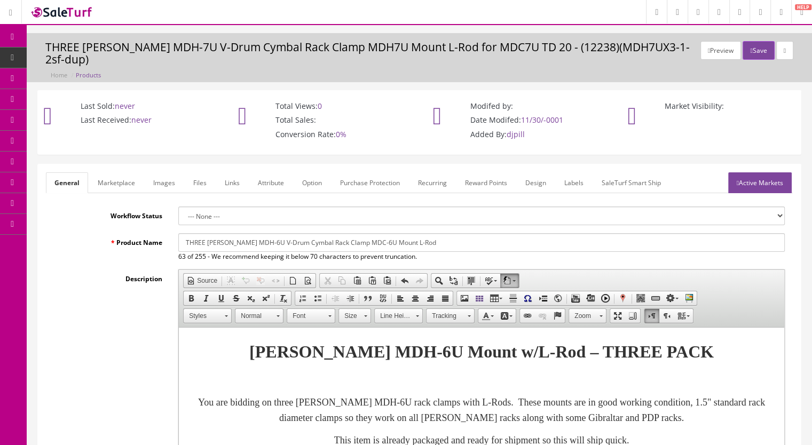
scroll to position [0, 0]
drag, startPoint x: 448, startPoint y: 226, endPoint x: 163, endPoint y: 225, distance: 285.6
click at [163, 233] on div "Product Name THREE Roland MDH-6U V-Drum Cymbal Rack Clamp MDC-6U Mount L-Rod 63…" at bounding box center [419, 247] width 747 height 28
click at [120, 173] on link "Marketplace" at bounding box center [116, 182] width 54 height 21
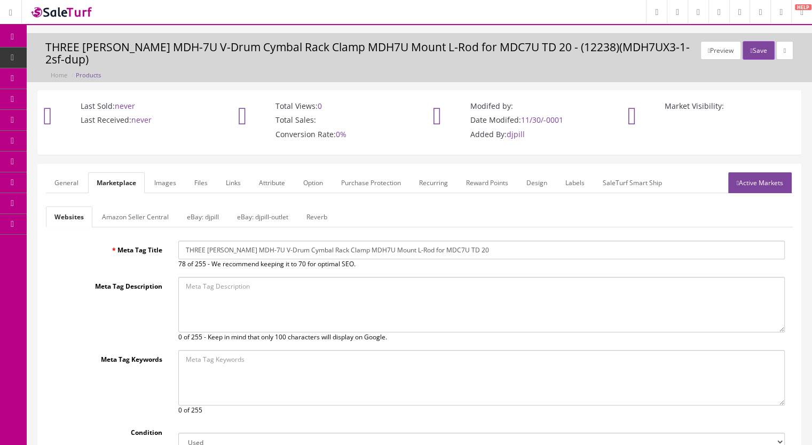
drag, startPoint x: 321, startPoint y: 239, endPoint x: 133, endPoint y: 239, distance: 187.4
click at [133, 241] on div "Meta Tag Title THREE Roland MDH-7U V-Drum Cymbal Rack Clamp MDH7U Mount L-Rod f…" at bounding box center [419, 255] width 747 height 28
paste input "6U V-Drum Cymbal Rack Clamp MDC-6U Mount L-Rod"
type input "THREE Roland MDH-6U V-Drum Cymbal Rack Clamp MDC-6U Mount L-Rod"
click at [312, 207] on link "Reverb" at bounding box center [317, 217] width 38 height 21
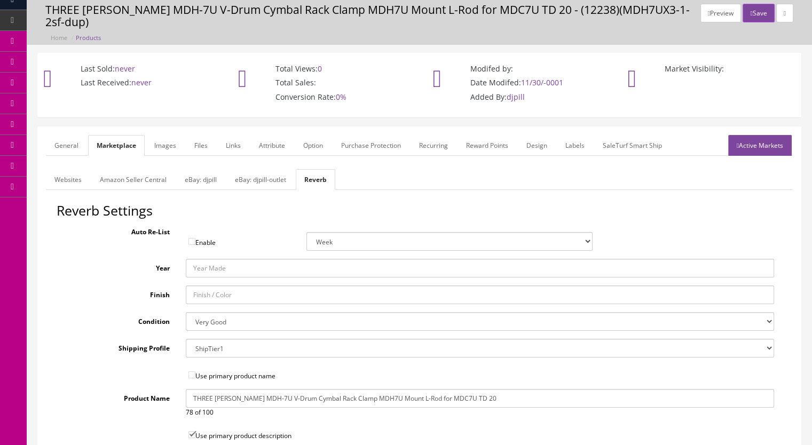
scroll to position [53, 0]
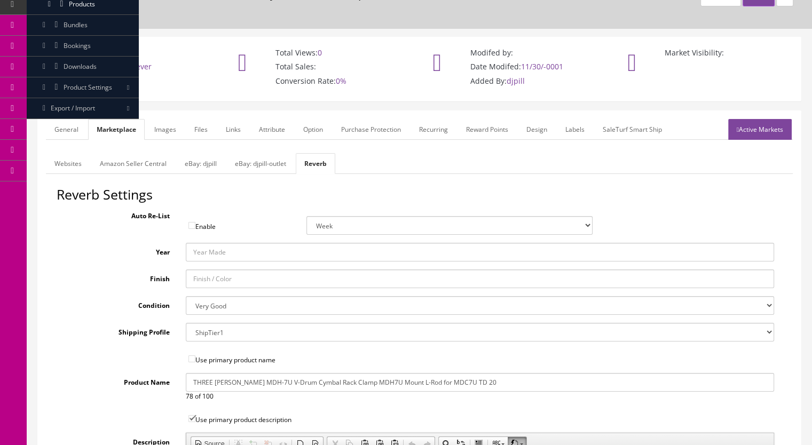
drag, startPoint x: 397, startPoint y: 368, endPoint x: 162, endPoint y: 369, distance: 234.4
click at [162, 373] on div "Product Name THREE Roland MDH-7U V-Drum Cymbal Rack Clamp MDH7U Mount L-Rod for…" at bounding box center [419, 387] width 725 height 28
paste input "6U V-Drum Cymbal Rack Clamp MDC-6U Mount L-Rod"
type input "THREE Roland MDH-6U V-Drum Cymbal Rack Clamp MDC-6U Mount L-Rod"
click at [251, 153] on link "eBay: djpill-outlet" at bounding box center [260, 163] width 68 height 21
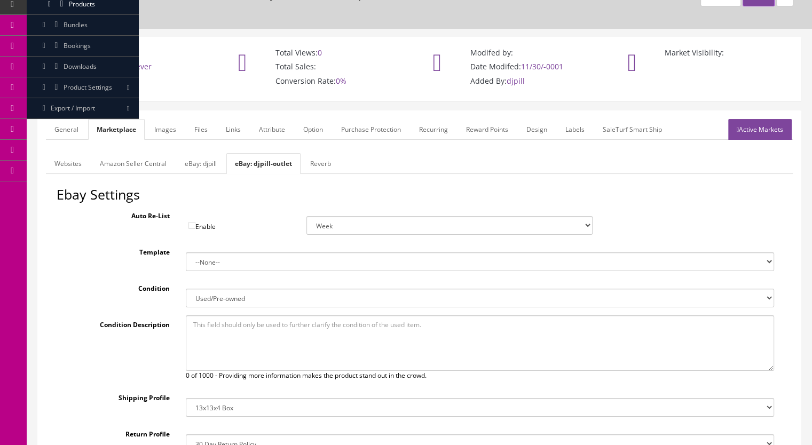
click at [202, 153] on link "eBay: djpill" at bounding box center [200, 163] width 49 height 21
click at [226, 289] on select "New New other New with defects Manufacturer refurbished Seller refurbished Used…" at bounding box center [480, 298] width 589 height 19
select select "3000"
click at [186, 289] on select "New New other New with defects Manufacturer refurbished Seller refurbished Used…" at bounding box center [480, 298] width 589 height 19
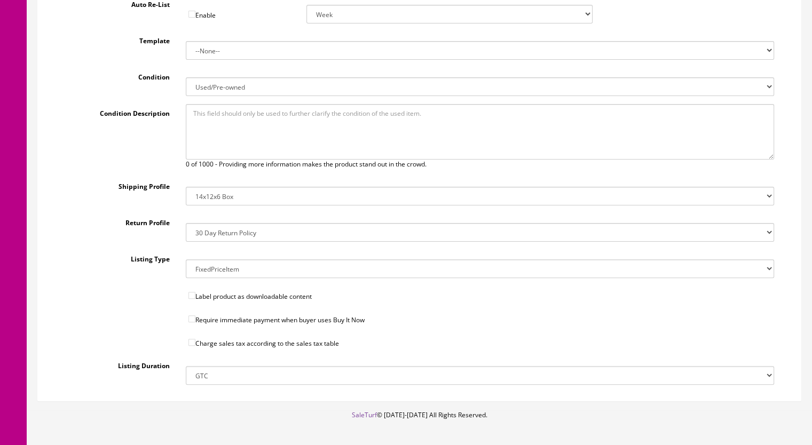
scroll to position [267, 0]
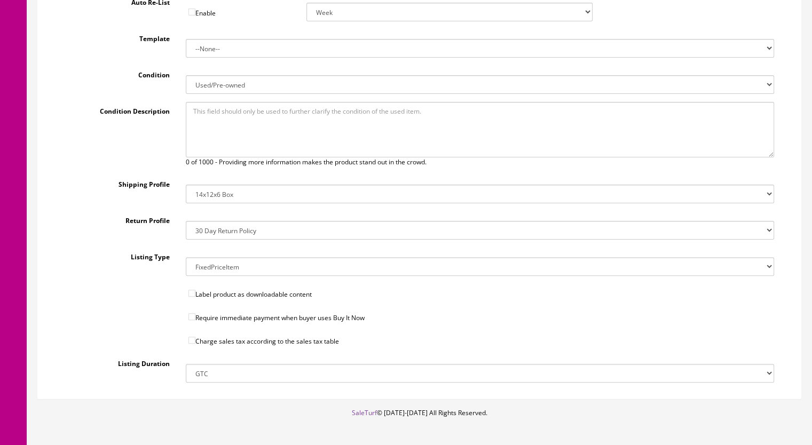
click at [192, 313] on input"] "Require immediate payment when buyer uses Buy It Now" at bounding box center [191, 316] width 7 height 7
checkbox input"] "true"
click at [193, 337] on input"] "Charge sales tax according to the sales tax table" at bounding box center [191, 340] width 7 height 7
checkbox input"] "true"
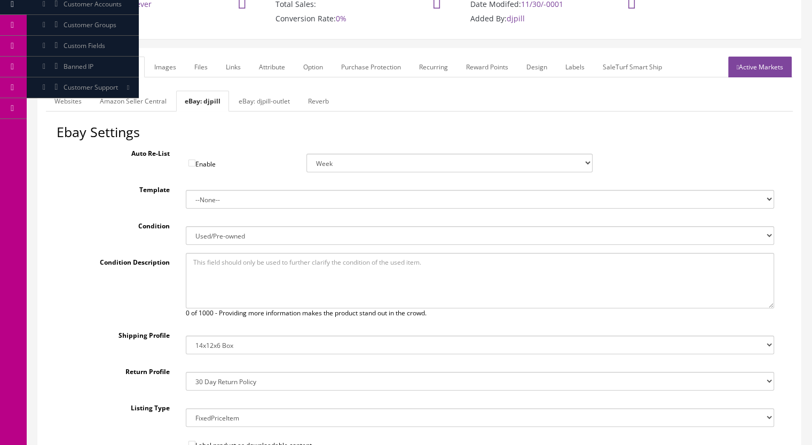
scroll to position [107, 0]
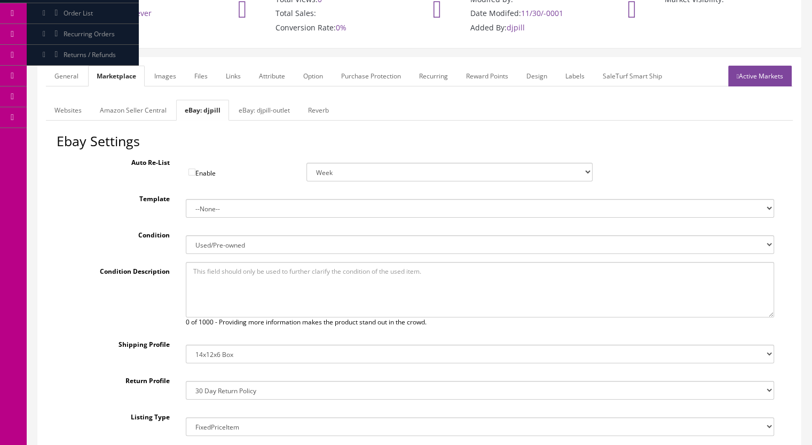
click at [253, 100] on link "eBay: djpill-outlet" at bounding box center [264, 110] width 68 height 21
click at [185, 100] on link "eBay: djpill" at bounding box center [200, 110] width 49 height 21
click at [214, 345] on select "14x12x6 Box Flat Rate - 19.99 14x14x5 Box 12x12x5 Box 13x13x5 Box 13x13x4 Box 1…" at bounding box center [480, 354] width 589 height 19
select select "6"
click at [186, 345] on select "14x12x6 Box Flat Rate - 19.99 14x14x5 Box 12x12x5 Box 13x13x5 Box 13x13x4 Box 1…" at bounding box center [480, 354] width 589 height 19
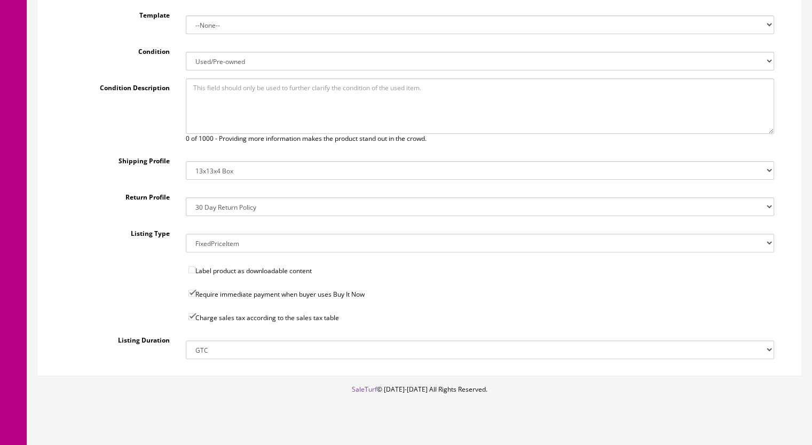
scroll to position [23, 0]
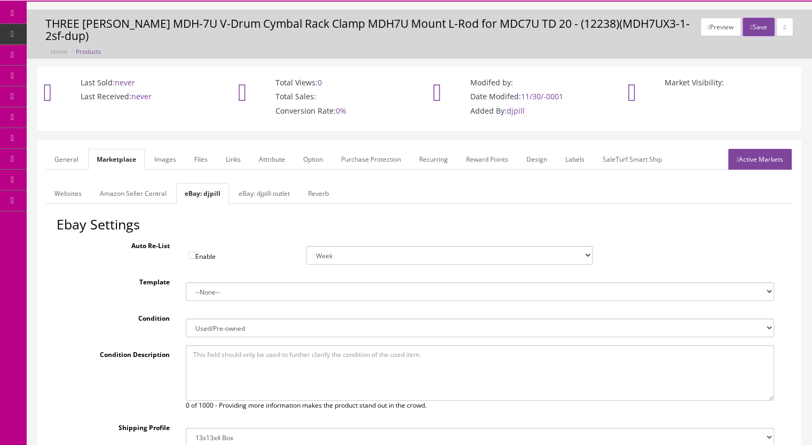
click at [63, 149] on link "General" at bounding box center [66, 159] width 41 height 21
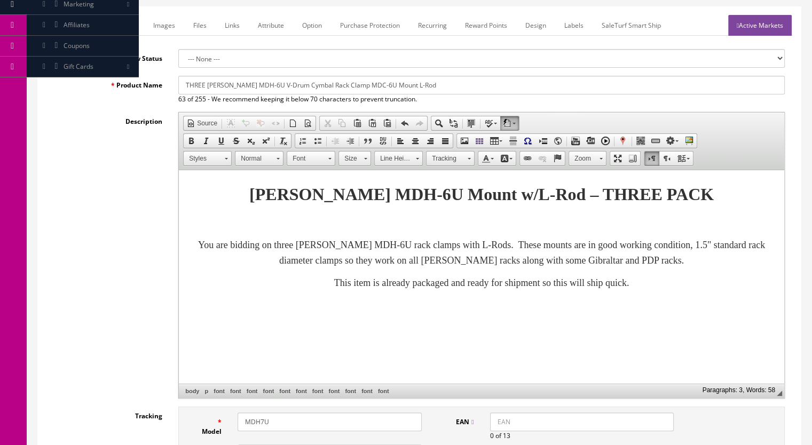
scroll to position [290, 0]
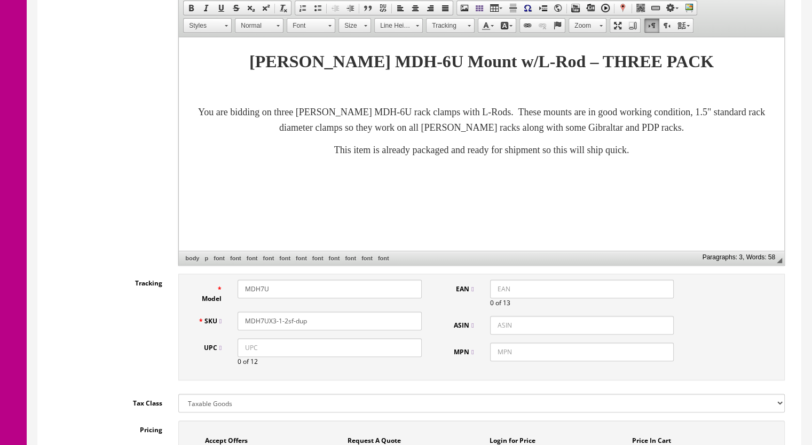
drag, startPoint x: 334, startPoint y: 308, endPoint x: 157, endPoint y: 307, distance: 176.7
click at [157, 307] on div "Tracking Model MDH7U SKU MDH7UX3-1-2sf-dup UPC 0 of 12 EAN 0 of 13 ASIN MPN" at bounding box center [419, 330] width 747 height 112
paste input "6Ux3-4a"
type input "MDH6Ux3-"
drag, startPoint x: 306, startPoint y: 278, endPoint x: 222, endPoint y: 274, distance: 84.5
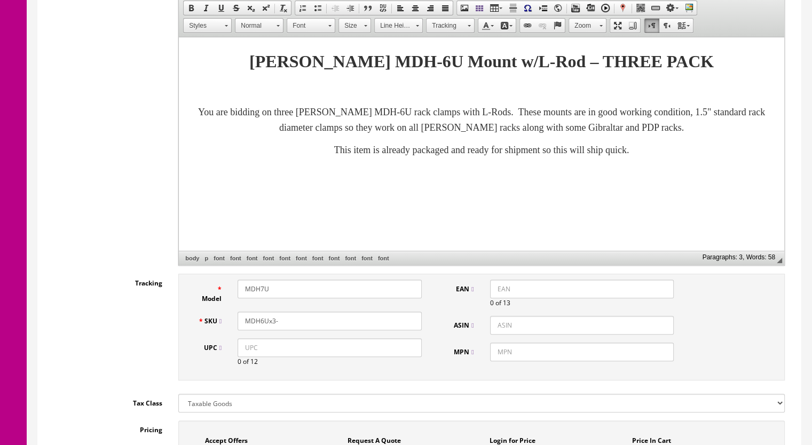
click at [222, 280] on div "Model MDH7U" at bounding box center [310, 292] width 240 height 24
paste input "6Ux3-4a"
type input "MDH6U"
click at [282, 312] on input "MDH6Ux3-" at bounding box center [330, 321] width 184 height 19
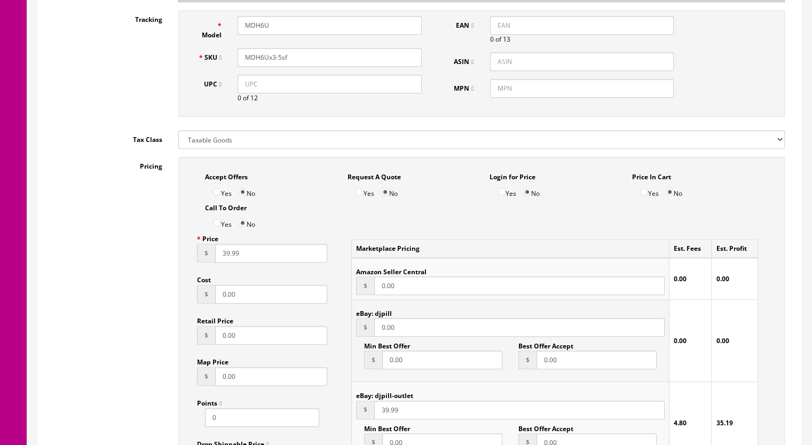
scroll to position [717, 0]
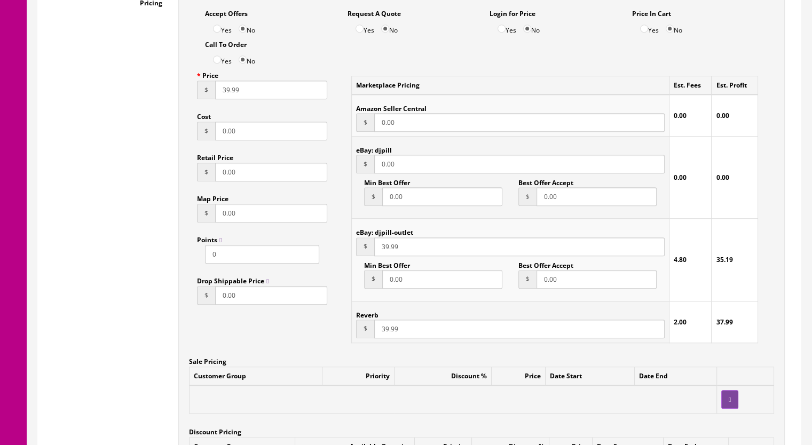
type input "MDH6Ux3-5sf"
drag, startPoint x: 380, startPoint y: 318, endPoint x: 386, endPoint y: 319, distance: 7.0
click at [386, 320] on input "39.99" at bounding box center [519, 329] width 290 height 19
type input "45.99"
drag, startPoint x: 380, startPoint y: 238, endPoint x: 386, endPoint y: 235, distance: 7.3
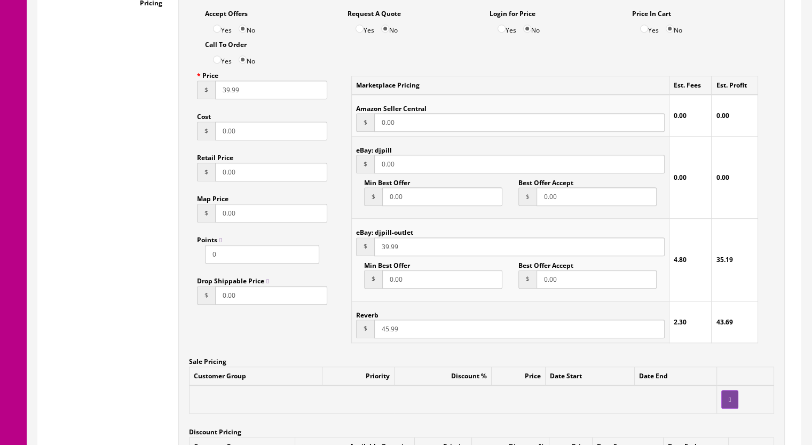
click at [386, 238] on input "39.99" at bounding box center [519, 247] width 290 height 19
type input "45.99"
drag, startPoint x: 222, startPoint y: 81, endPoint x: 228, endPoint y: 81, distance: 6.4
click at [228, 81] on input "39.99" at bounding box center [271, 90] width 112 height 19
type input "45.99"
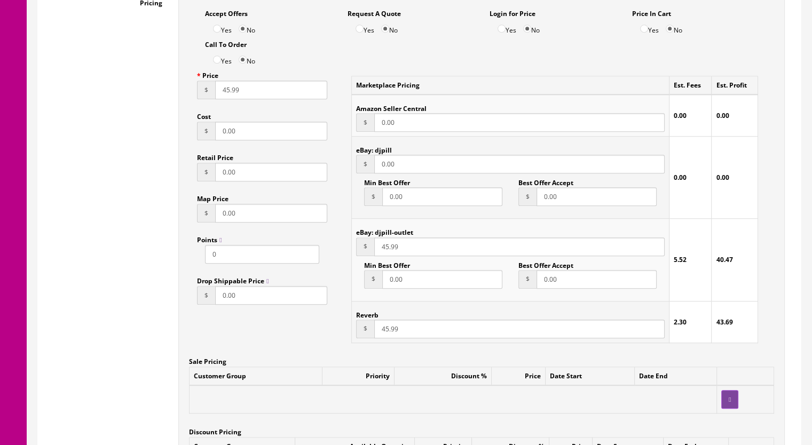
drag, startPoint x: 377, startPoint y: 153, endPoint x: 384, endPoint y: 153, distance: 6.4
click at [384, 155] on input "0.00" at bounding box center [519, 164] width 290 height 19
click at [386, 155] on input "4599" at bounding box center [519, 164] width 290 height 19
click at [389, 155] on input "4599" at bounding box center [519, 164] width 290 height 19
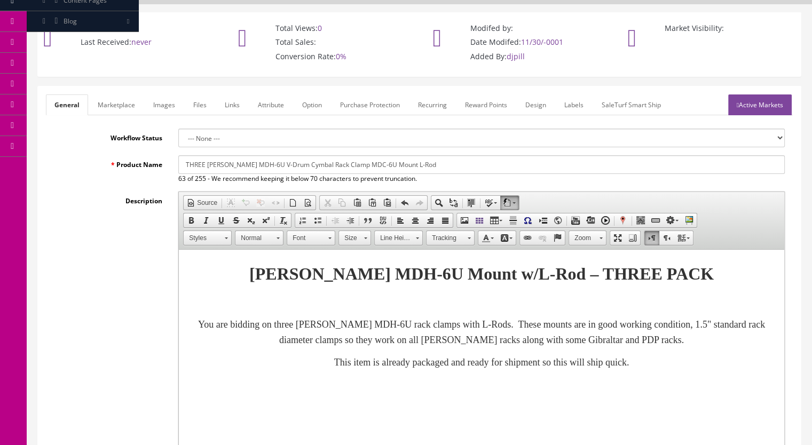
scroll to position [77, 0]
type input "45.99"
drag, startPoint x: 207, startPoint y: 153, endPoint x: 124, endPoint y: 157, distance: 83.4
click at [124, 157] on div "Product Name THREE Roland MDH-6U V-Drum Cymbal Rack Clamp MDC-6U Mount L-Rod 63…" at bounding box center [419, 170] width 747 height 28
type input "THREE Roland MDH-6U V-Drum Cymbal Rack Clamp MDC-6U Mount L-Rod"
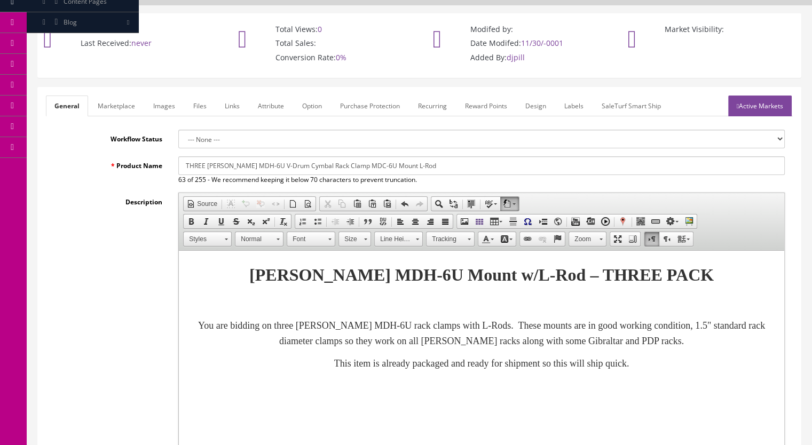
click at [117, 96] on link "Marketplace" at bounding box center [116, 106] width 54 height 21
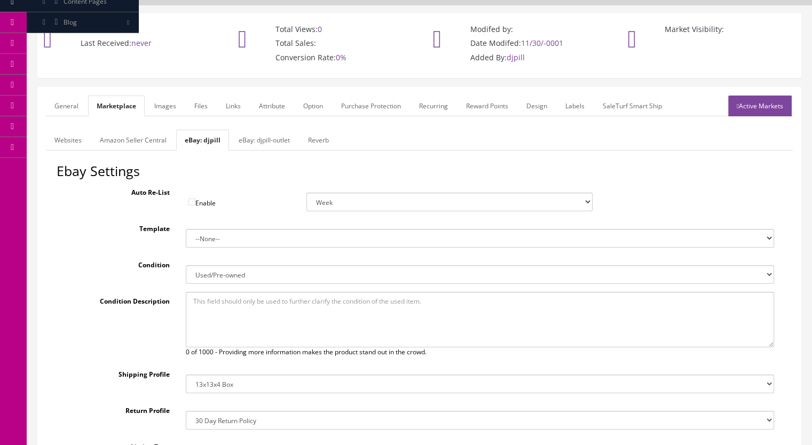
click at [299, 130] on link "Reverb" at bounding box center [318, 140] width 38 height 21
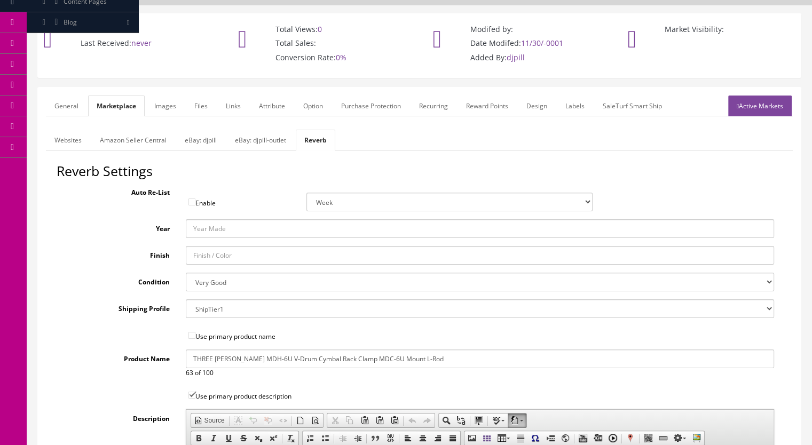
drag, startPoint x: 214, startPoint y: 345, endPoint x: 136, endPoint y: 347, distance: 78.0
click at [136, 350] on div "Product Name THREE Roland MDH-6U V-Drum Cymbal Rack Clamp MDC-6U Mount L-Rod 63…" at bounding box center [419, 364] width 725 height 28
click at [327, 350] on input "Roland MDH-6U V-Drum Cymbal Rack Clamp MDC-6U Mount L-Rod" at bounding box center [480, 359] width 589 height 19
type input "Roland MDH-6U V-Drum Cymbal Rack Clamp THREE PACK MDC-6U Mount L-Rod"
click at [157, 96] on link "Images" at bounding box center [165, 106] width 39 height 21
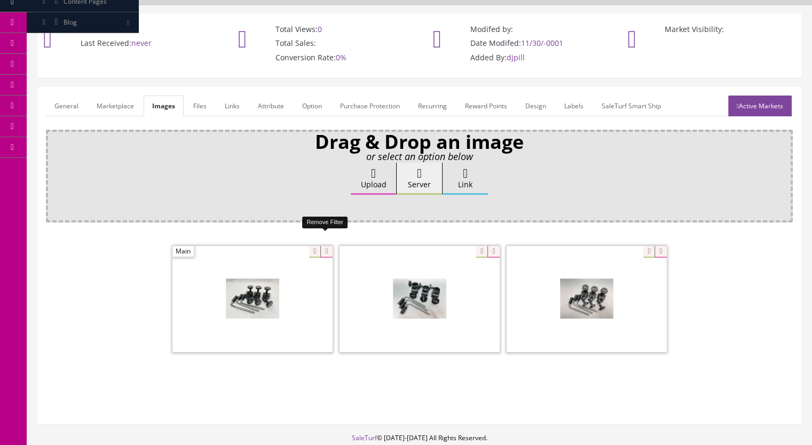
click at [325, 246] on icon at bounding box center [326, 252] width 12 height 12
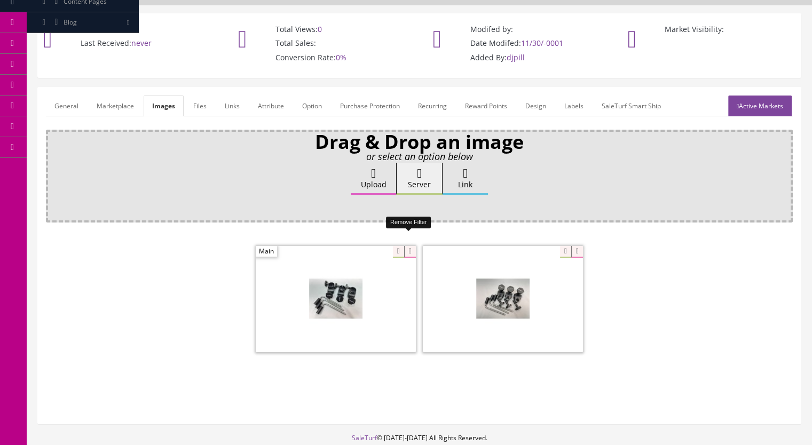
click at [406, 246] on icon at bounding box center [410, 252] width 12 height 12
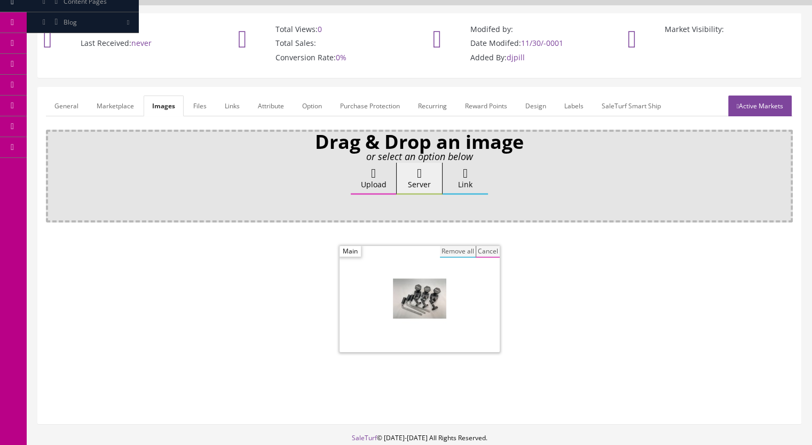
click at [446, 246] on button "Remove all" at bounding box center [458, 252] width 36 height 12
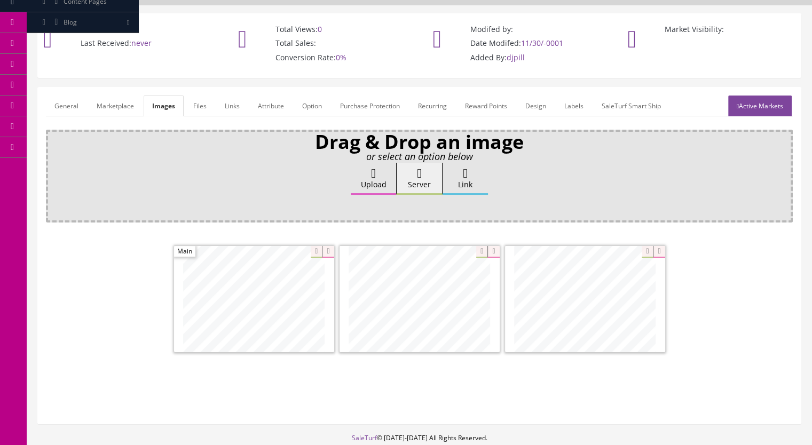
click at [751, 96] on link "Active Markets" at bounding box center [760, 106] width 64 height 21
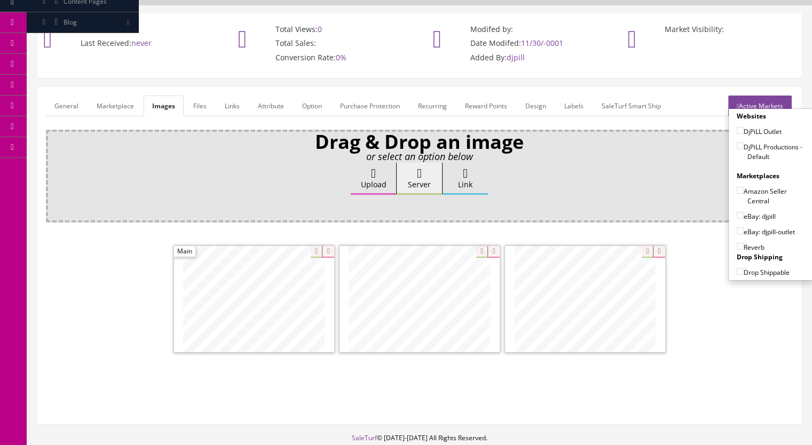
click at [737, 143] on input"] "DjPiLL Productions - Default" at bounding box center [740, 146] width 7 height 7
checkbox input"] "true"
click at [737, 212] on input"] "eBay: djpill" at bounding box center [740, 215] width 7 height 7
checkbox input"] "true"
drag, startPoint x: 738, startPoint y: 230, endPoint x: 725, endPoint y: 230, distance: 12.3
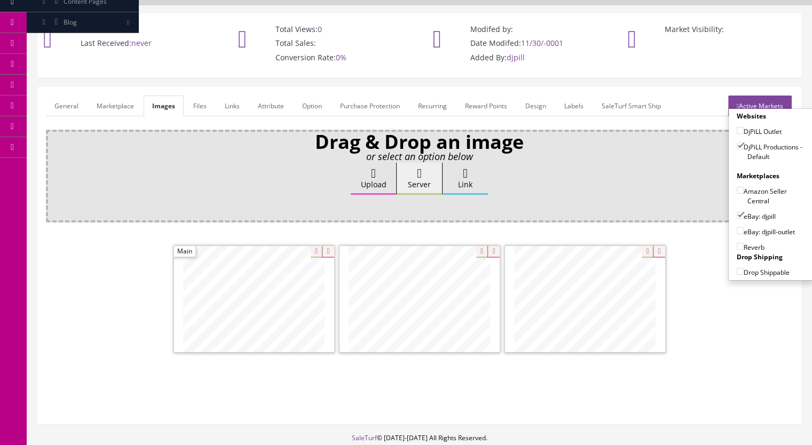
click at [737, 243] on input"] "Reverb" at bounding box center [740, 246] width 7 height 7
checkbox input"] "true"
drag, startPoint x: 559, startPoint y: 295, endPoint x: 579, endPoint y: 292, distance: 19.5
drag, startPoint x: 339, startPoint y: 278, endPoint x: 241, endPoint y: 286, distance: 98.6
drag, startPoint x: 477, startPoint y: 289, endPoint x: 400, endPoint y: 288, distance: 76.3
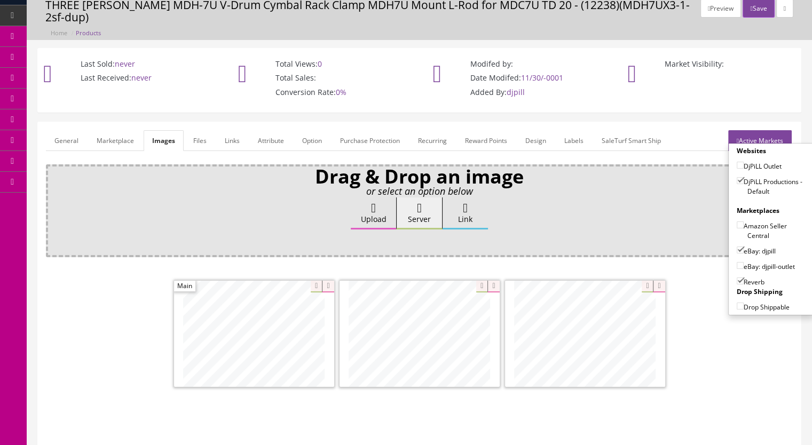
scroll to position [23, 0]
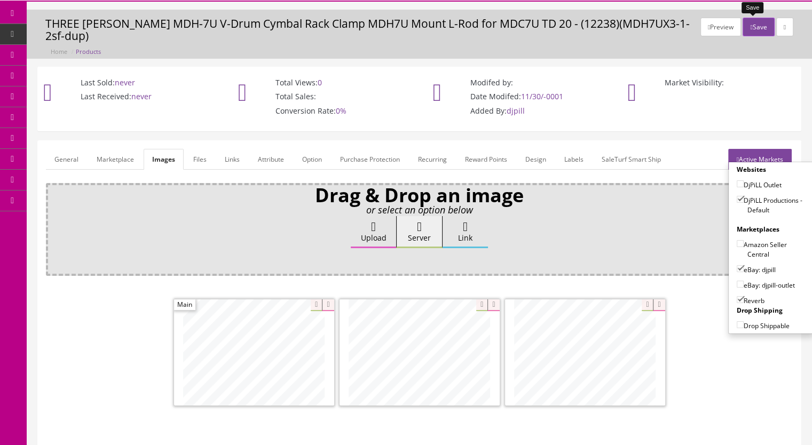
click at [752, 18] on button "Save" at bounding box center [758, 27] width 31 height 19
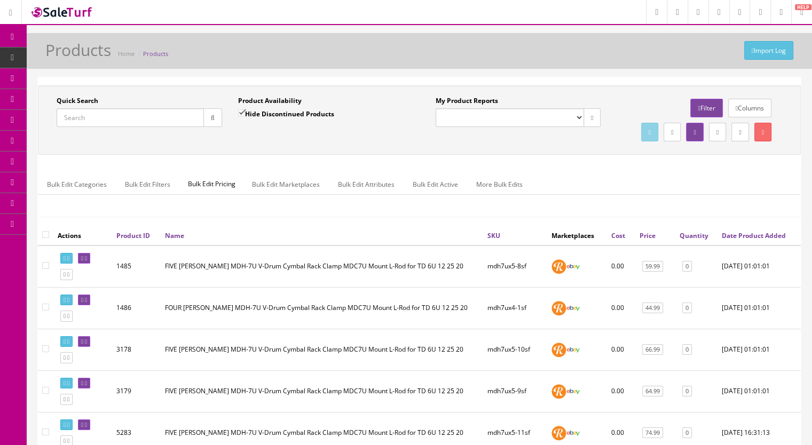
click at [94, 122] on input "Quick Search" at bounding box center [130, 117] width 147 height 19
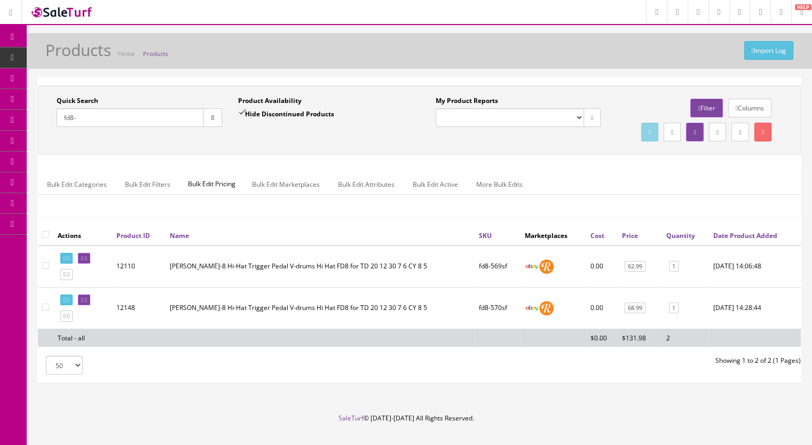
type input "fd8-"
click at [87, 303] on icon at bounding box center [86, 300] width 2 height 6
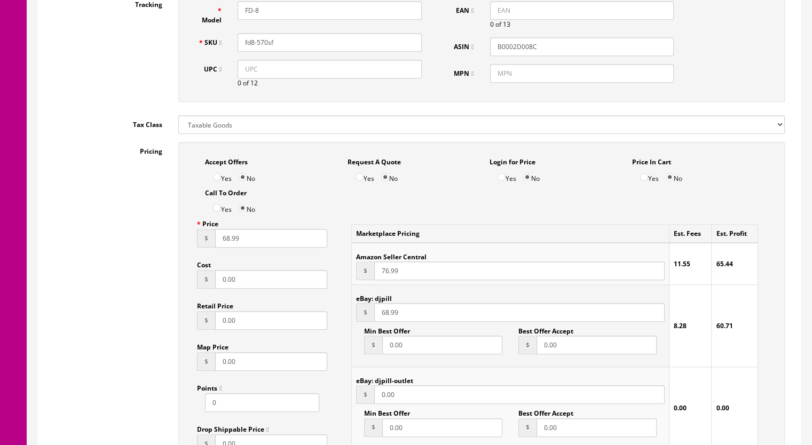
scroll to position [747, 0]
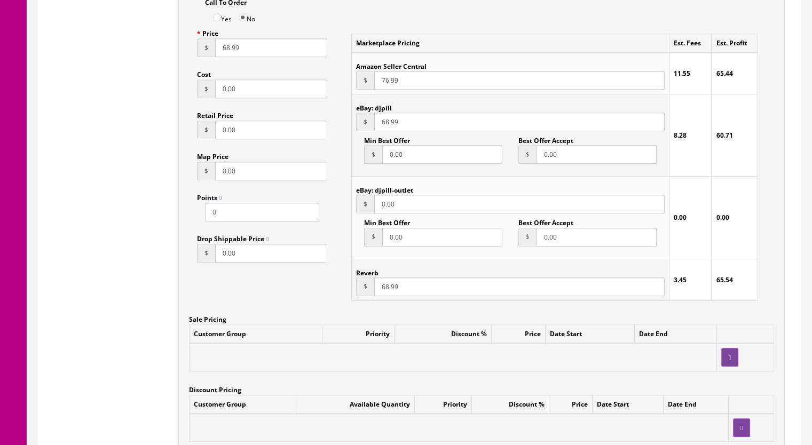
click at [384, 291] on input "68.99" at bounding box center [519, 287] width 290 height 19
type input "67.99"
click at [384, 124] on input "68.99" at bounding box center [519, 122] width 290 height 19
type input "67.99"
click at [224, 52] on input "68.99" at bounding box center [271, 47] width 112 height 19
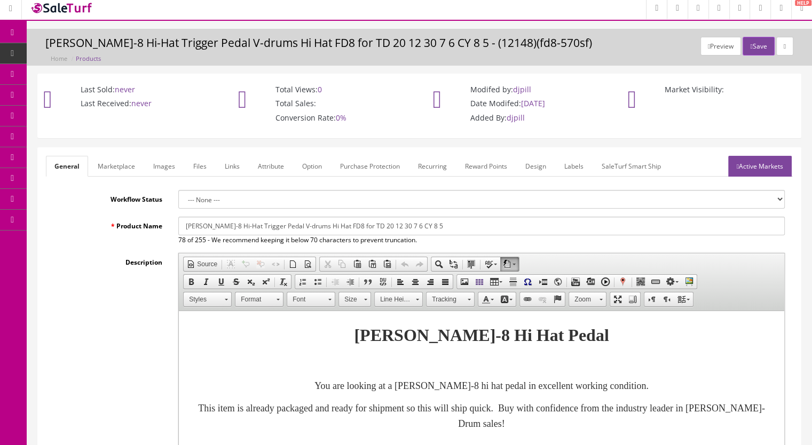
scroll to position [0, 0]
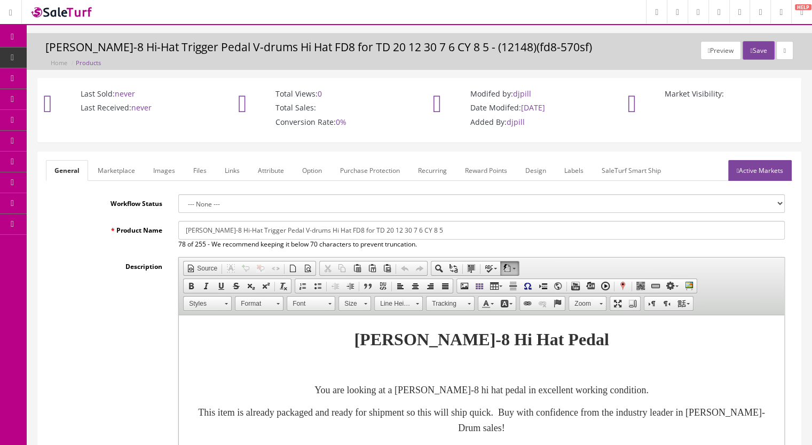
type input "67.99"
click at [764, 169] on link "Active Markets" at bounding box center [760, 170] width 64 height 21
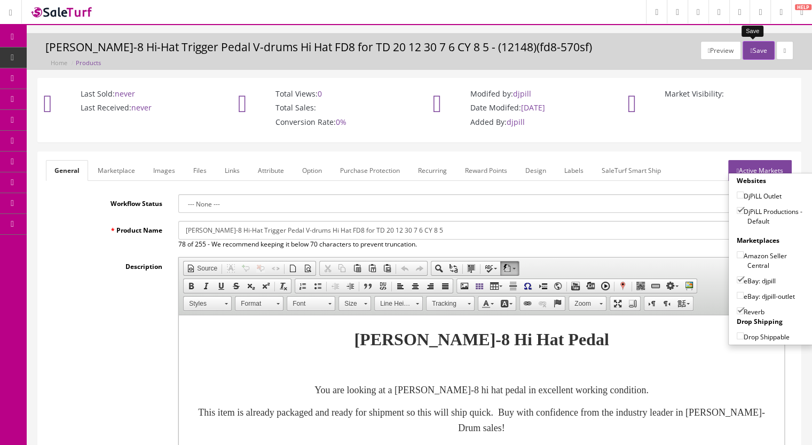
click at [756, 49] on button "Save" at bounding box center [758, 50] width 31 height 19
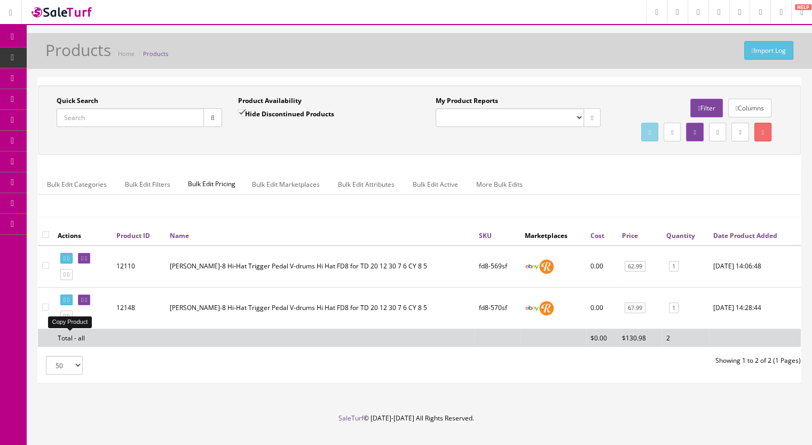
click at [69, 319] on icon at bounding box center [68, 316] width 2 height 6
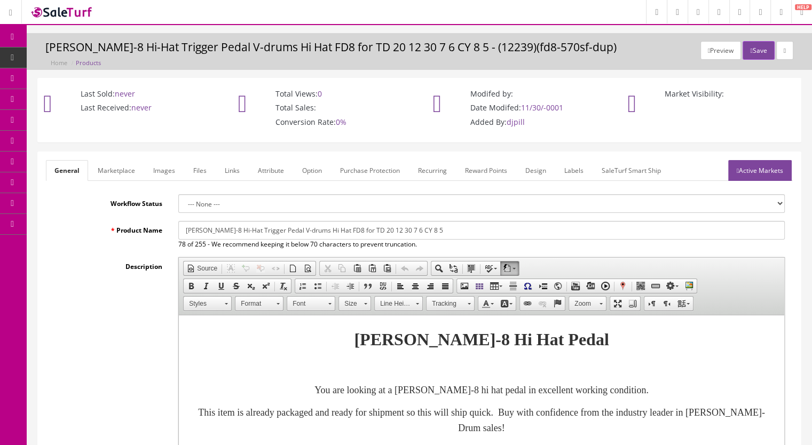
click at [159, 172] on link "Images" at bounding box center [164, 170] width 39 height 21
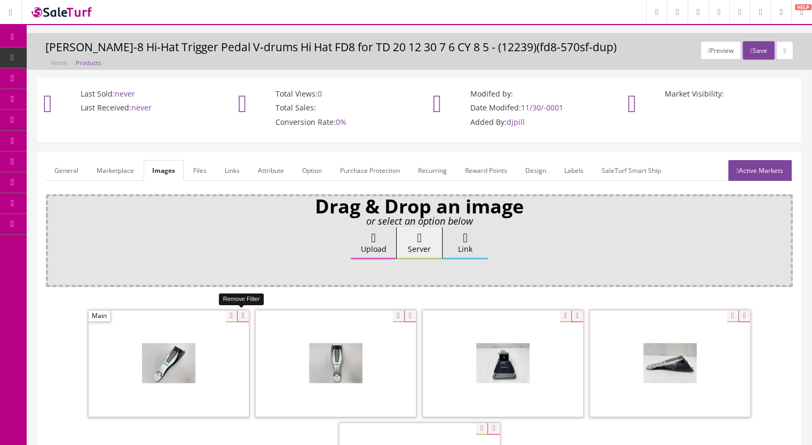
click at [240, 315] on icon at bounding box center [243, 317] width 12 height 12
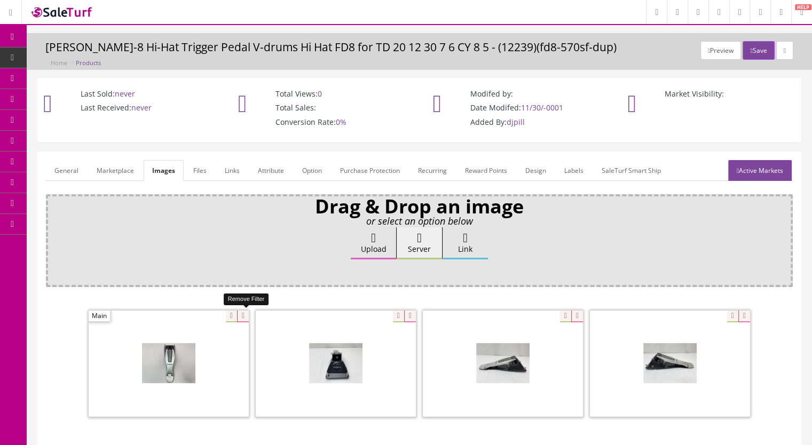
click at [239, 315] on icon at bounding box center [243, 317] width 12 height 12
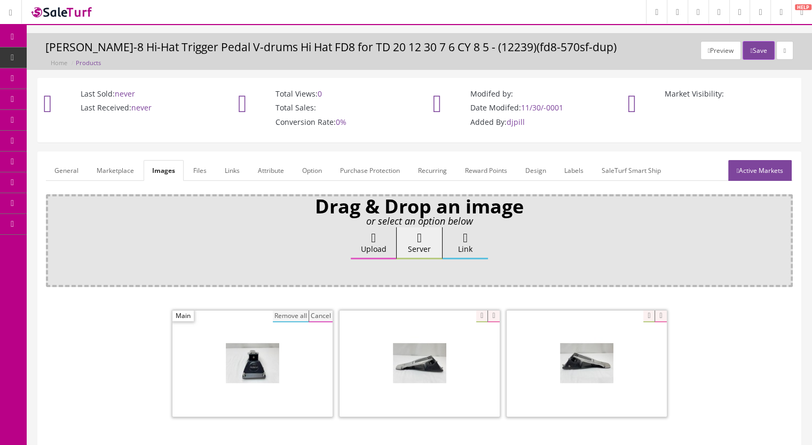
click at [271, 317] on span at bounding box center [252, 364] width 160 height 106
click at [289, 316] on button "Remove all" at bounding box center [291, 317] width 36 height 12
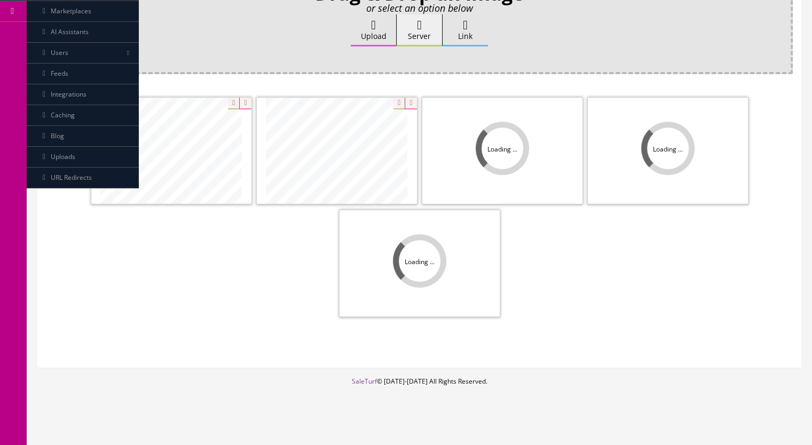
scroll to position [214, 0]
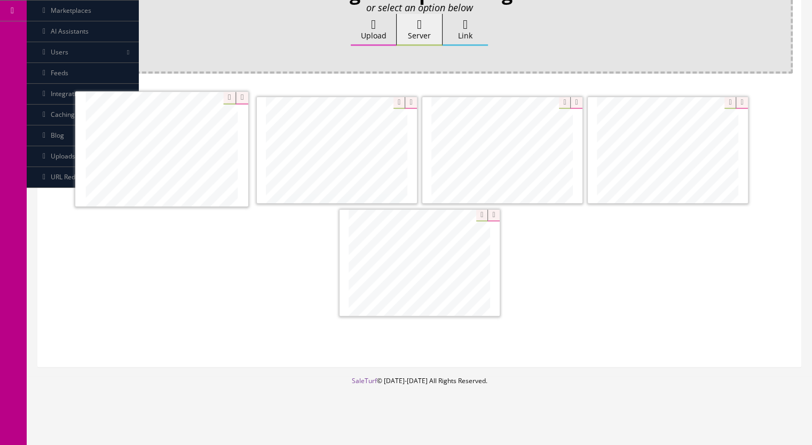
drag, startPoint x: 666, startPoint y: 164, endPoint x: 160, endPoint y: 164, distance: 506.1
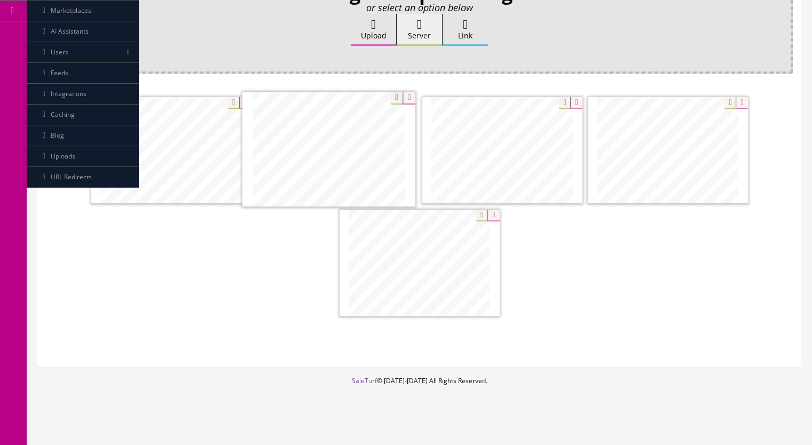
drag, startPoint x: 617, startPoint y: 153, endPoint x: 286, endPoint y: 153, distance: 331.0
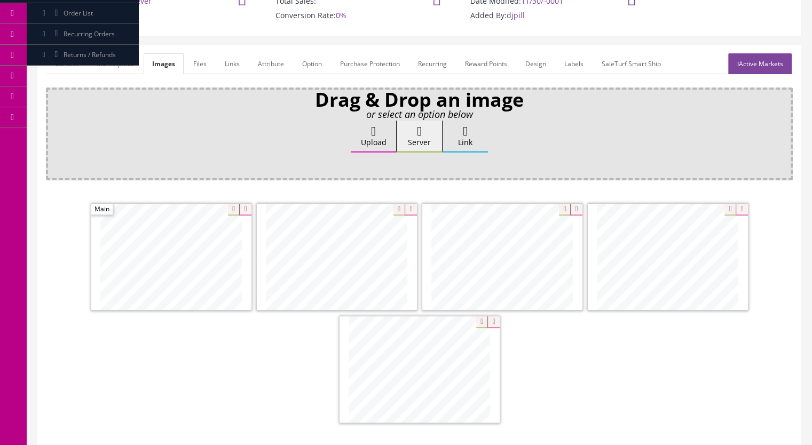
drag, startPoint x: 121, startPoint y: 68, endPoint x: 145, endPoint y: 82, distance: 27.7
click at [121, 68] on link "Marketplace" at bounding box center [115, 63] width 54 height 21
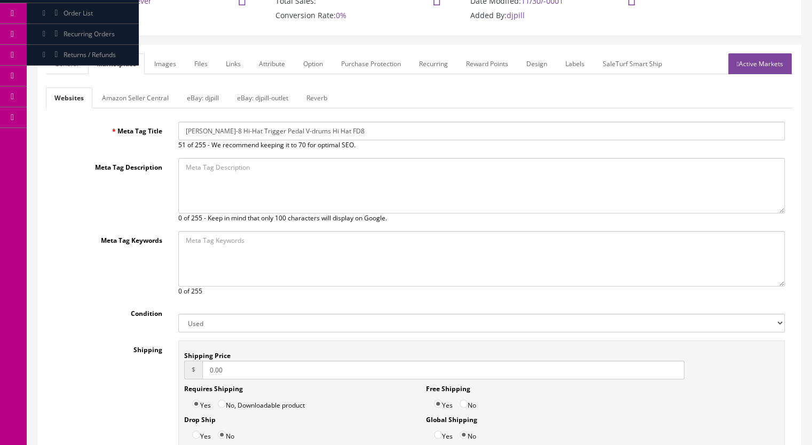
click at [305, 101] on link "Reverb" at bounding box center [317, 98] width 38 height 21
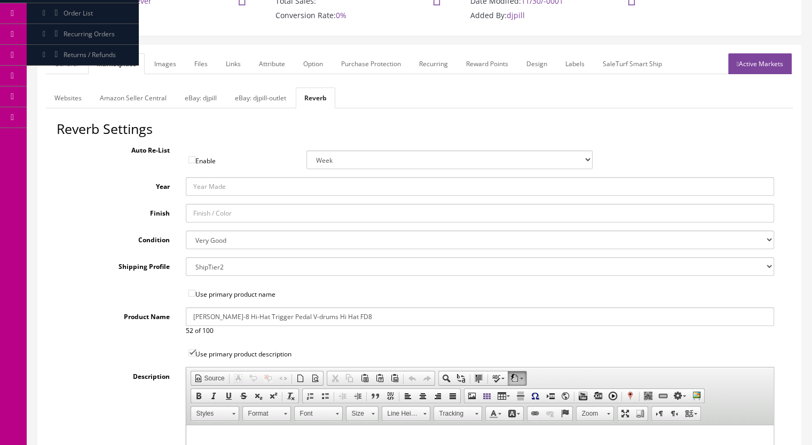
click at [60, 65] on link "General" at bounding box center [66, 63] width 41 height 21
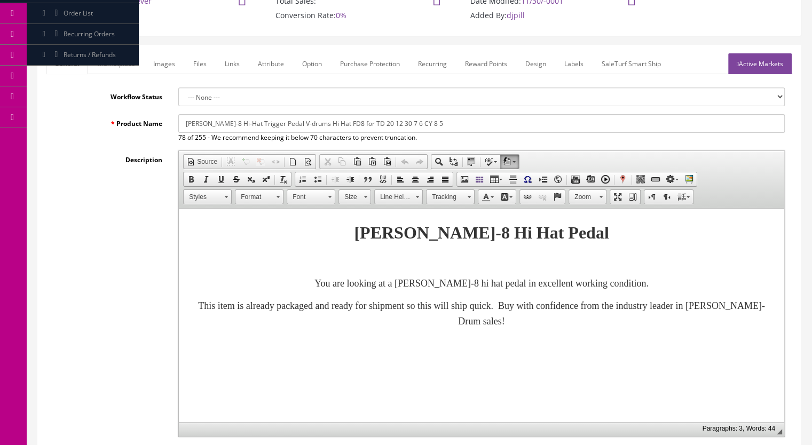
scroll to position [427, 0]
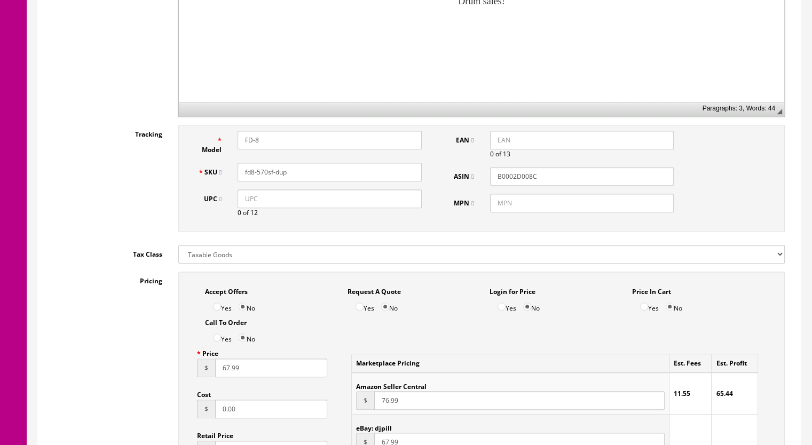
drag, startPoint x: 280, startPoint y: 175, endPoint x: 265, endPoint y: 178, distance: 15.3
click at [265, 178] on input "fd8-570sf-dup" at bounding box center [330, 172] width 184 height 19
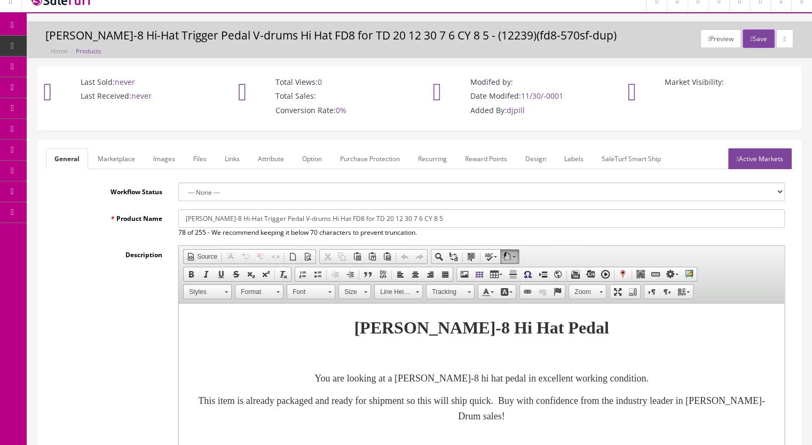
scroll to position [0, 0]
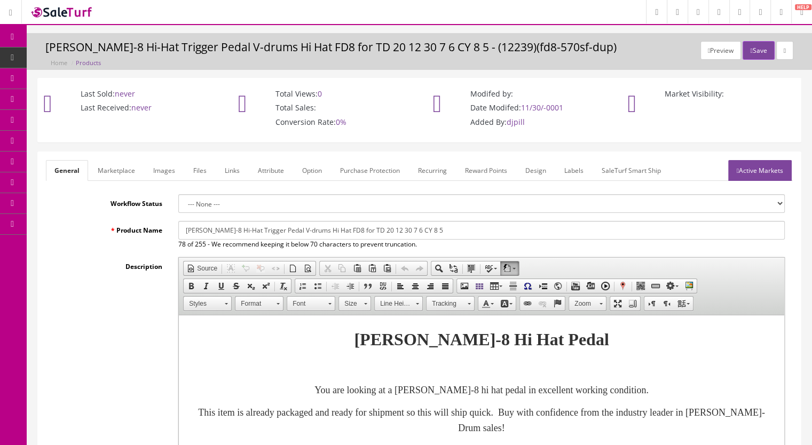
type input "fd8-571sf"
click at [750, 176] on link "Active Markets" at bounding box center [760, 170] width 64 height 21
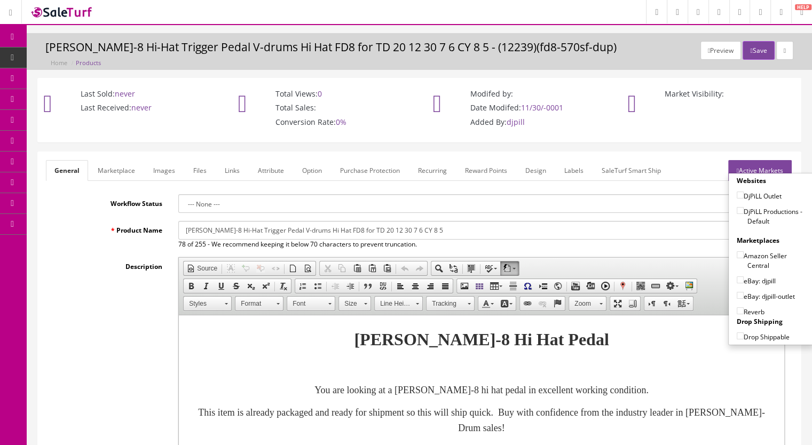
click at [738, 210] on input"] "DjPiLL Productions - Default" at bounding box center [740, 210] width 7 height 7
checkbox input"] "true"
drag, startPoint x: 737, startPoint y: 278, endPoint x: 739, endPoint y: 292, distance: 14.0
click at [737, 279] on input"] "eBay: djpill" at bounding box center [740, 280] width 7 height 7
checkbox input"] "true"
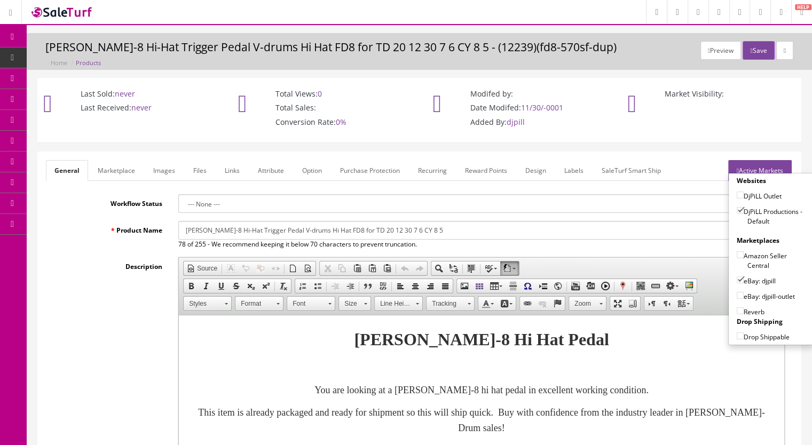
drag, startPoint x: 735, startPoint y: 310, endPoint x: 738, endPoint y: 305, distance: 5.8
click at [737, 310] on input"] "Reverb" at bounding box center [740, 310] width 7 height 7
checkbox input"] "true"
click at [752, 51] on button "Save" at bounding box center [758, 50] width 31 height 19
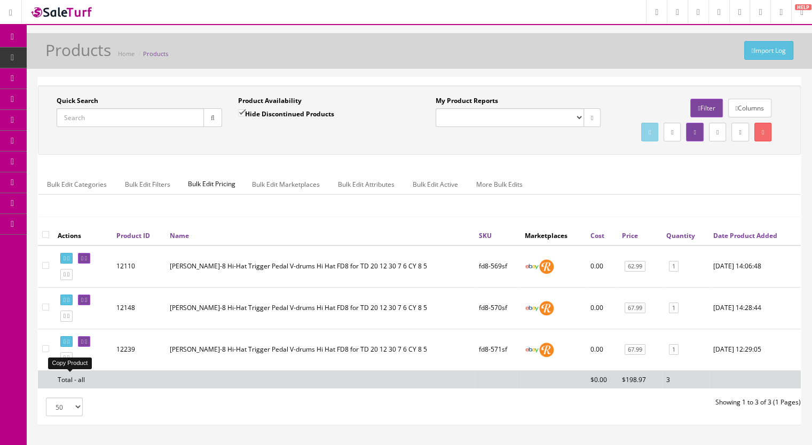
click at [69, 361] on icon at bounding box center [68, 358] width 2 height 6
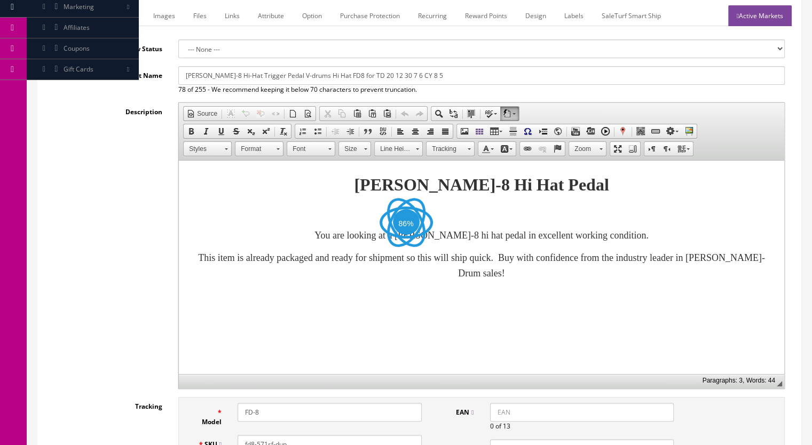
scroll to position [374, 0]
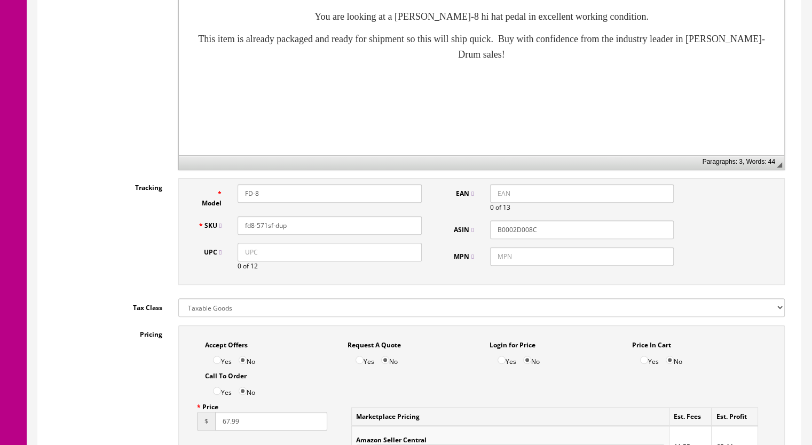
drag, startPoint x: 289, startPoint y: 229, endPoint x: 265, endPoint y: 233, distance: 24.4
click at [265, 233] on div "SKU fd8-571sf-dup" at bounding box center [310, 225] width 240 height 19
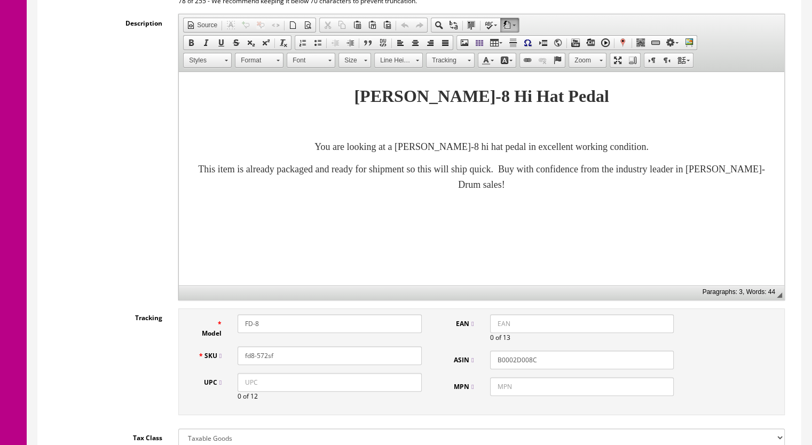
scroll to position [107, 0]
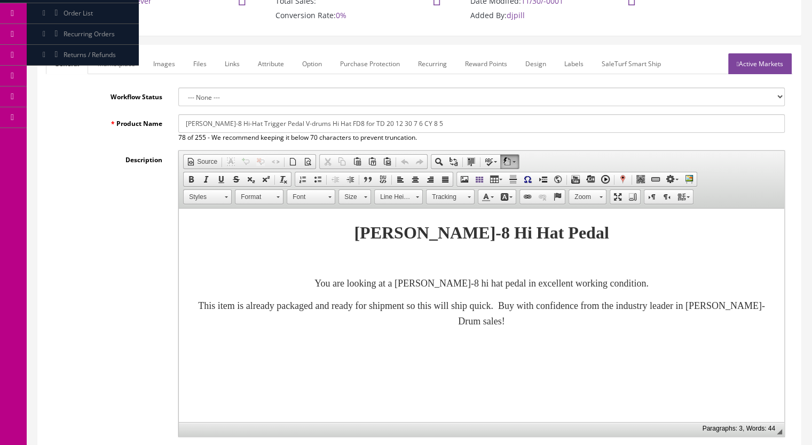
type input "fd8-572sf"
click at [185, 63] on link "Files" at bounding box center [200, 63] width 30 height 21
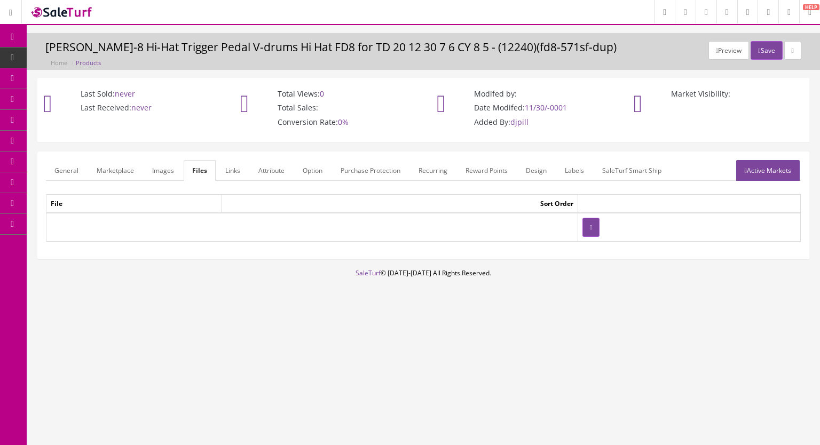
click at [164, 165] on link "Images" at bounding box center [163, 170] width 39 height 21
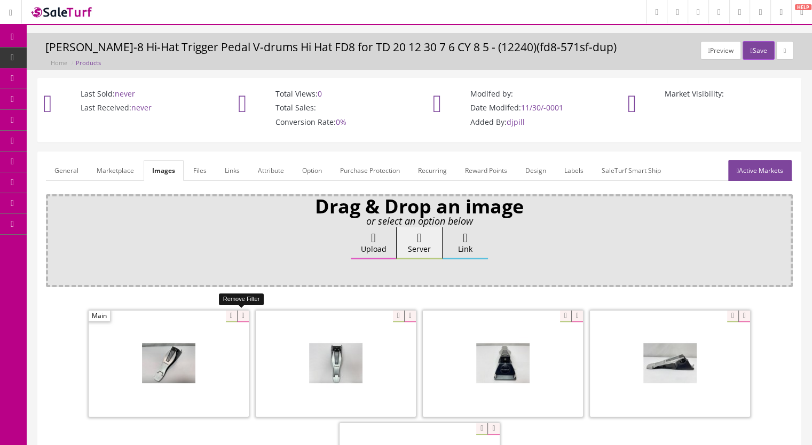
click at [242, 314] on icon at bounding box center [243, 317] width 12 height 12
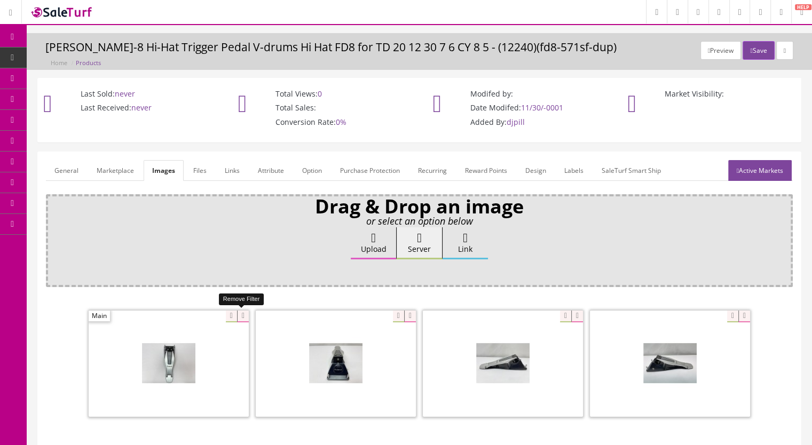
click at [237, 314] on icon at bounding box center [243, 317] width 12 height 12
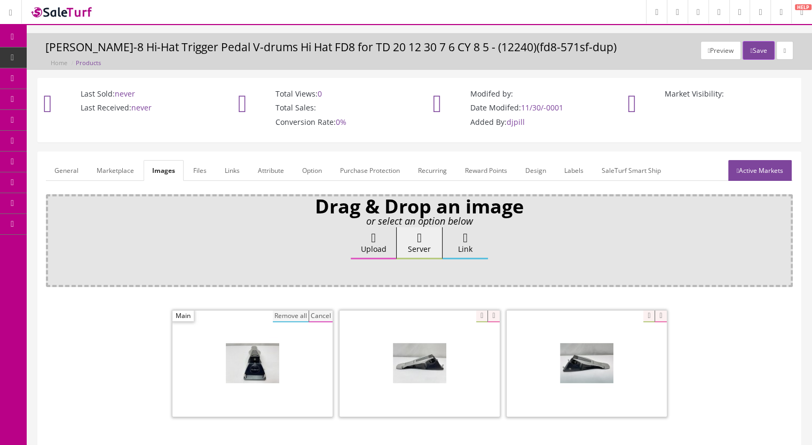
drag, startPoint x: 278, startPoint y: 314, endPoint x: 427, endPoint y: 334, distance: 150.7
click at [278, 314] on button "Remove all" at bounding box center [291, 317] width 36 height 12
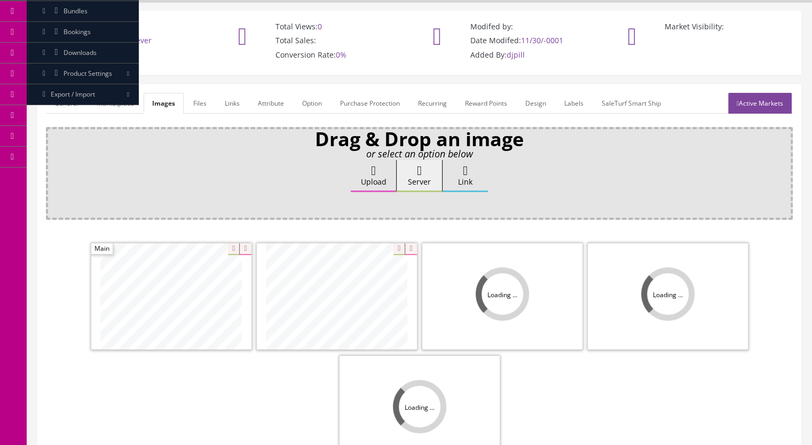
scroll to position [160, 0]
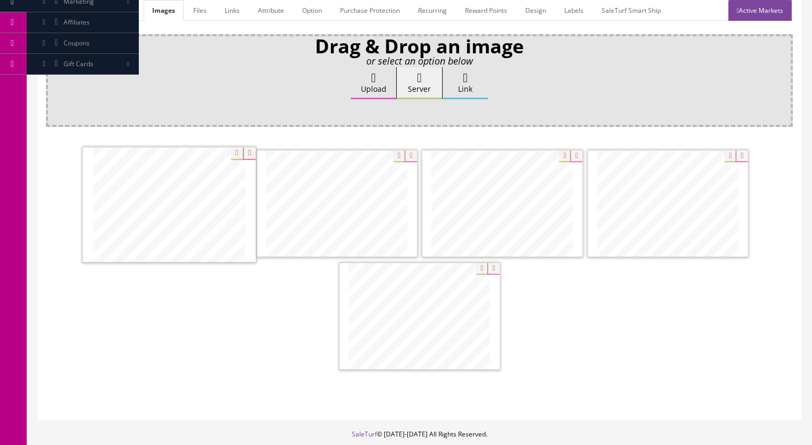
drag, startPoint x: 298, startPoint y: 215, endPoint x: 198, endPoint y: 222, distance: 100.6
drag, startPoint x: 529, startPoint y: 218, endPoint x: 328, endPoint y: 217, distance: 201.3
drag, startPoint x: 410, startPoint y: 325, endPoint x: 491, endPoint y: 203, distance: 146.0
click at [754, 11] on link "Active Markets" at bounding box center [760, 10] width 64 height 21
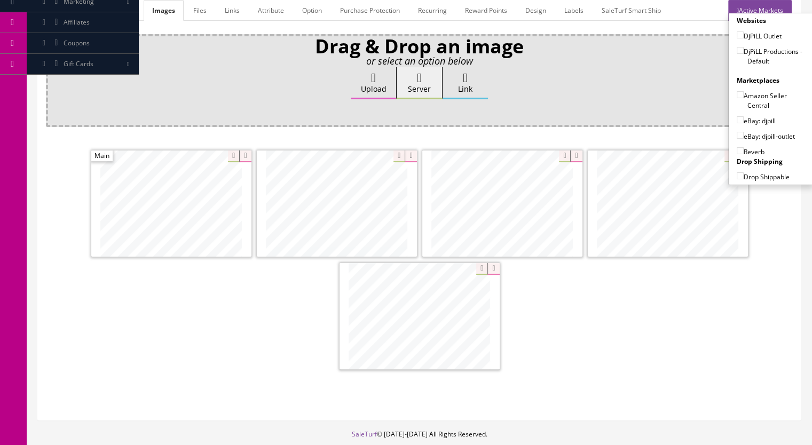
click at [738, 50] on input"] "DjPiLL Productions - Default" at bounding box center [740, 50] width 7 height 7
checkbox input"] "true"
drag, startPoint x: 733, startPoint y: 117, endPoint x: 735, endPoint y: 141, distance: 24.0
click at [737, 117] on input"] "eBay: djpill" at bounding box center [740, 119] width 7 height 7
checkbox input"] "true"
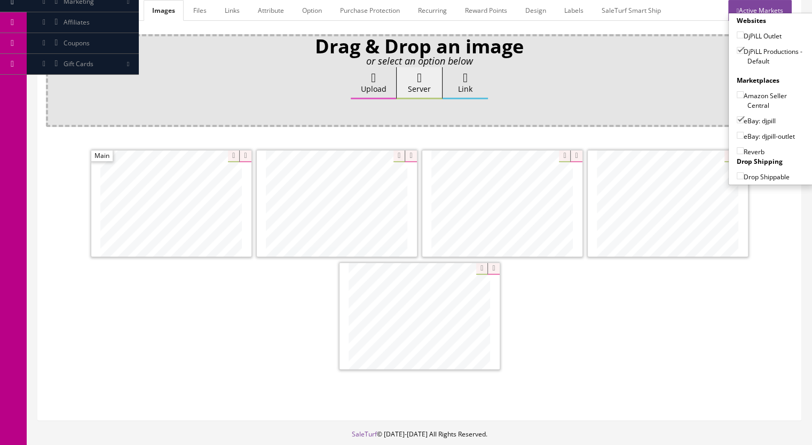
click at [737, 147] on input"] "Reverb" at bounding box center [740, 150] width 7 height 7
checkbox input"] "true"
click at [62, 11] on link "General" at bounding box center [66, 10] width 41 height 21
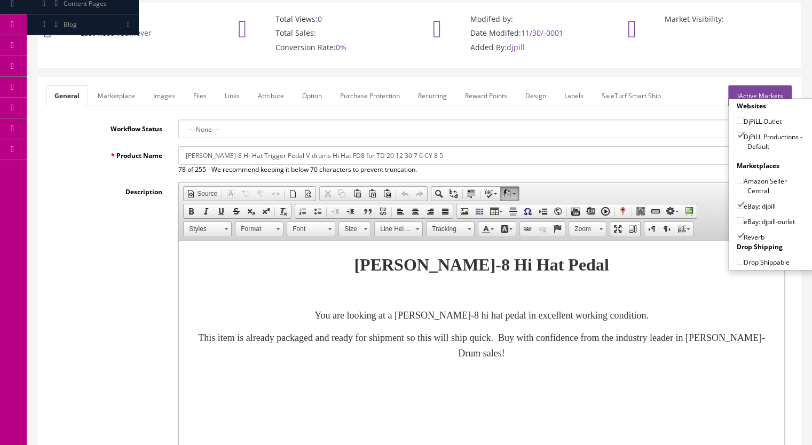
scroll to position [0, 0]
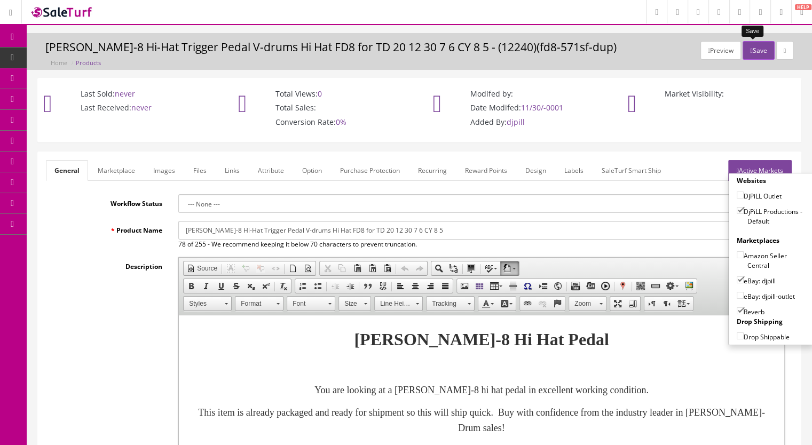
click at [755, 49] on button "Save" at bounding box center [758, 50] width 31 height 19
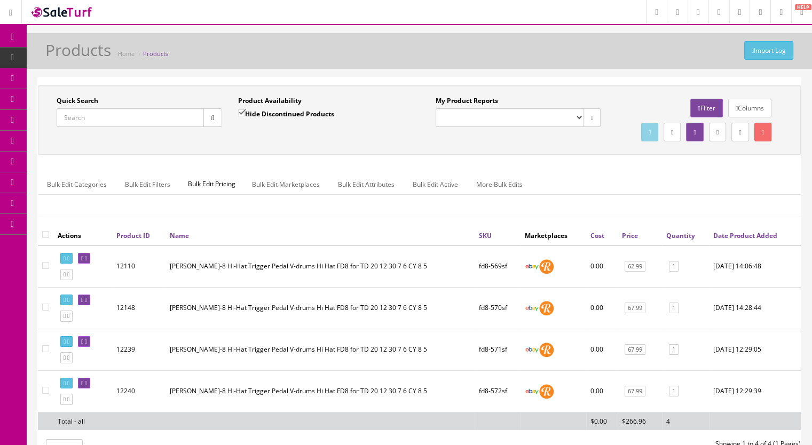
click at [73, 114] on input "Quick Search" at bounding box center [130, 117] width 147 height 19
paste input "PearlHiHat-146m"
type input "PearlHiHat-14"
click at [241, 109] on input "Hide Discontinued Products" at bounding box center [241, 112] width 7 height 7
checkbox input "false"
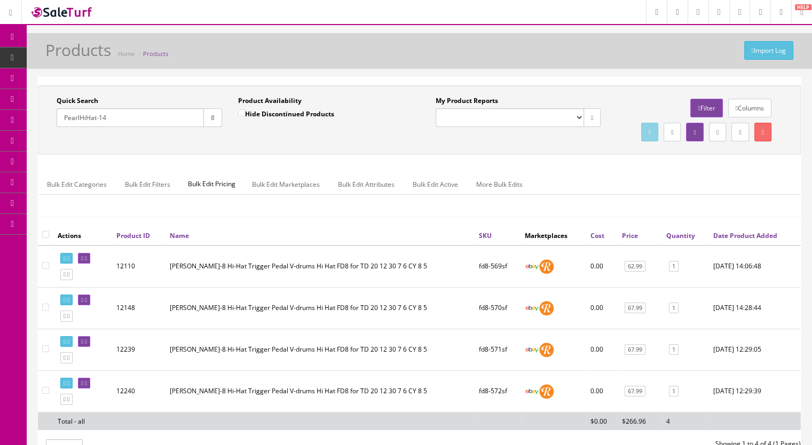
click at [220, 115] on button "button" at bounding box center [212, 117] width 19 height 19
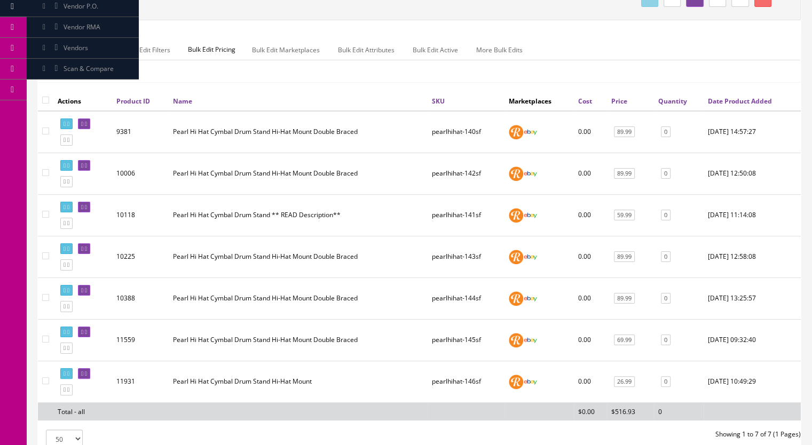
scroll to position [248, 0]
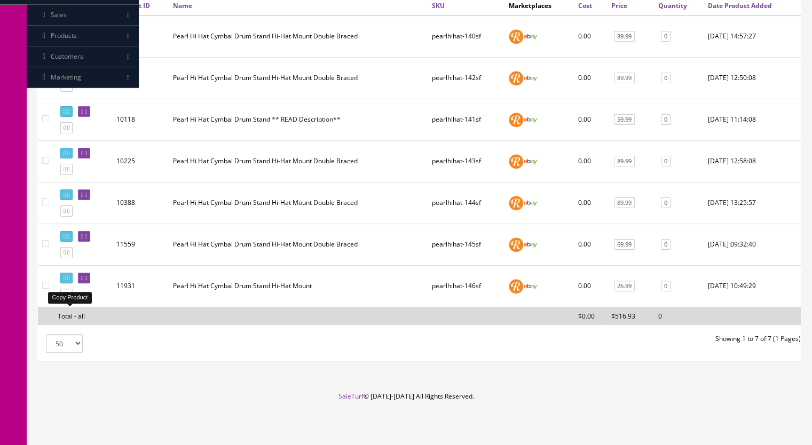
click at [66, 295] on icon at bounding box center [65, 294] width 2 height 6
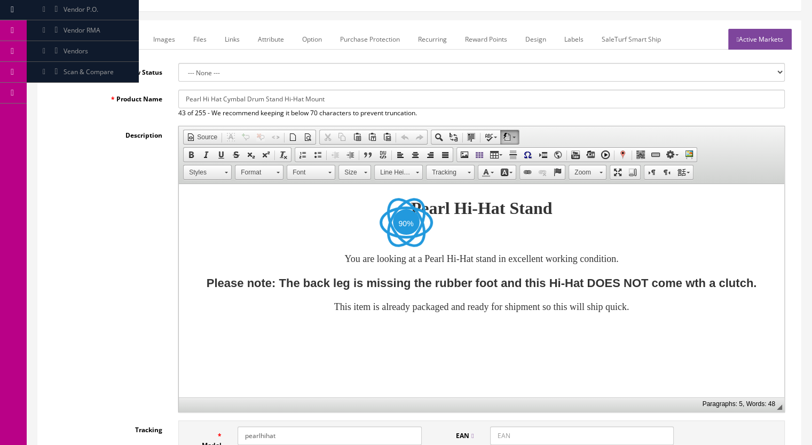
scroll to position [160, 0]
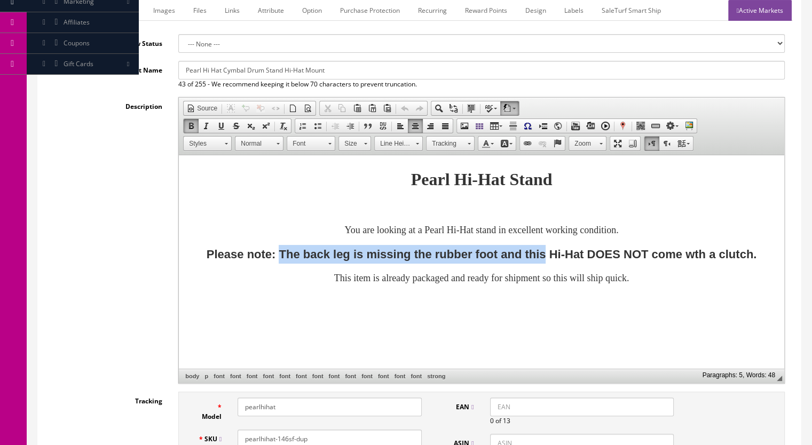
drag, startPoint x: 278, startPoint y: 253, endPoint x: 545, endPoint y: 254, distance: 266.9
click at [545, 254] on strong "Please note: The back leg is missing the rubber foot and this Hi-Hat DOES NOT c…" at bounding box center [482, 254] width 550 height 13
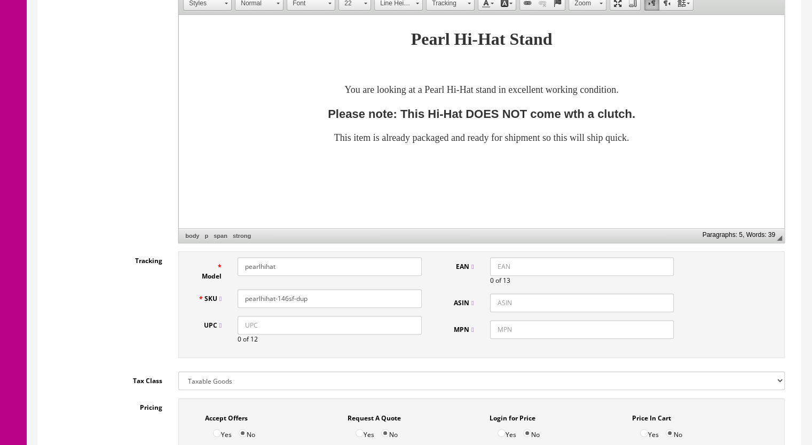
scroll to position [320, 0]
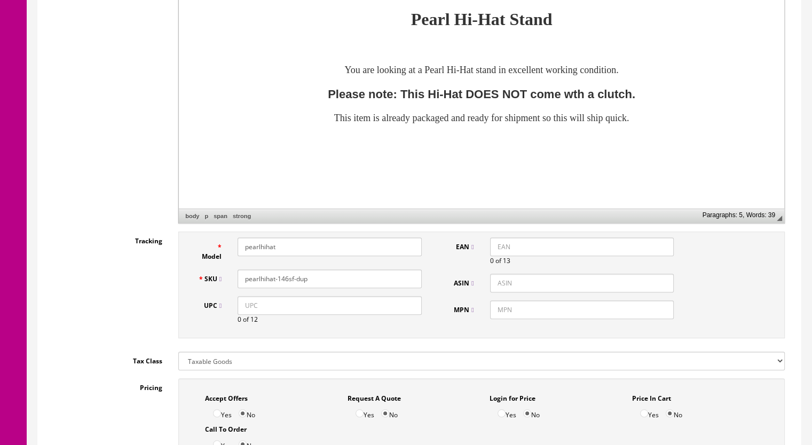
drag, startPoint x: 325, startPoint y: 278, endPoint x: 286, endPoint y: 283, distance: 38.8
click at [286, 283] on input "pearlhihat-146sf-dup" at bounding box center [330, 279] width 184 height 19
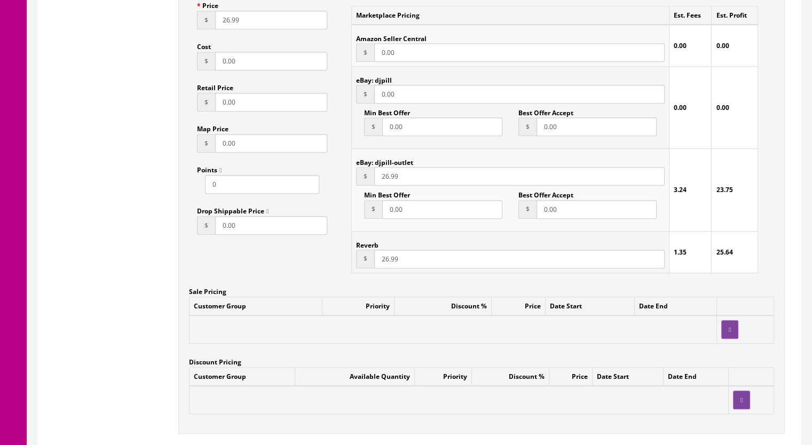
scroll to position [801, 0]
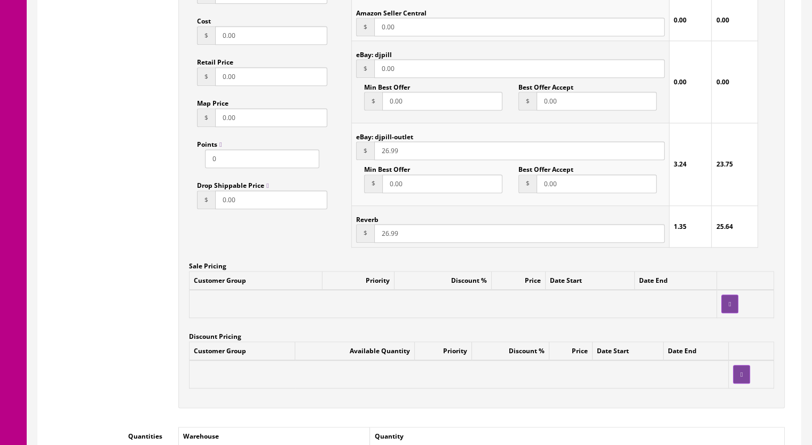
type input "pearlhihat-147sf"
drag, startPoint x: 378, startPoint y: 235, endPoint x: 385, endPoint y: 236, distance: 6.4
click at [385, 236] on input "26.99" at bounding box center [519, 233] width 290 height 19
type input "36.99"
drag, startPoint x: 379, startPoint y: 154, endPoint x: 385, endPoint y: 154, distance: 5.9
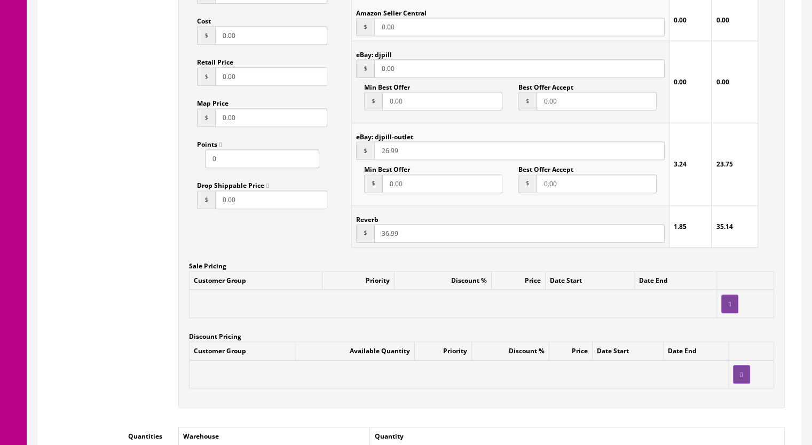
click at [385, 154] on input "26.99" at bounding box center [519, 150] width 290 height 19
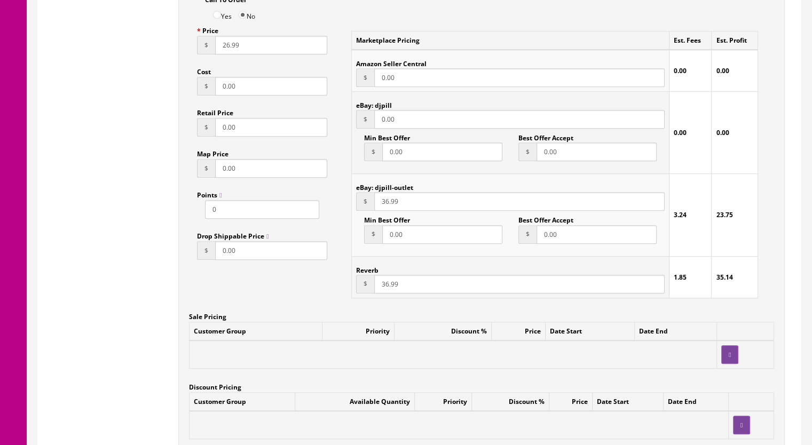
scroll to position [694, 0]
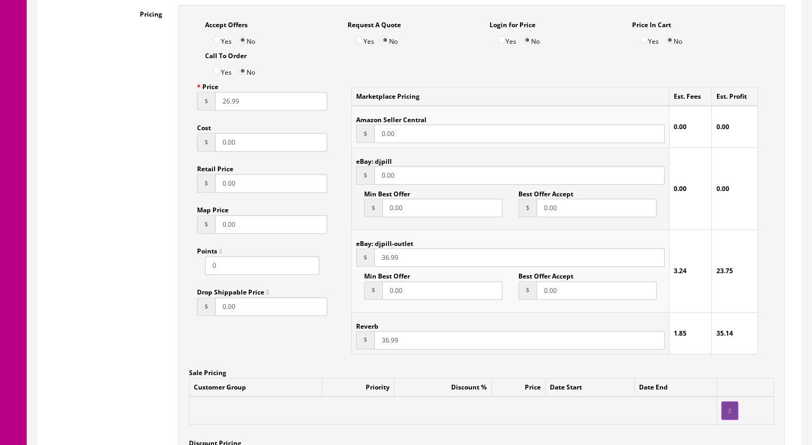
type input "36.99"
click at [227, 106] on input "26.99" at bounding box center [271, 101] width 112 height 19
type input "36.99"
click at [383, 342] on input "36.99" at bounding box center [519, 340] width 290 height 19
type input "39.99"
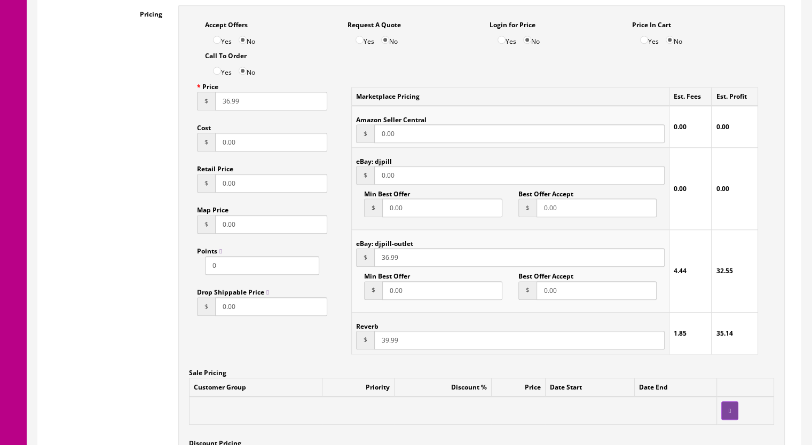
click at [384, 263] on input "36.99" at bounding box center [519, 257] width 290 height 19
type input "39.99"
click at [224, 105] on input "36.99" at bounding box center [271, 101] width 112 height 19
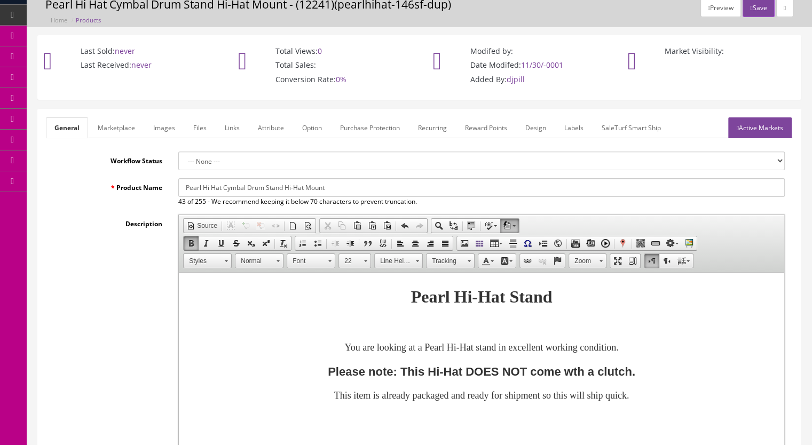
scroll to position [0, 0]
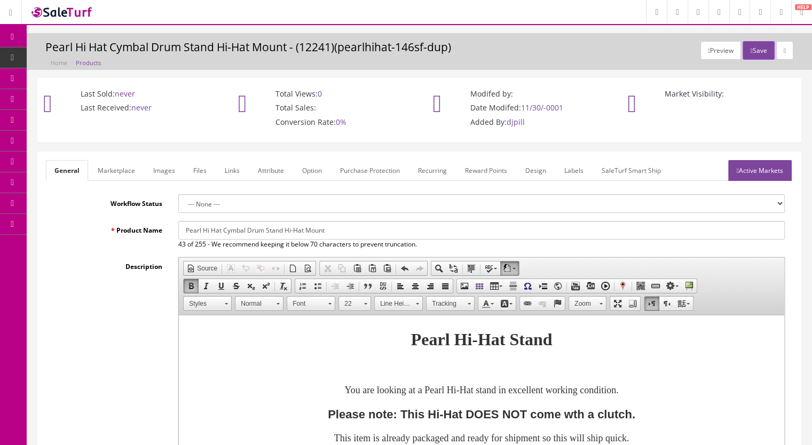
type input "39.99"
click at [107, 161] on link "Marketplace" at bounding box center [116, 170] width 54 height 21
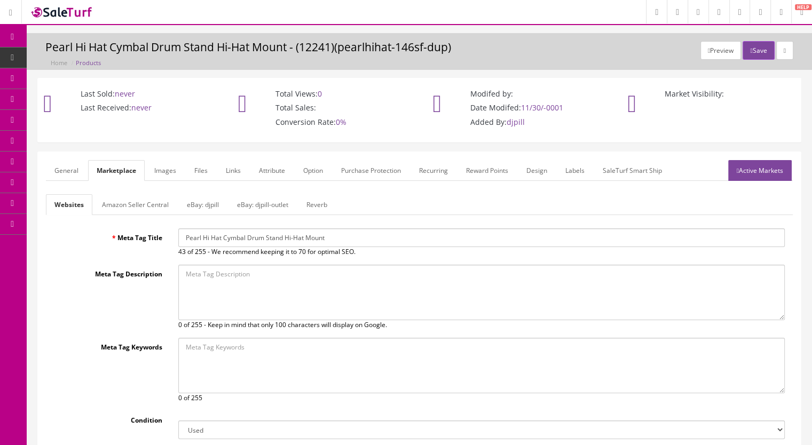
click at [312, 201] on link "Reverb" at bounding box center [317, 204] width 38 height 21
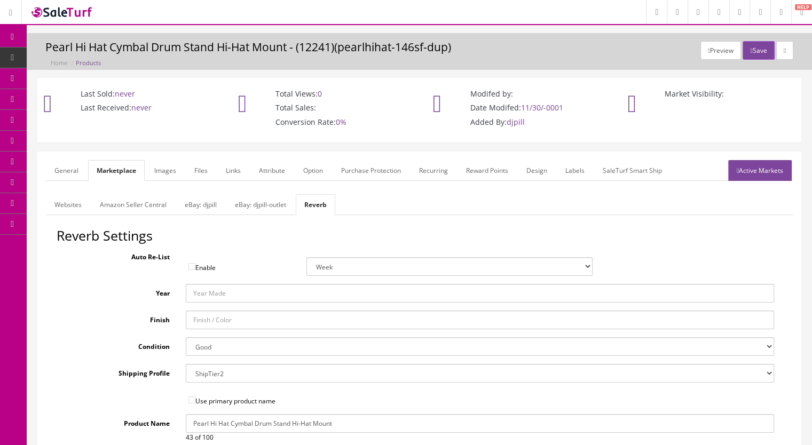
click at [171, 174] on link "Images" at bounding box center [165, 170] width 39 height 21
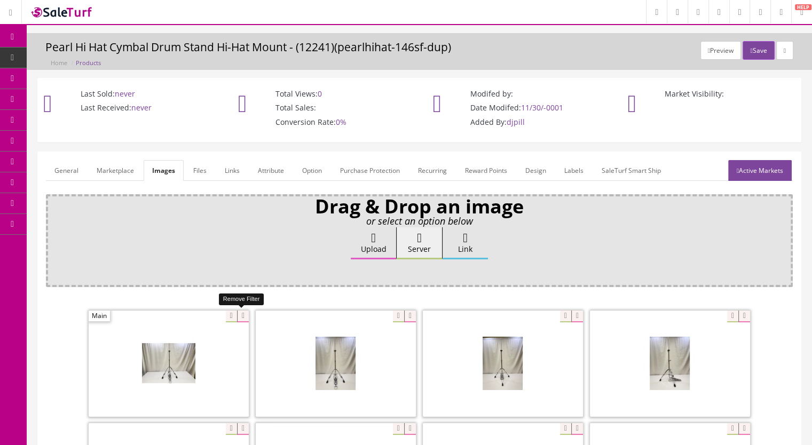
click at [241, 314] on icon at bounding box center [243, 317] width 12 height 12
click at [237, 314] on icon at bounding box center [243, 317] width 12 height 12
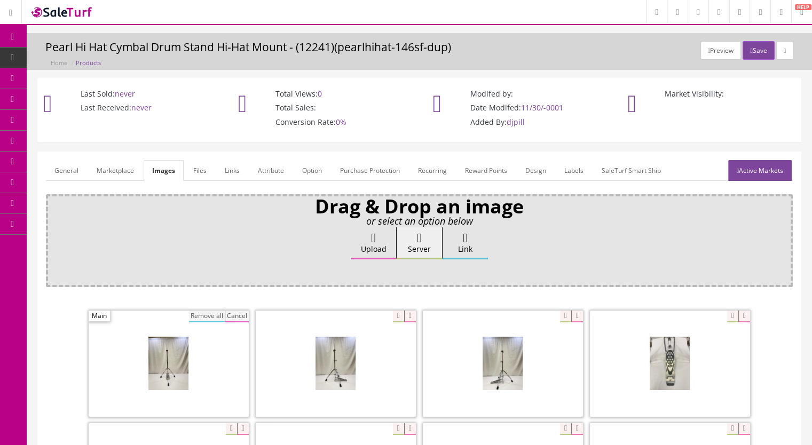
click at [200, 312] on button "Remove all" at bounding box center [207, 317] width 36 height 12
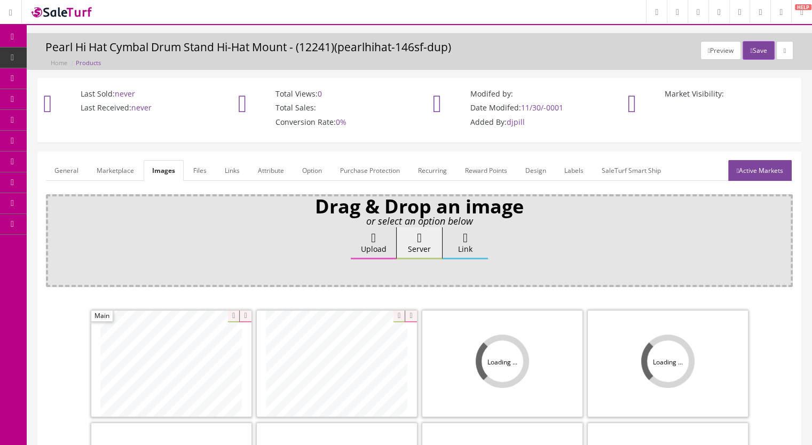
scroll to position [214, 0]
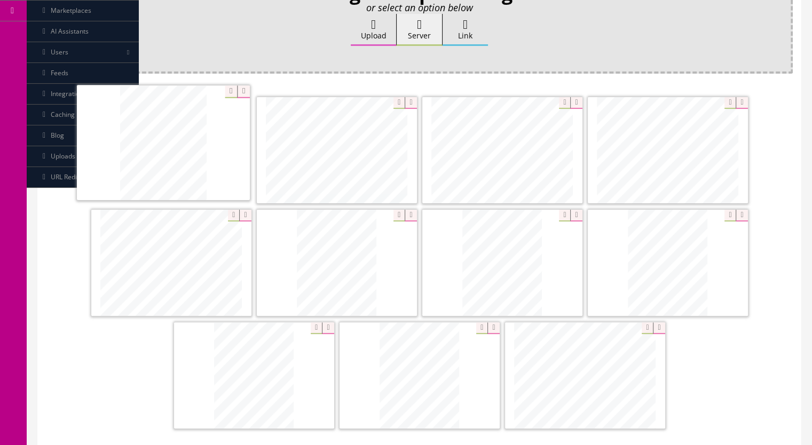
drag, startPoint x: 453, startPoint y: 395, endPoint x: 196, endPoint y: 163, distance: 345.1
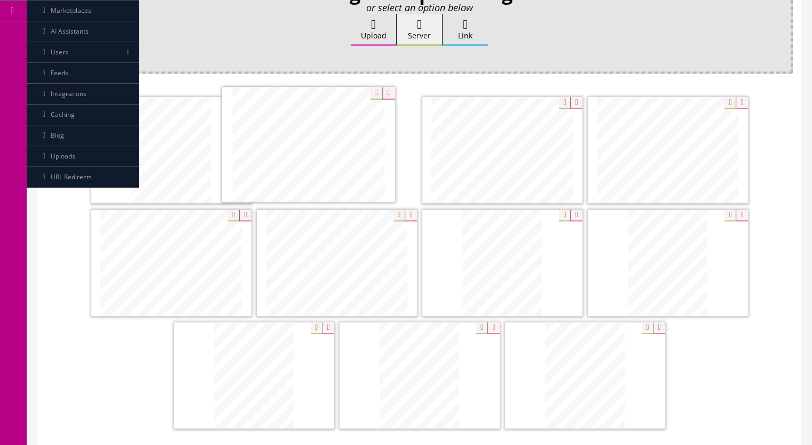
drag, startPoint x: 517, startPoint y: 362, endPoint x: 296, endPoint y: 173, distance: 290.7
drag, startPoint x: 522, startPoint y: 283, endPoint x: 508, endPoint y: 169, distance: 115.0
drag, startPoint x: 673, startPoint y: 278, endPoint x: 484, endPoint y: 165, distance: 220.3
drag, startPoint x: 431, startPoint y: 396, endPoint x: 156, endPoint y: 276, distance: 299.8
drag, startPoint x: 293, startPoint y: 400, endPoint x: 361, endPoint y: 283, distance: 134.7
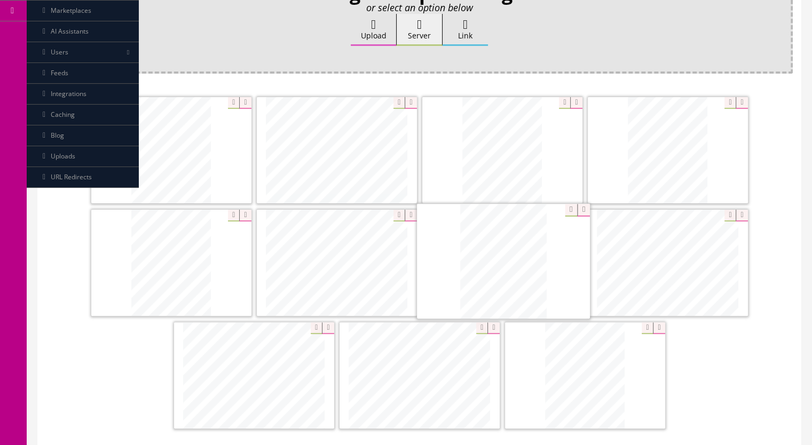
drag, startPoint x: 375, startPoint y: 368, endPoint x: 482, endPoint y: 291, distance: 131.9
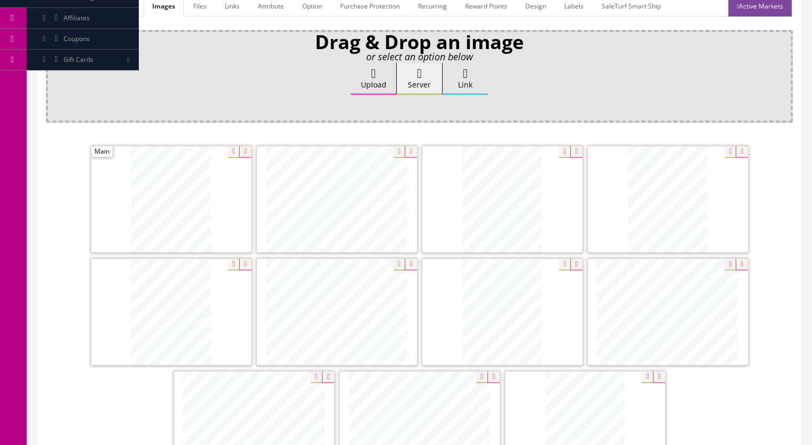
scroll to position [107, 0]
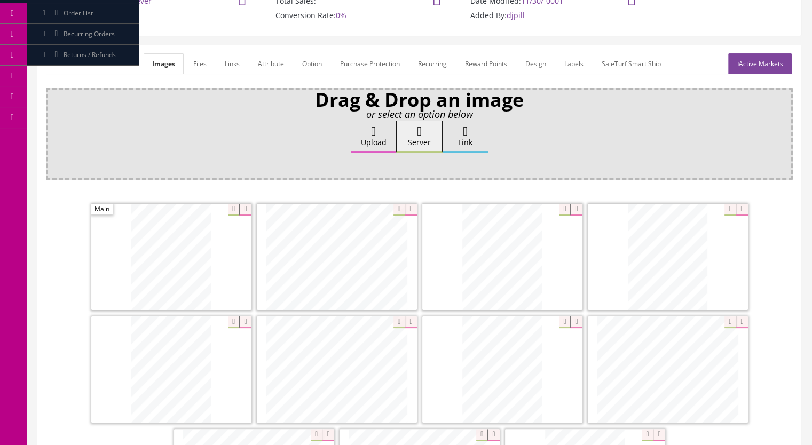
click at [747, 65] on link "Active Markets" at bounding box center [760, 63] width 64 height 21
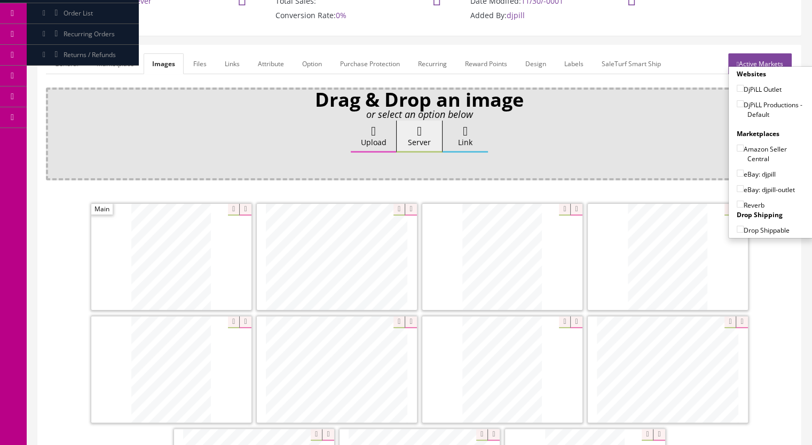
click at [737, 101] on input"] "DjPiLL Productions - Default" at bounding box center [740, 103] width 7 height 7
checkbox input"] "true"
click at [737, 186] on input"] "eBay: djpill-outlet" at bounding box center [740, 188] width 7 height 7
checkbox input"] "true"
click at [737, 203] on input"] "Reverb" at bounding box center [740, 204] width 7 height 7
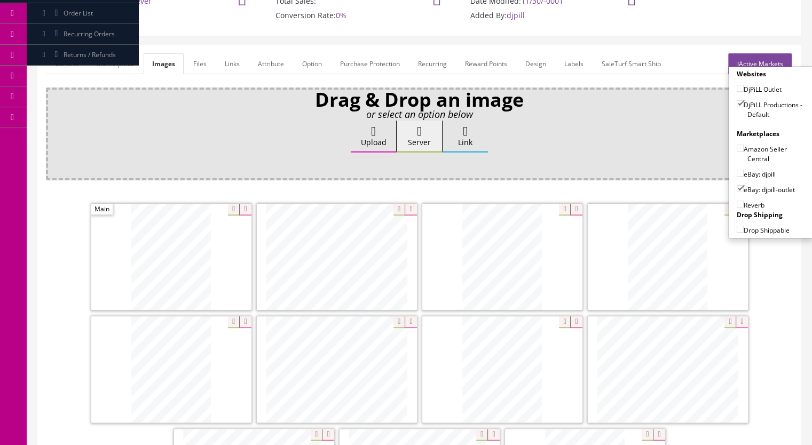
checkbox input"] "true"
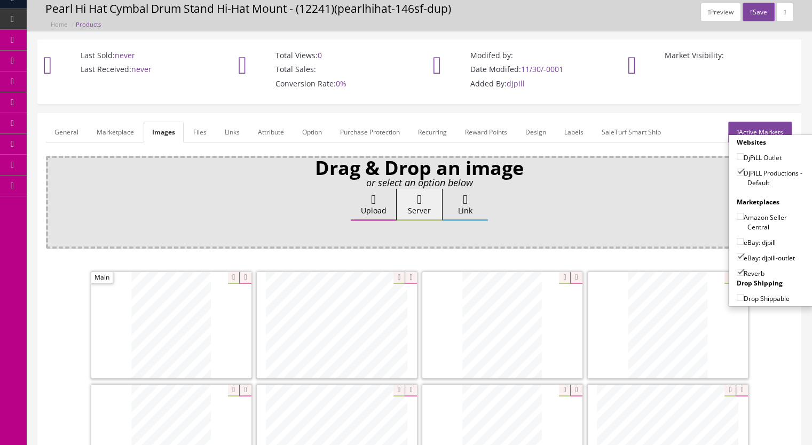
scroll to position [0, 0]
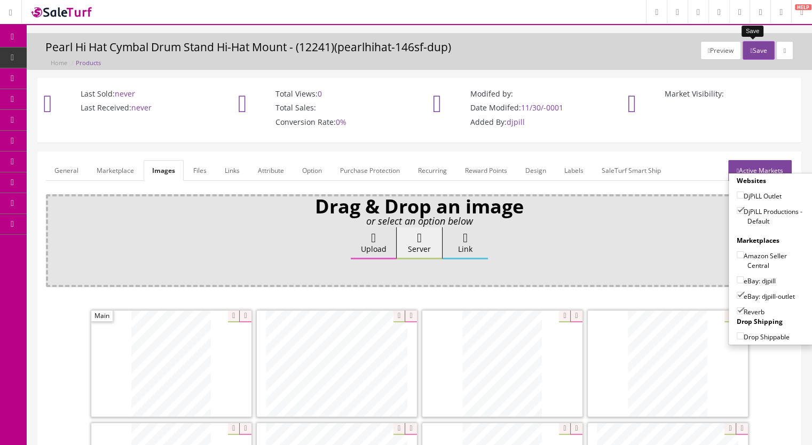
click at [743, 50] on button "Save" at bounding box center [758, 50] width 31 height 19
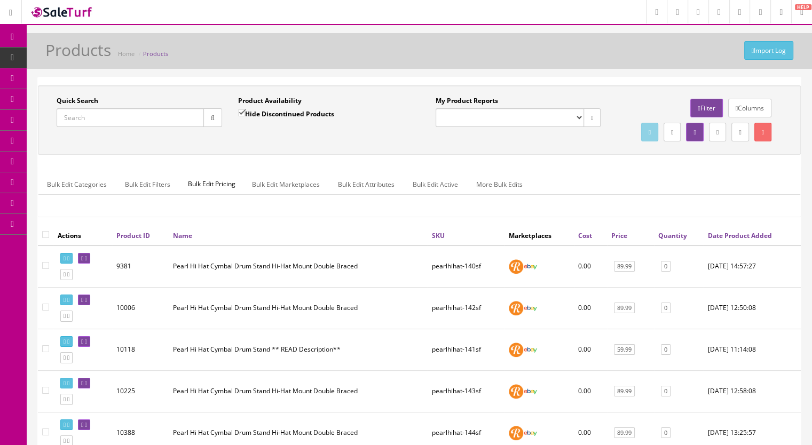
click at [67, 58] on icon at bounding box center [61, 57] width 11 height 9
